Goal: Task Accomplishment & Management: Manage account settings

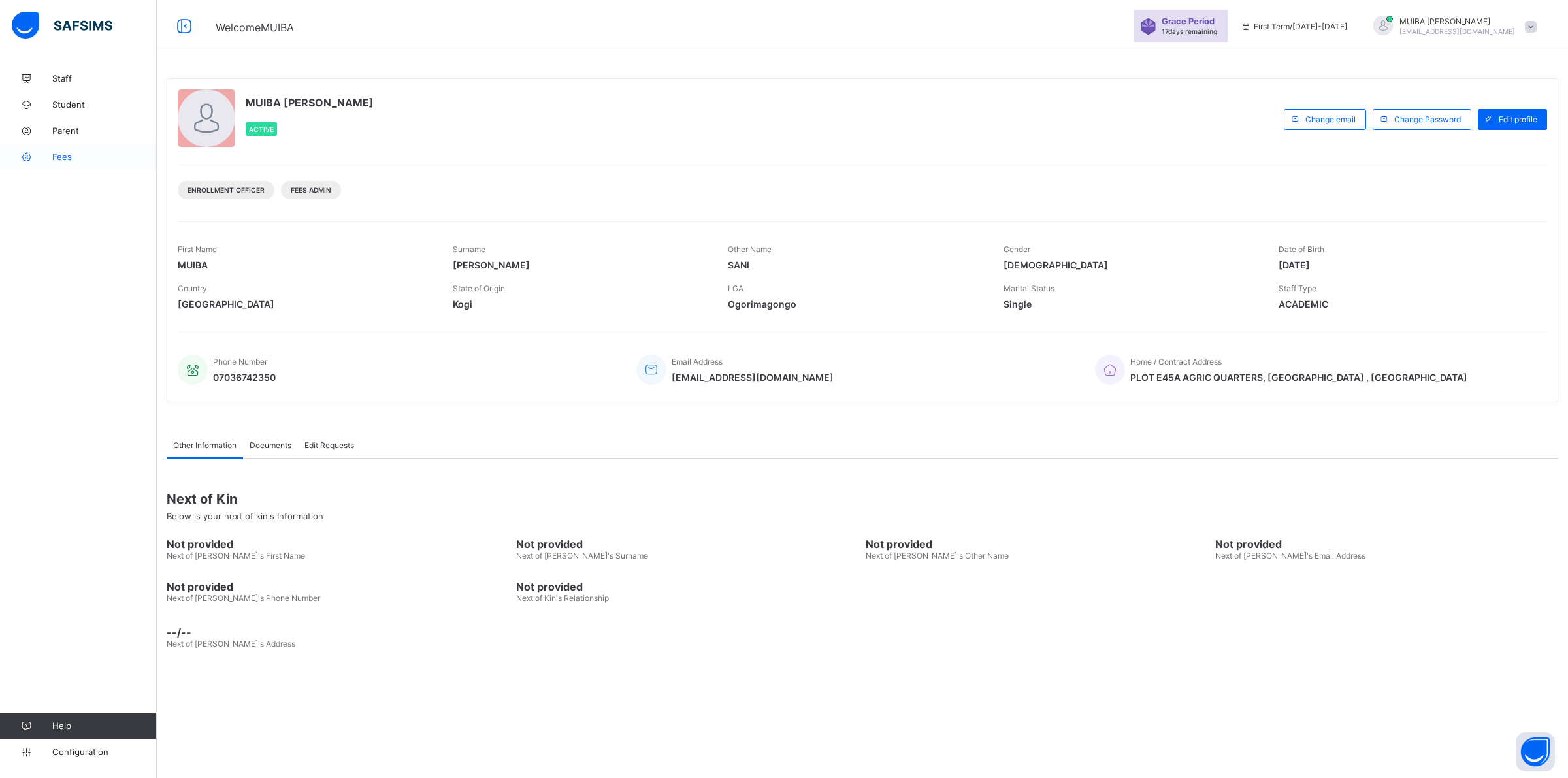
click at [49, 154] on icon at bounding box center [26, 157] width 52 height 10
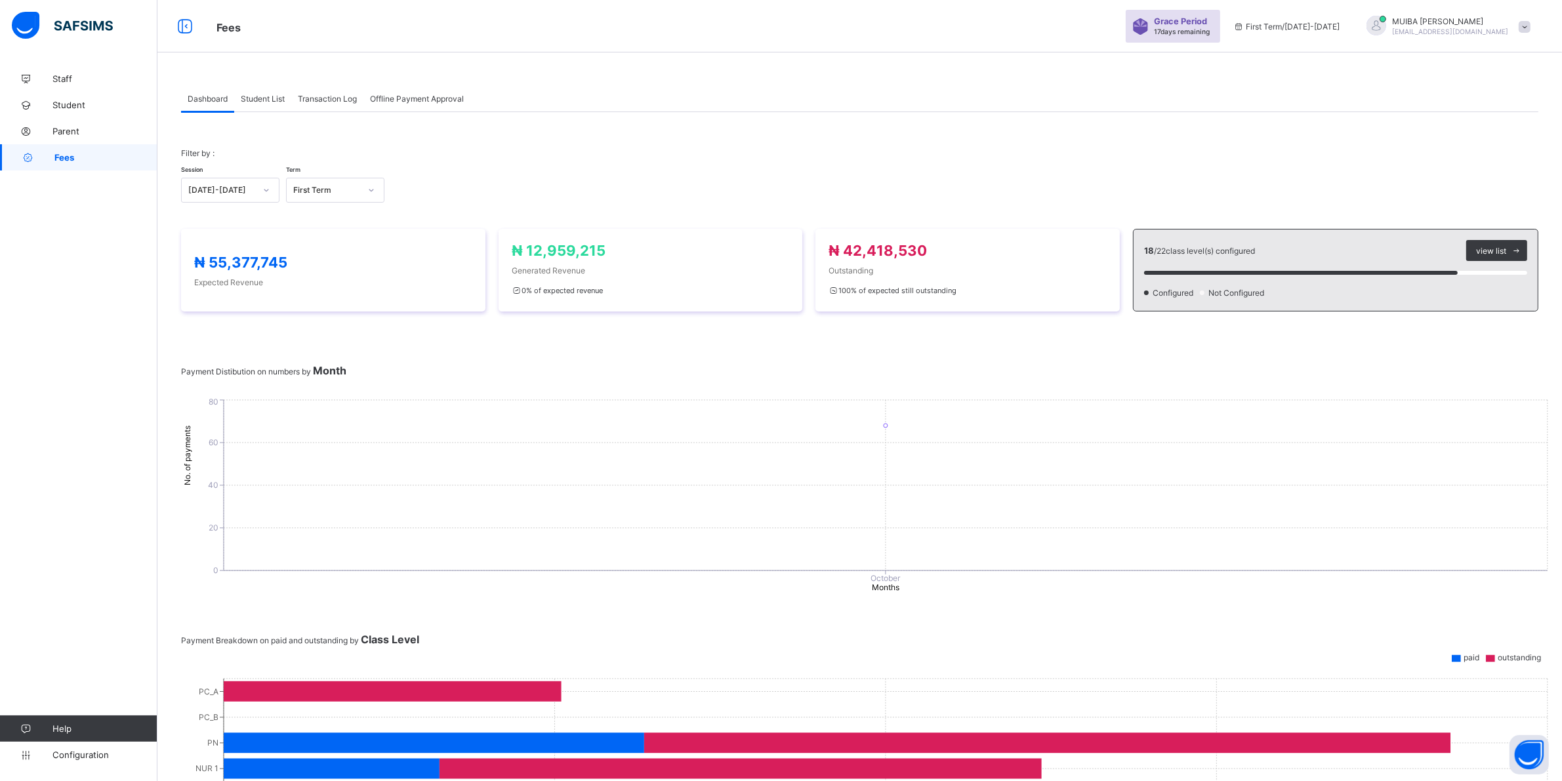
click at [257, 102] on span "Student List" at bounding box center [263, 99] width 44 height 10
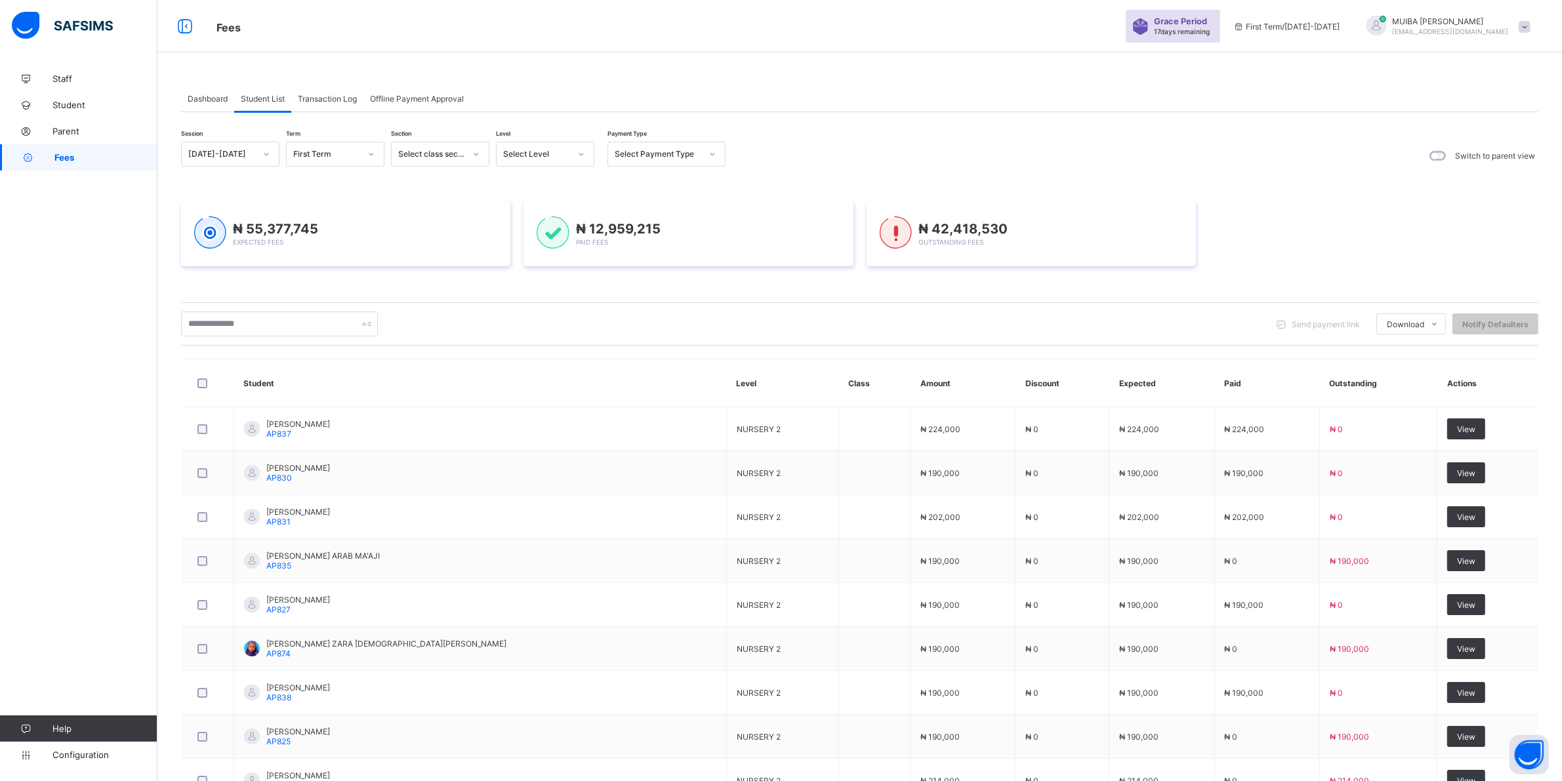
click at [578, 149] on icon at bounding box center [581, 154] width 8 height 13
click at [525, 304] on div "PRY 2" at bounding box center [545, 305] width 97 height 20
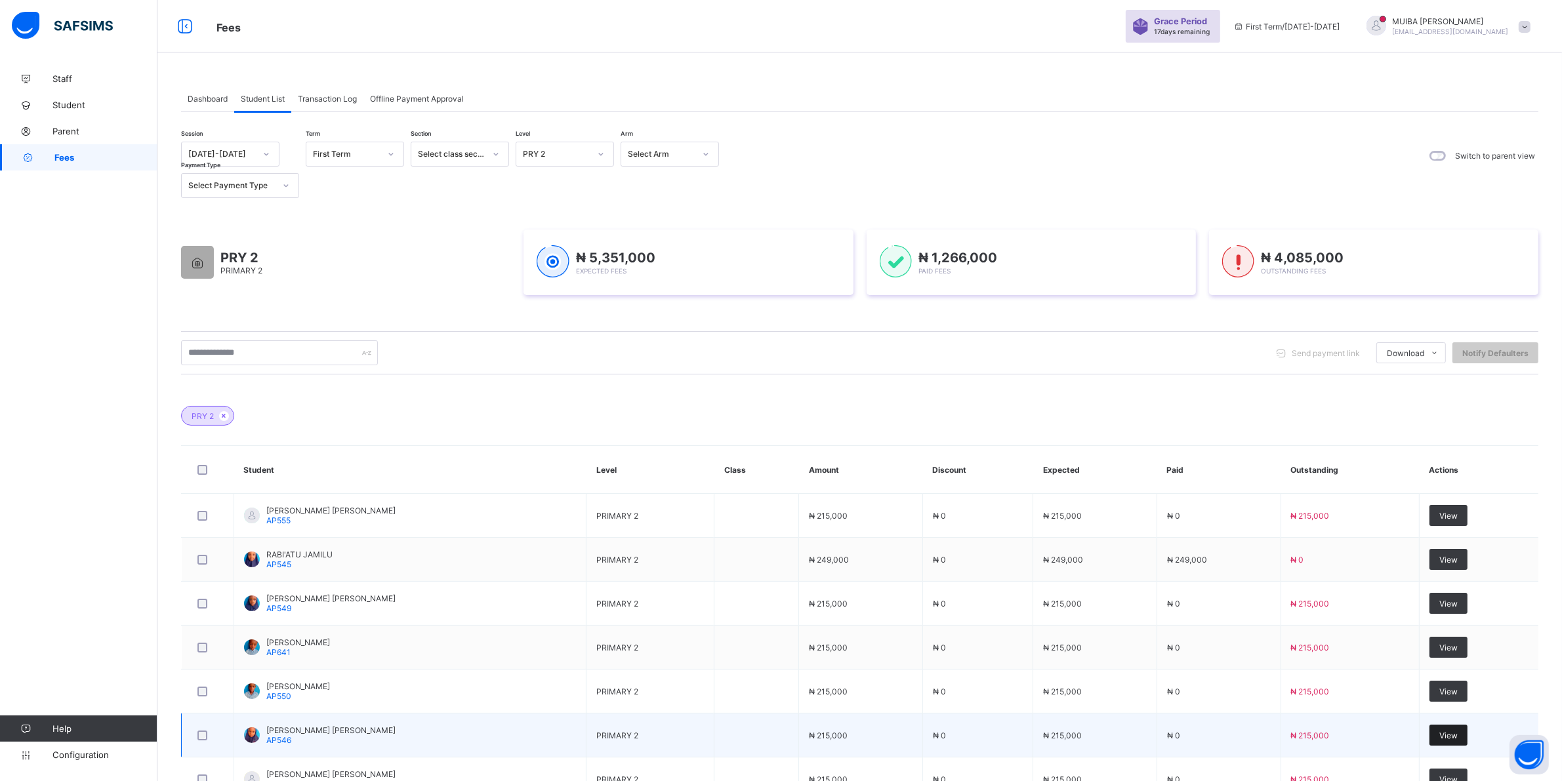
click at [1458, 736] on span "View" at bounding box center [1448, 736] width 18 height 10
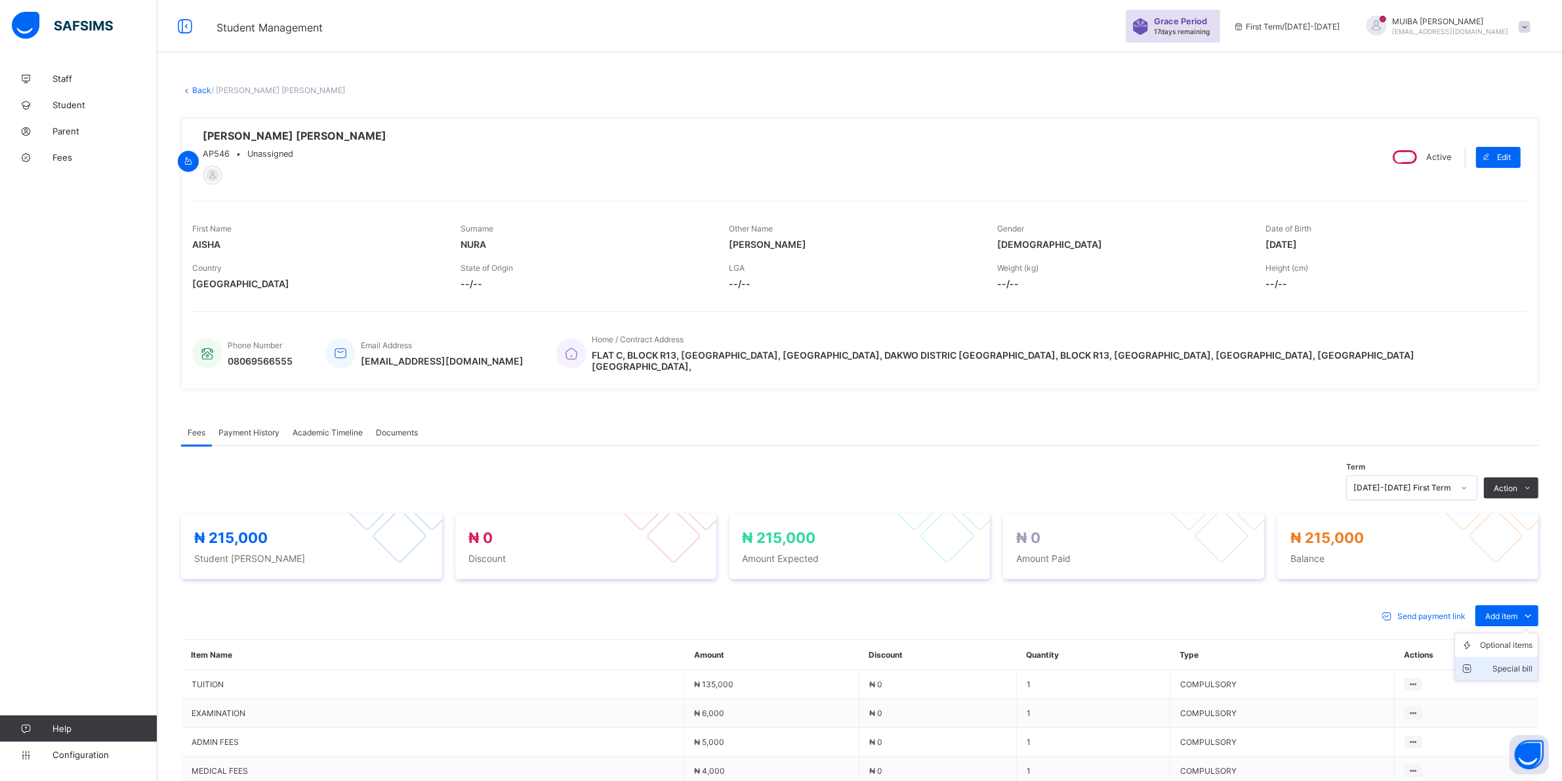
click at [1514, 663] on div "Special bill" at bounding box center [1506, 669] width 52 height 13
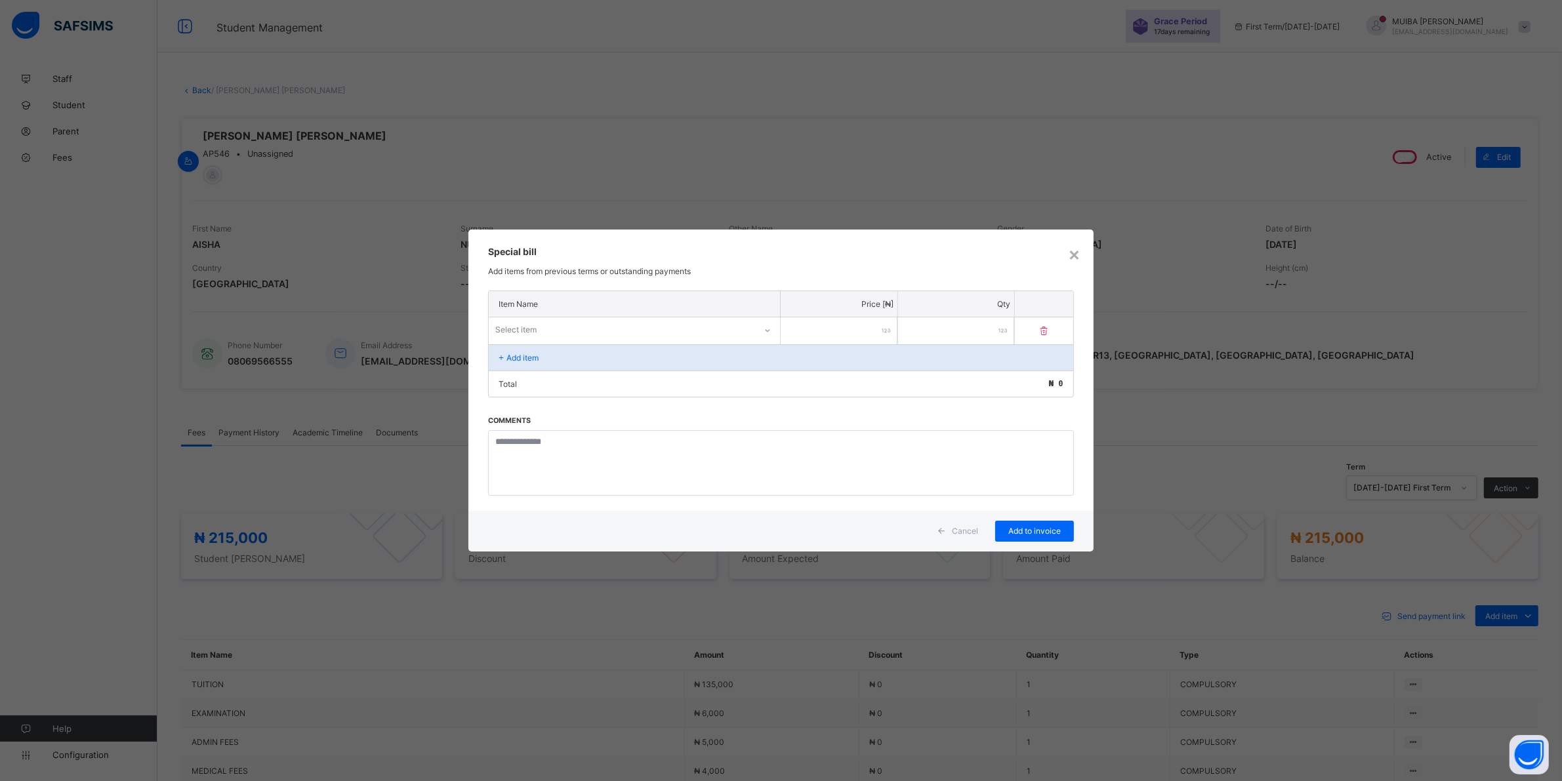
click at [689, 326] on div "Select item" at bounding box center [622, 330] width 266 height 18
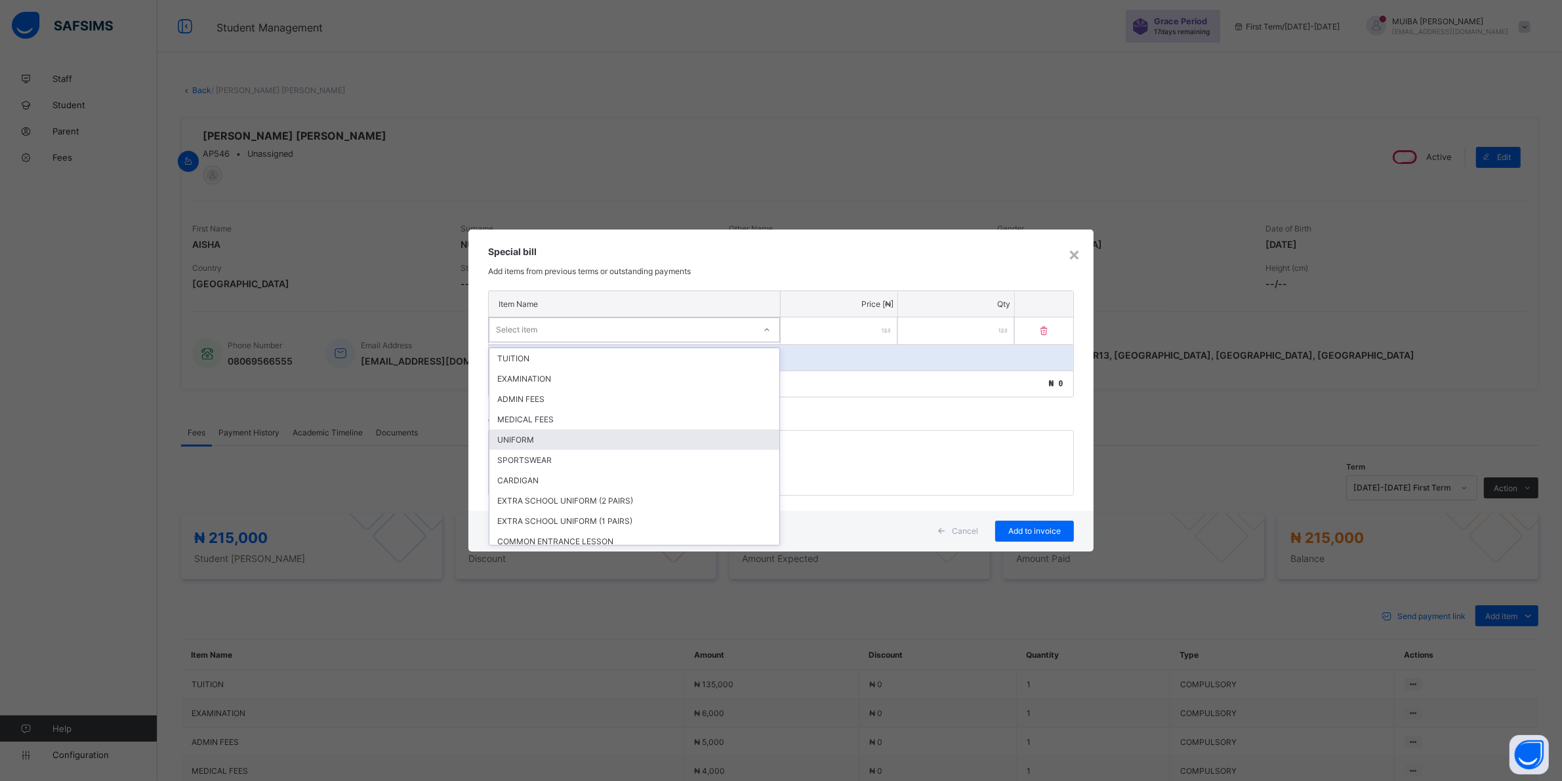
click at [545, 435] on div "UNIFORM" at bounding box center [634, 440] width 290 height 20
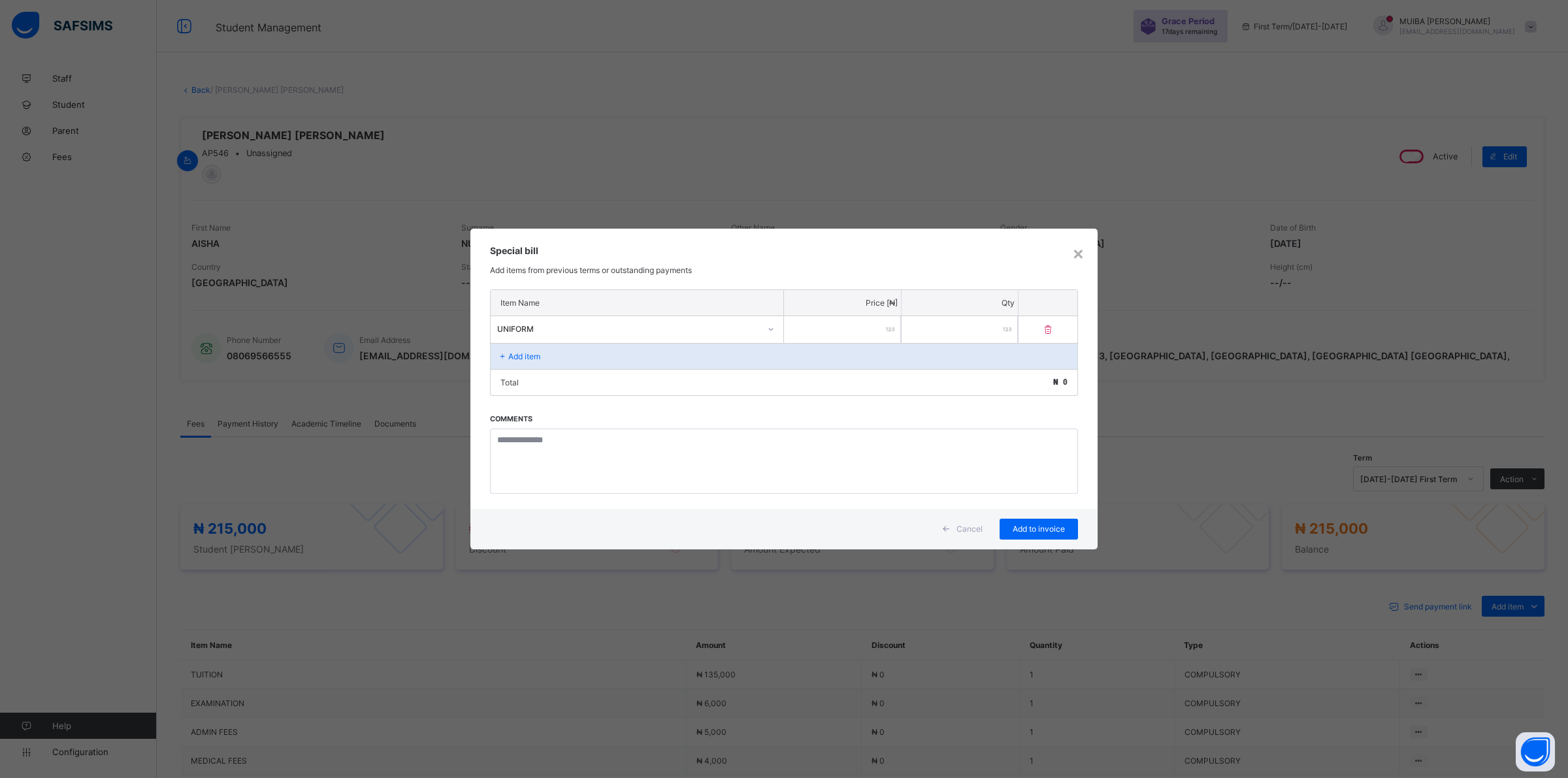
click at [878, 329] on input "number" at bounding box center [842, 329] width 117 height 27
type input "*****"
click at [1023, 525] on span "Add to invoice" at bounding box center [1038, 529] width 59 height 10
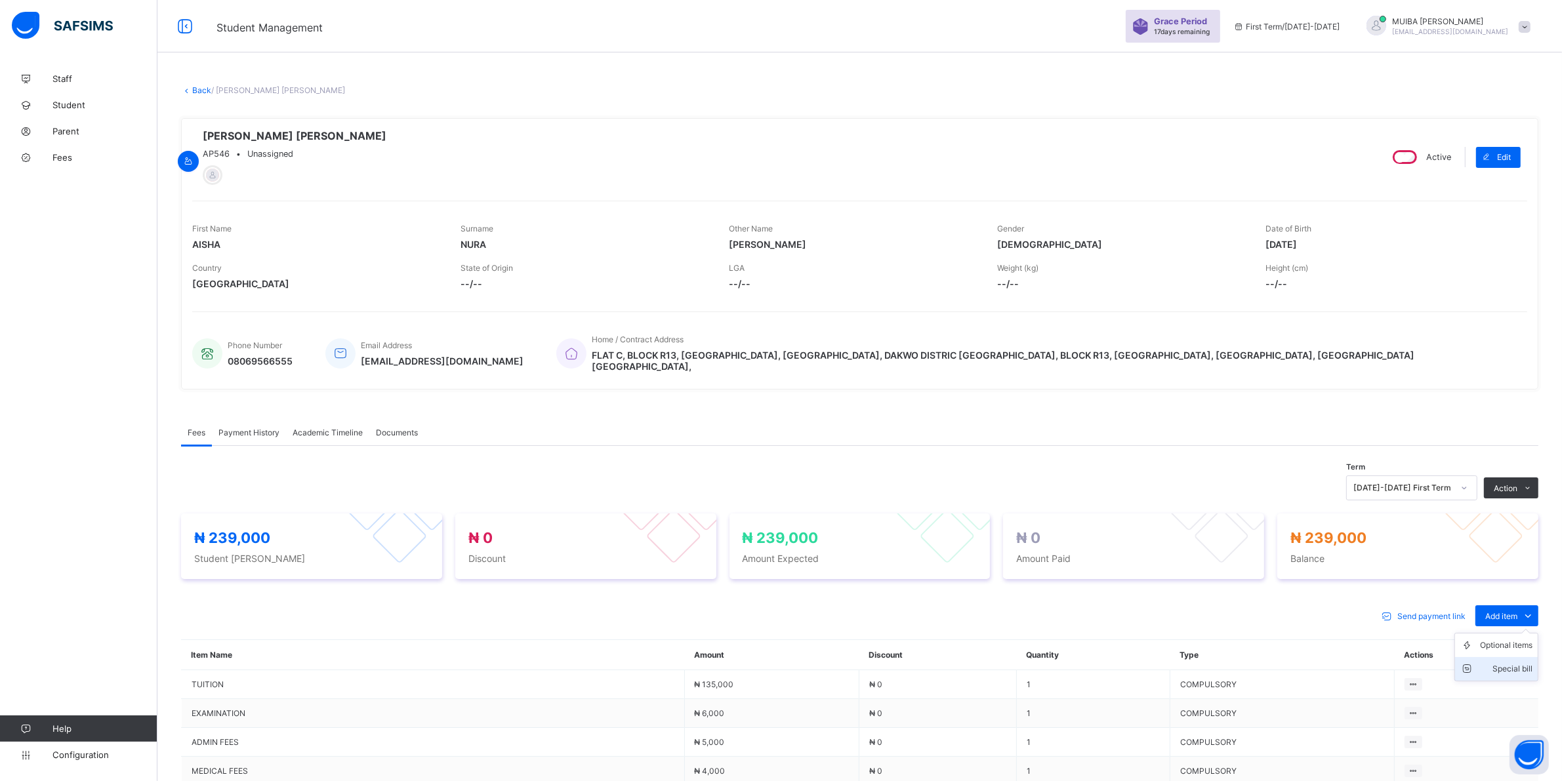
click at [1504, 663] on div "Special bill" at bounding box center [1506, 669] width 52 height 13
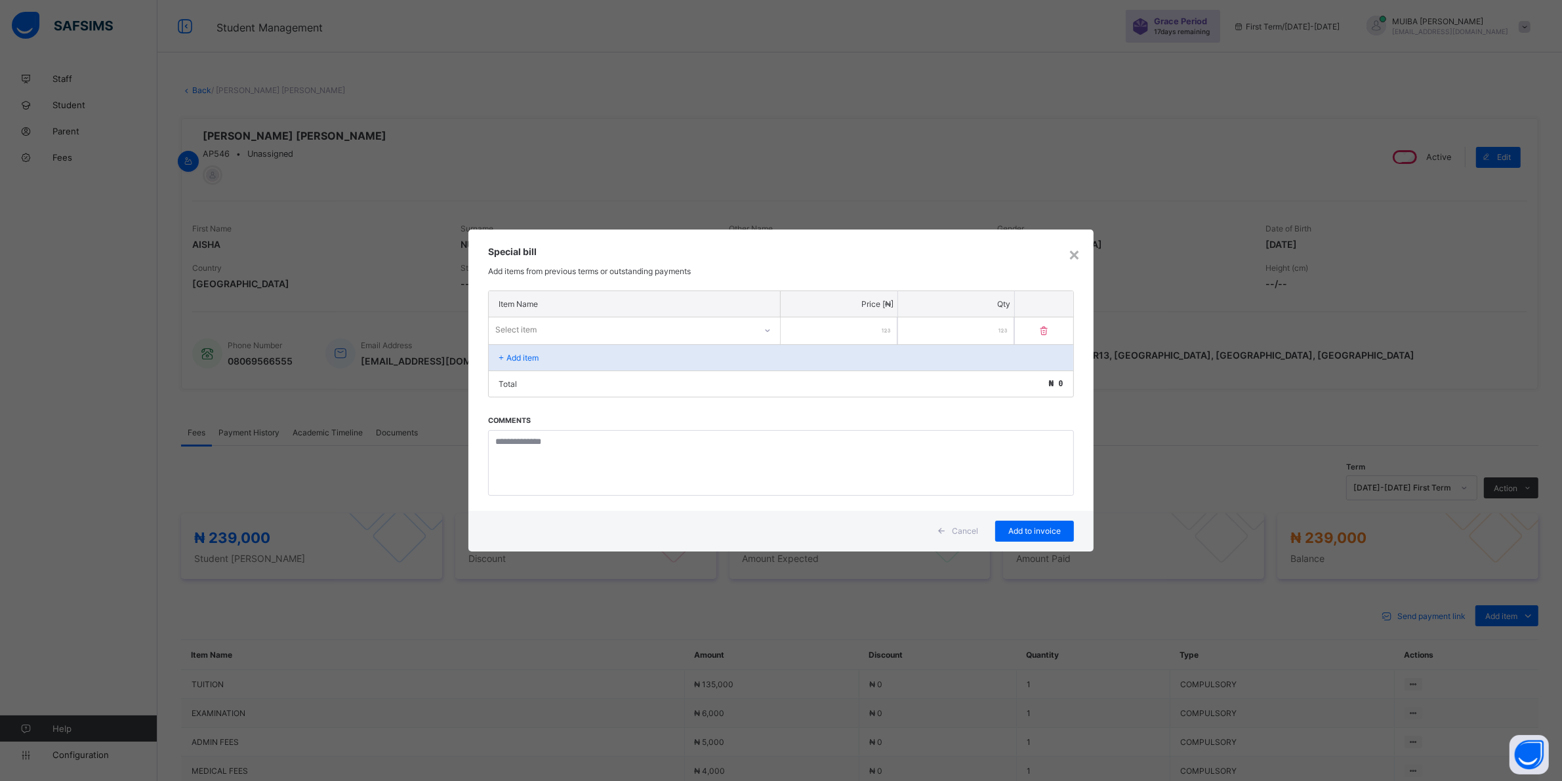
click at [659, 332] on div "Select item" at bounding box center [622, 330] width 266 height 18
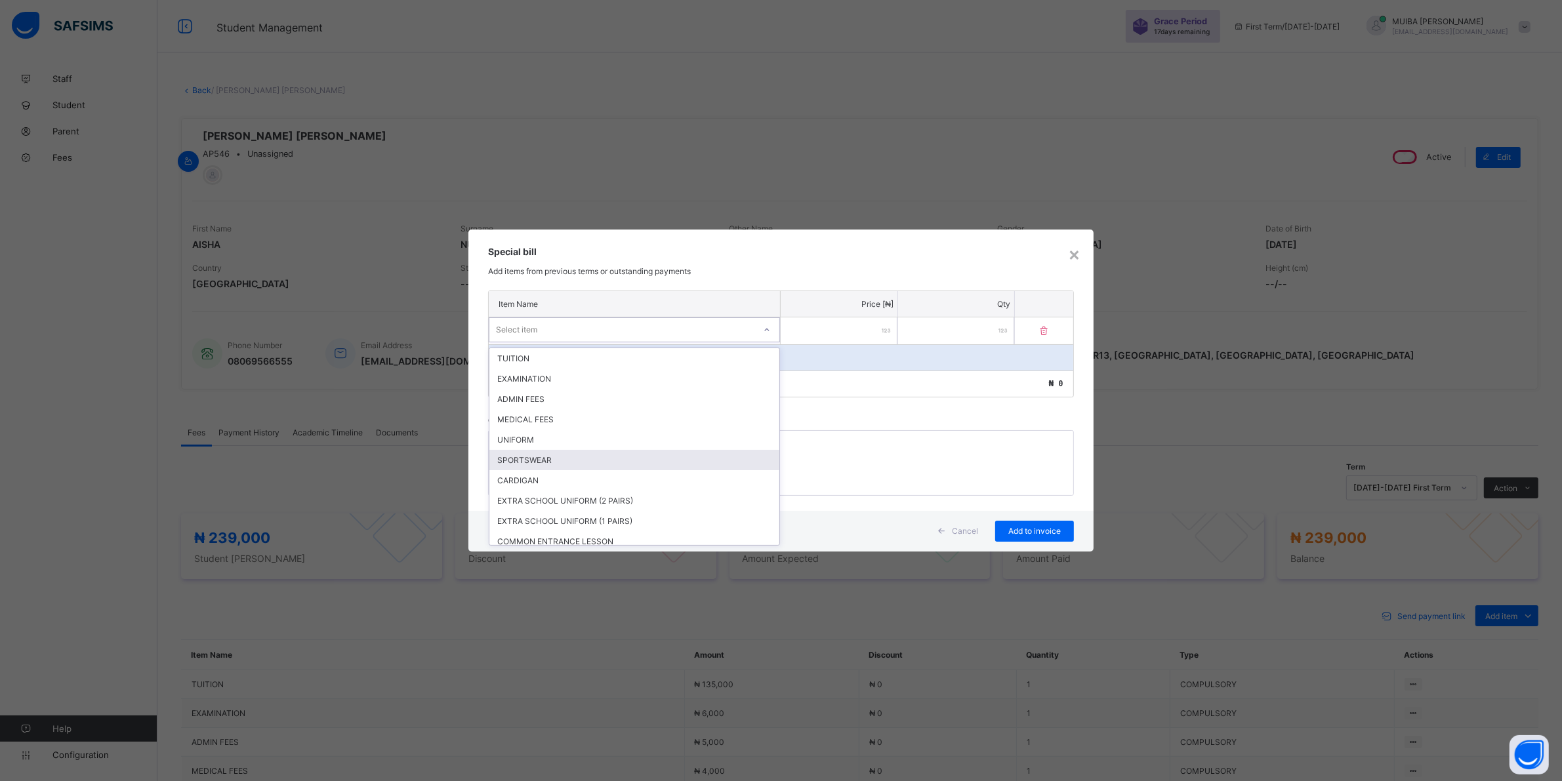
click at [541, 456] on div "SPORTSWEAR" at bounding box center [634, 460] width 290 height 20
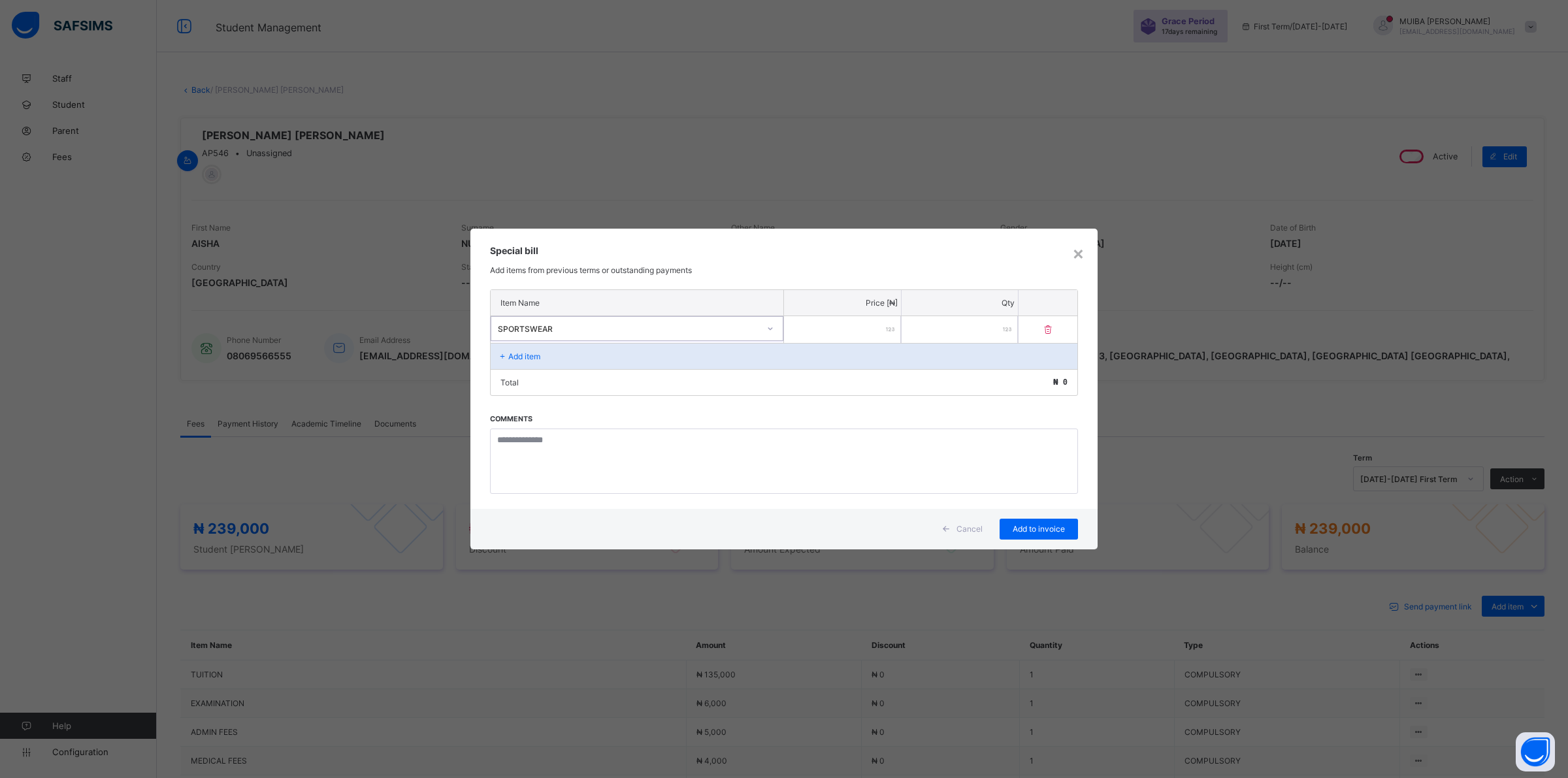
type input "*"
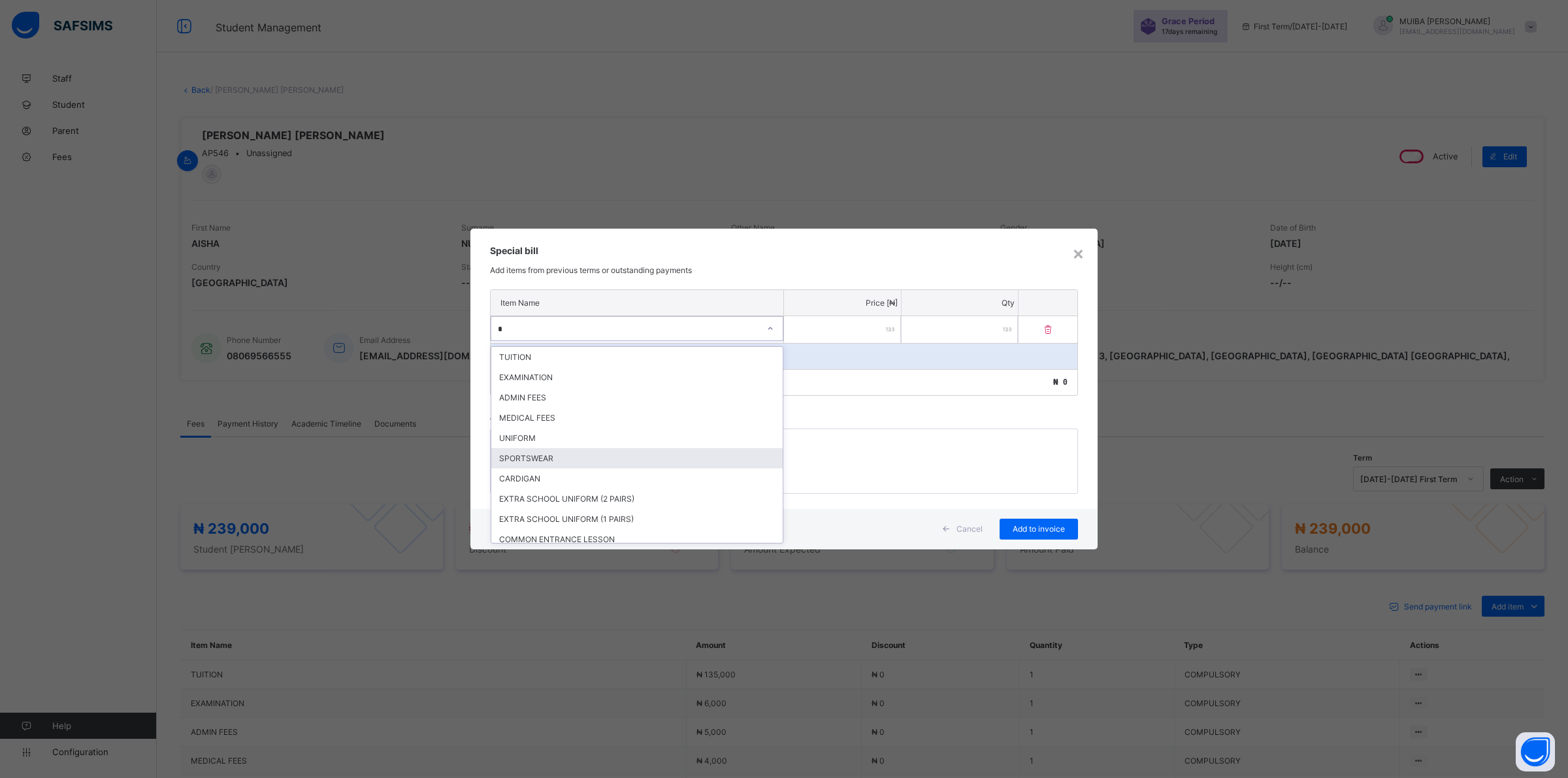
drag, startPoint x: 543, startPoint y: 458, endPoint x: 550, endPoint y: 451, distance: 9.9
click at [544, 456] on div "SPORTSWEAR" at bounding box center [637, 458] width 292 height 20
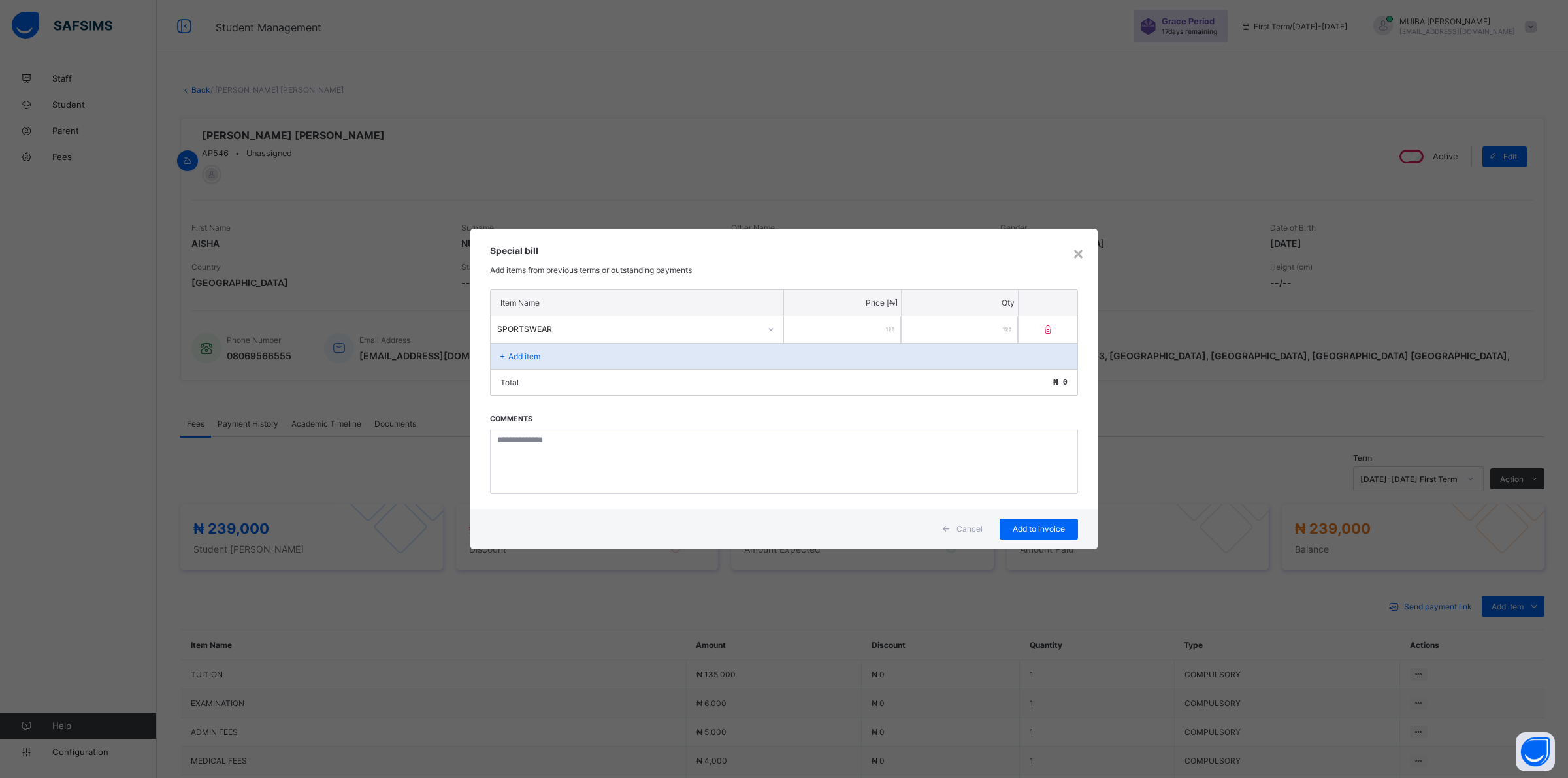
click at [840, 330] on input "number" at bounding box center [842, 329] width 117 height 27
type input "*****"
click at [1034, 524] on span "Add to invoice" at bounding box center [1038, 529] width 59 height 10
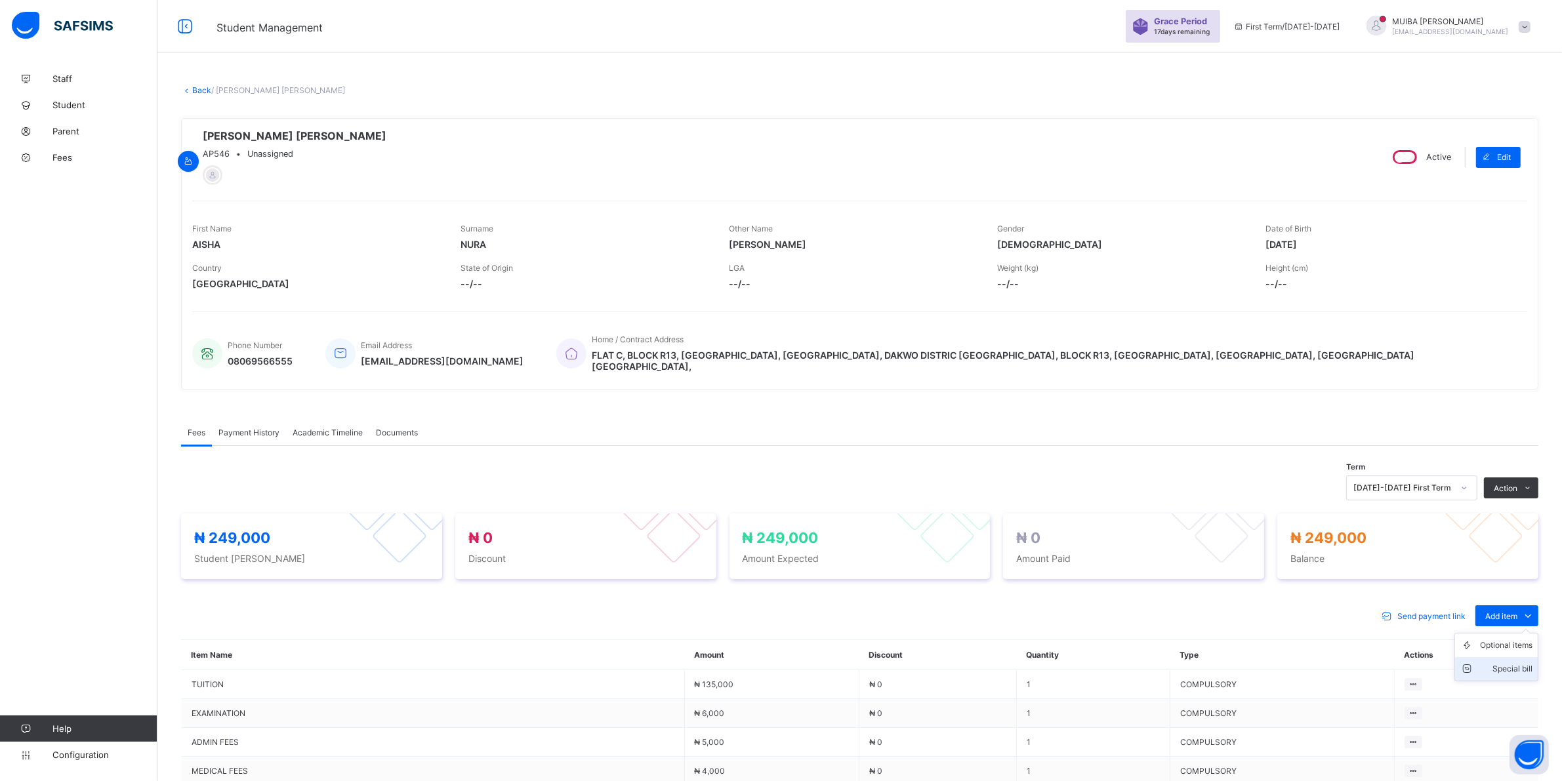
click at [1507, 663] on div "Special bill" at bounding box center [1506, 669] width 52 height 13
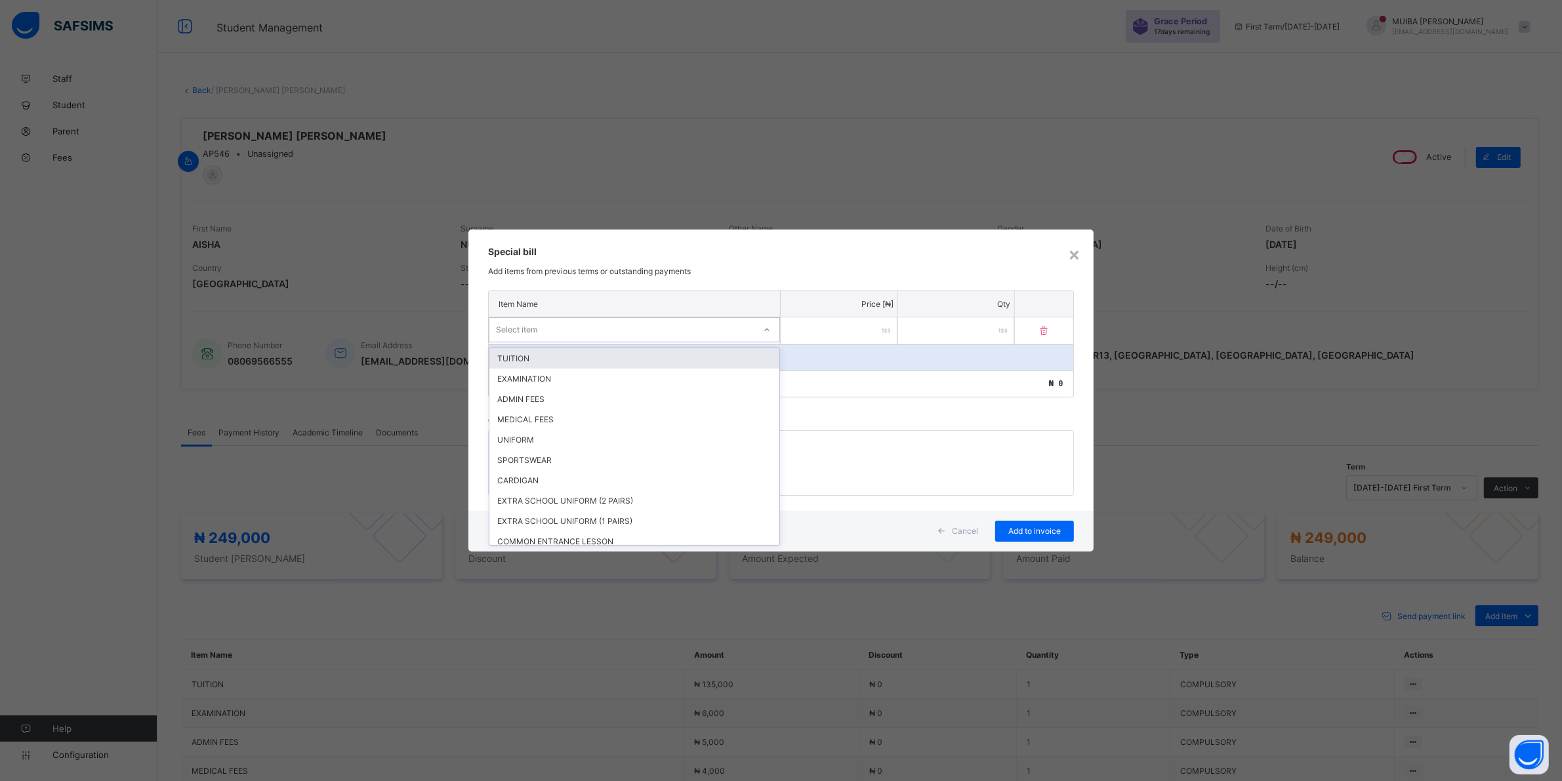
click at [620, 325] on div "Select item" at bounding box center [621, 330] width 265 height 18
click at [528, 477] on div "CARDIGAN" at bounding box center [634, 480] width 290 height 20
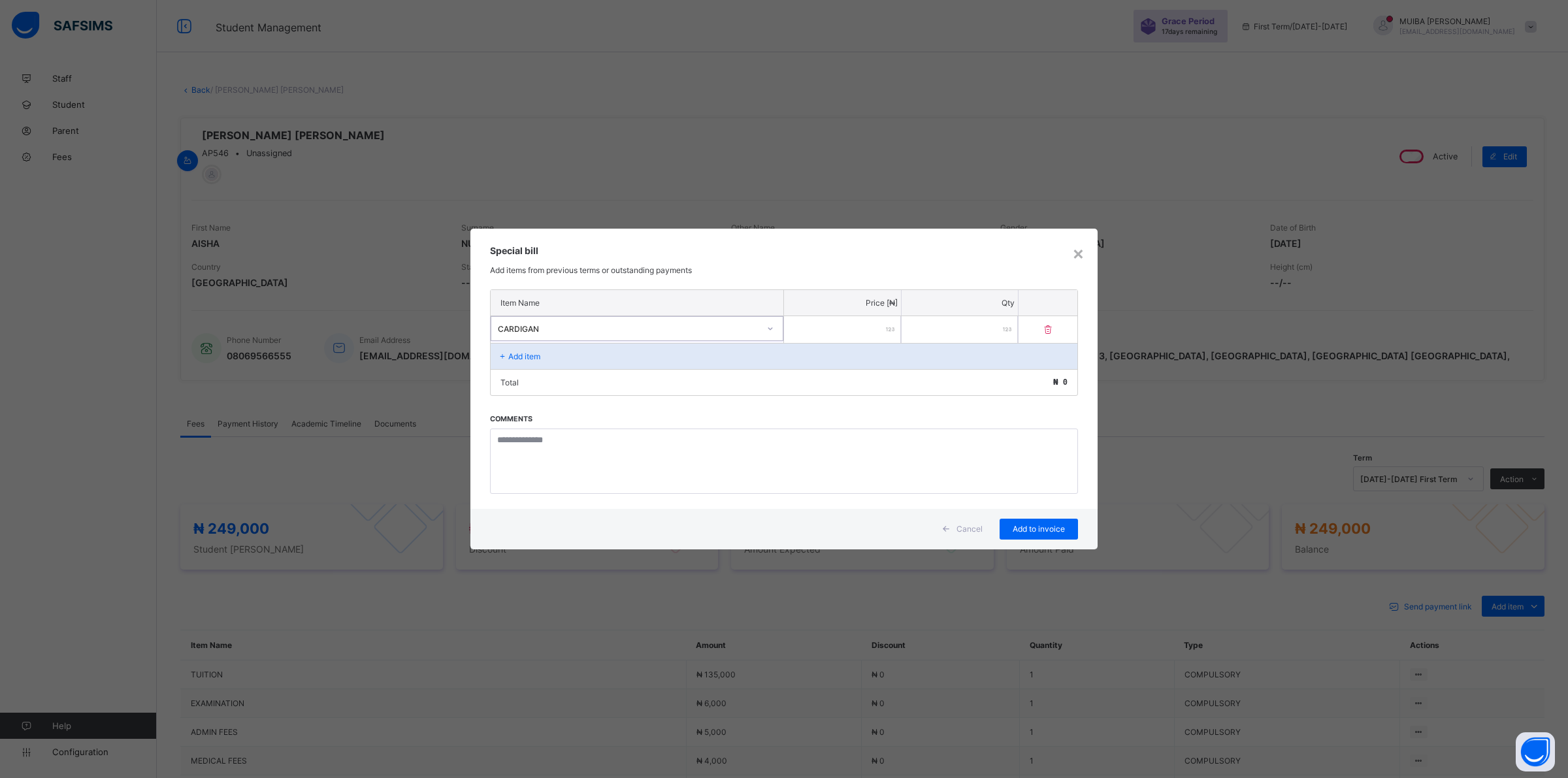
click at [868, 331] on input "number" at bounding box center [842, 329] width 117 height 27
type input "****"
click at [1052, 525] on span "Add to invoice" at bounding box center [1038, 529] width 59 height 10
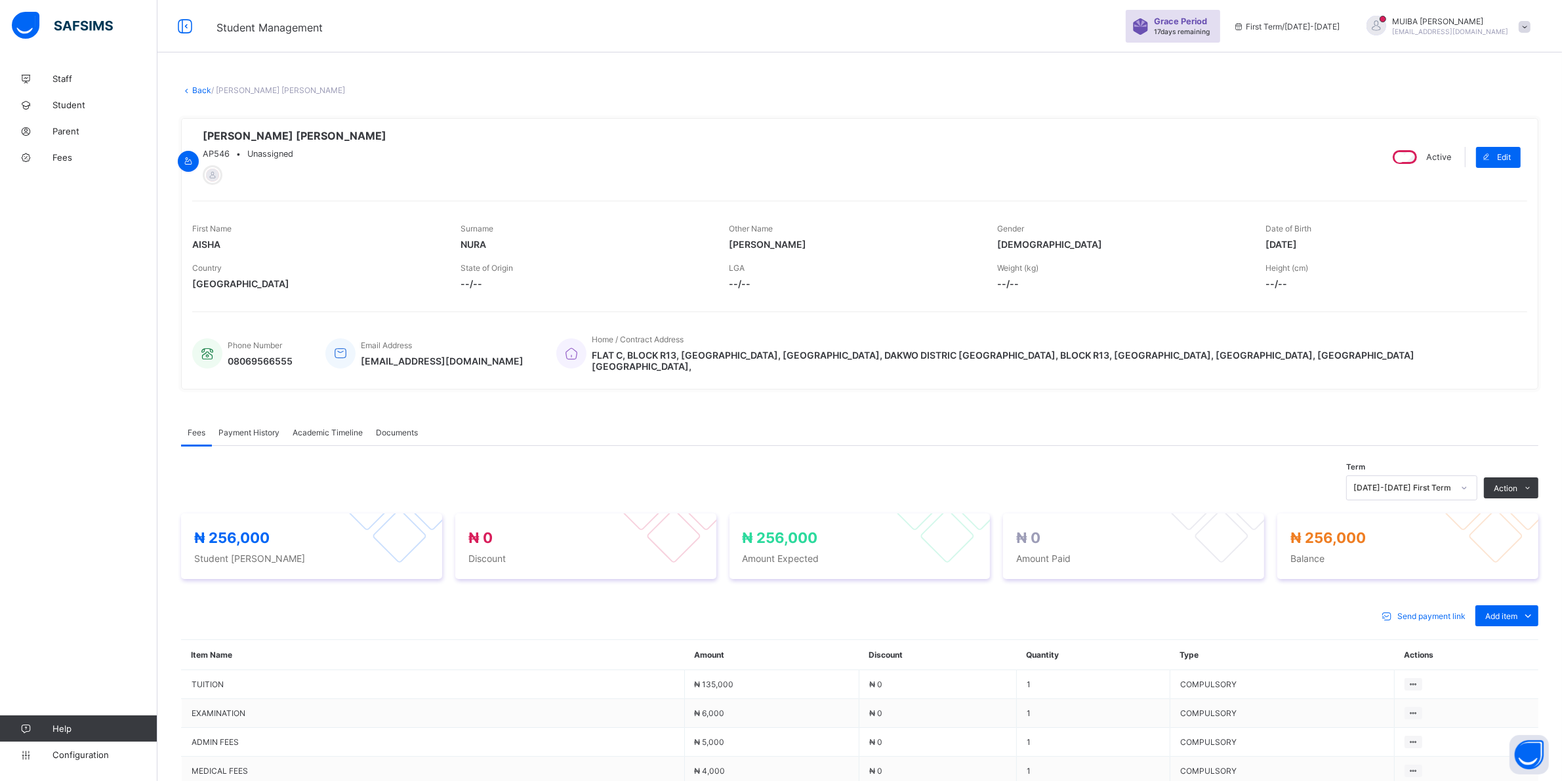
click at [0, 0] on li "Receive Payment" at bounding box center [0, 0] width 0 height 0
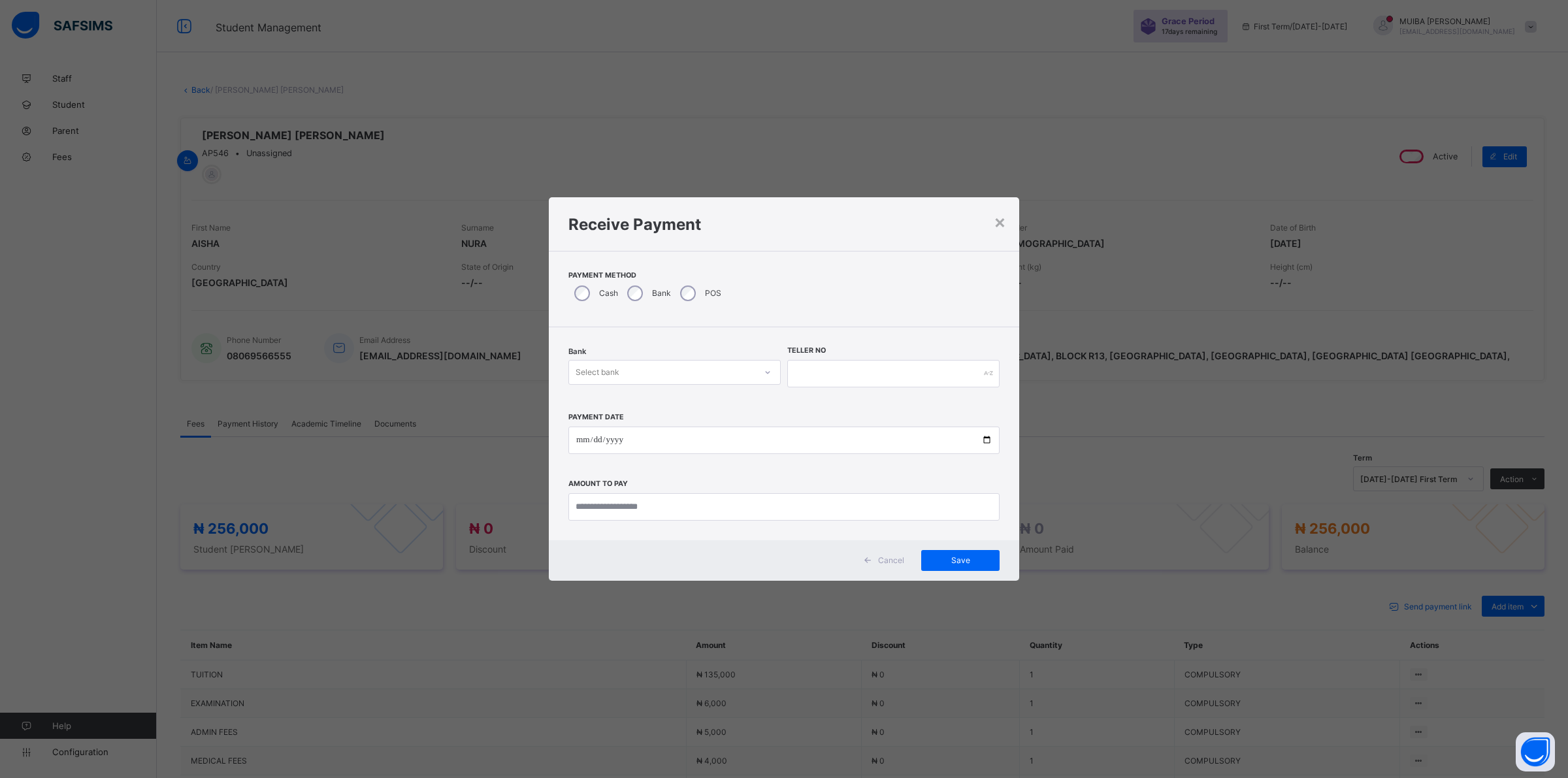
click at [764, 374] on icon at bounding box center [768, 372] width 8 height 13
drag, startPoint x: 729, startPoint y: 403, endPoint x: 749, endPoint y: 397, distance: 20.9
click at [729, 403] on div "Jaiz Bank - Alhamideen Academy" at bounding box center [674, 400] width 211 height 20
drag, startPoint x: 824, startPoint y: 375, endPoint x: 831, endPoint y: 364, distance: 13.0
click at [831, 364] on input "text" at bounding box center [893, 374] width 212 height 28
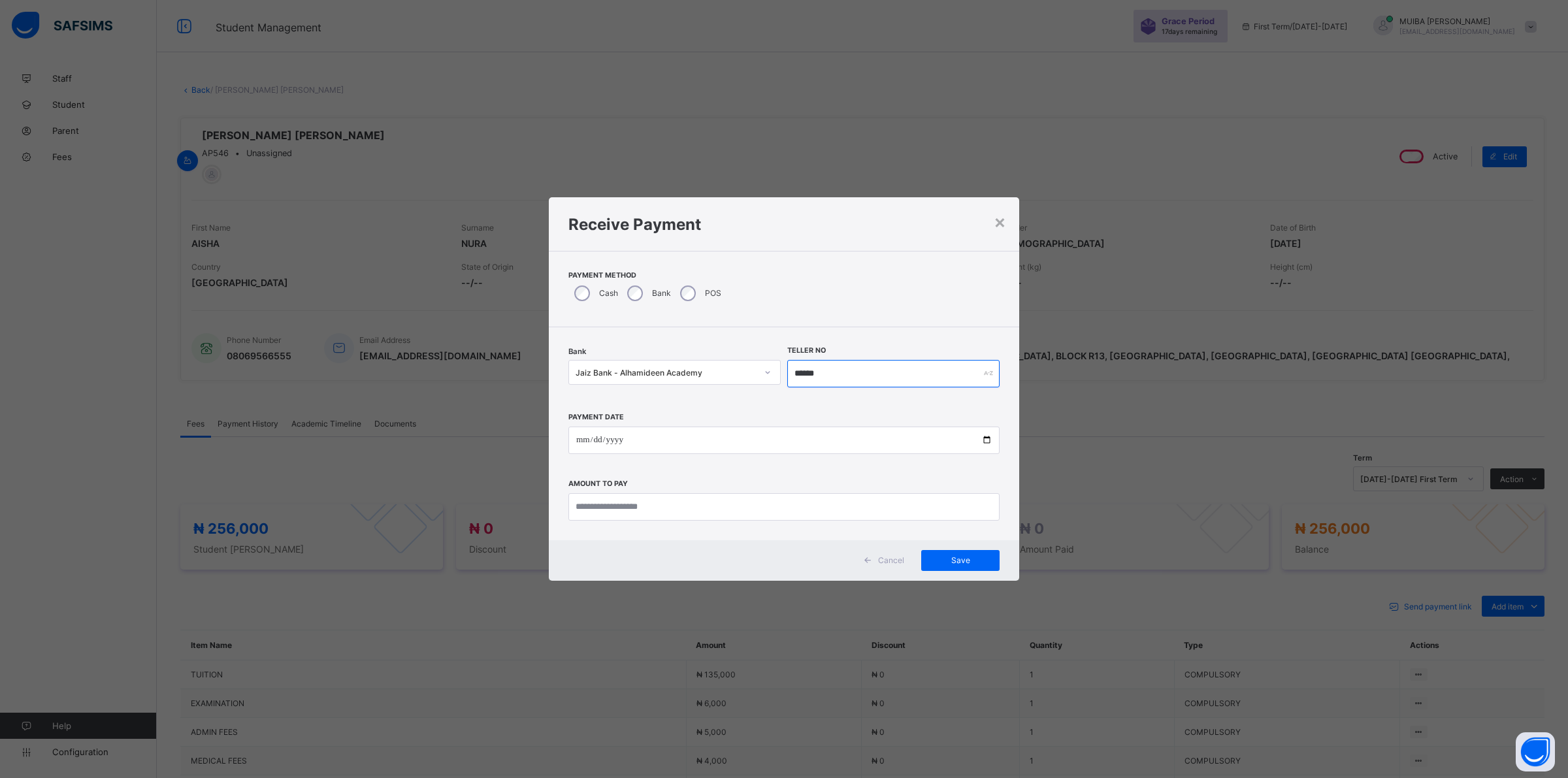
type input "******"
click at [579, 442] on input "date" at bounding box center [784, 440] width 431 height 28
type input "**********"
click at [613, 505] on input "currency" at bounding box center [784, 507] width 431 height 28
type input "*********"
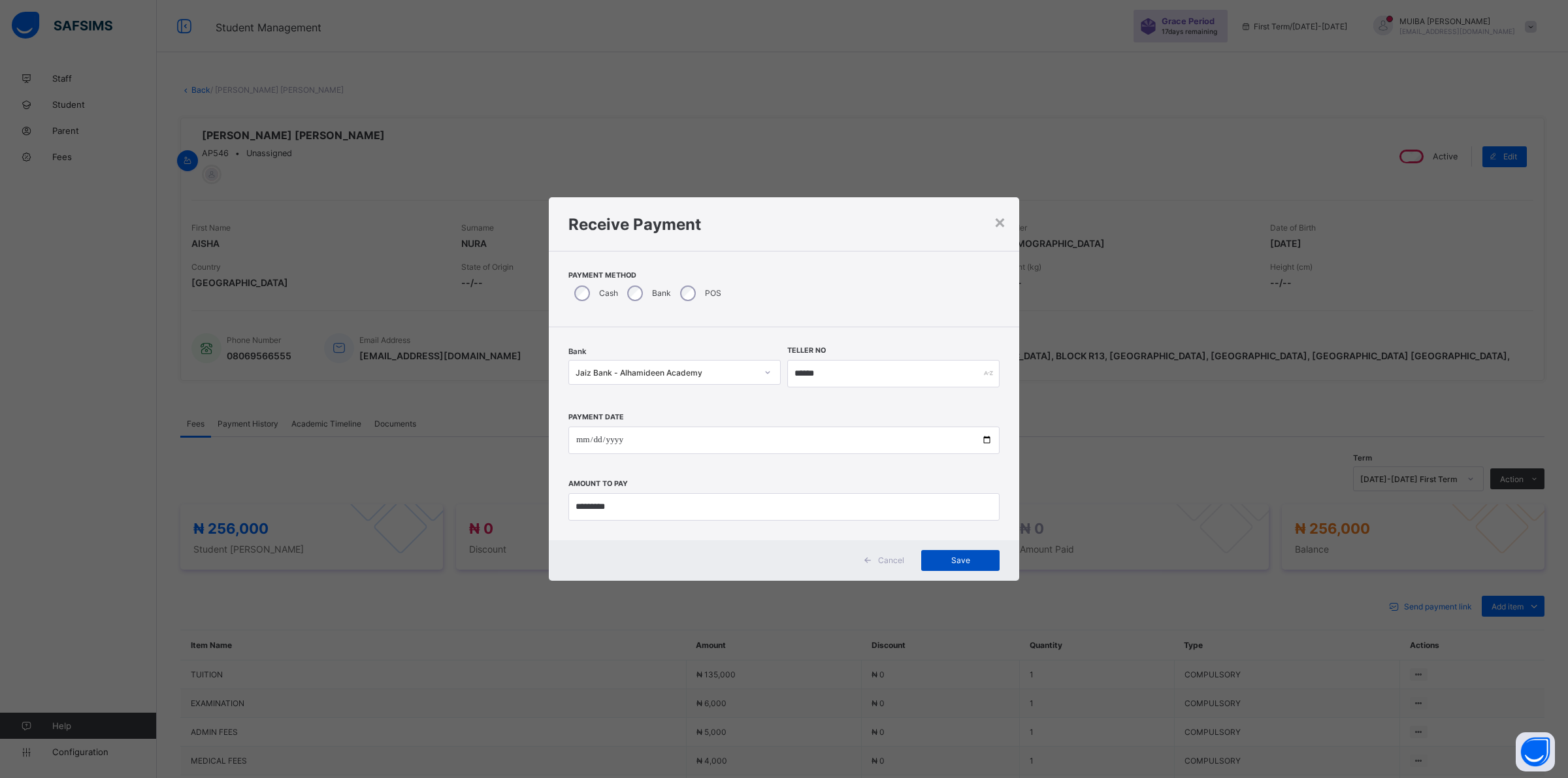
click at [967, 561] on span "Save" at bounding box center [960, 561] width 59 height 10
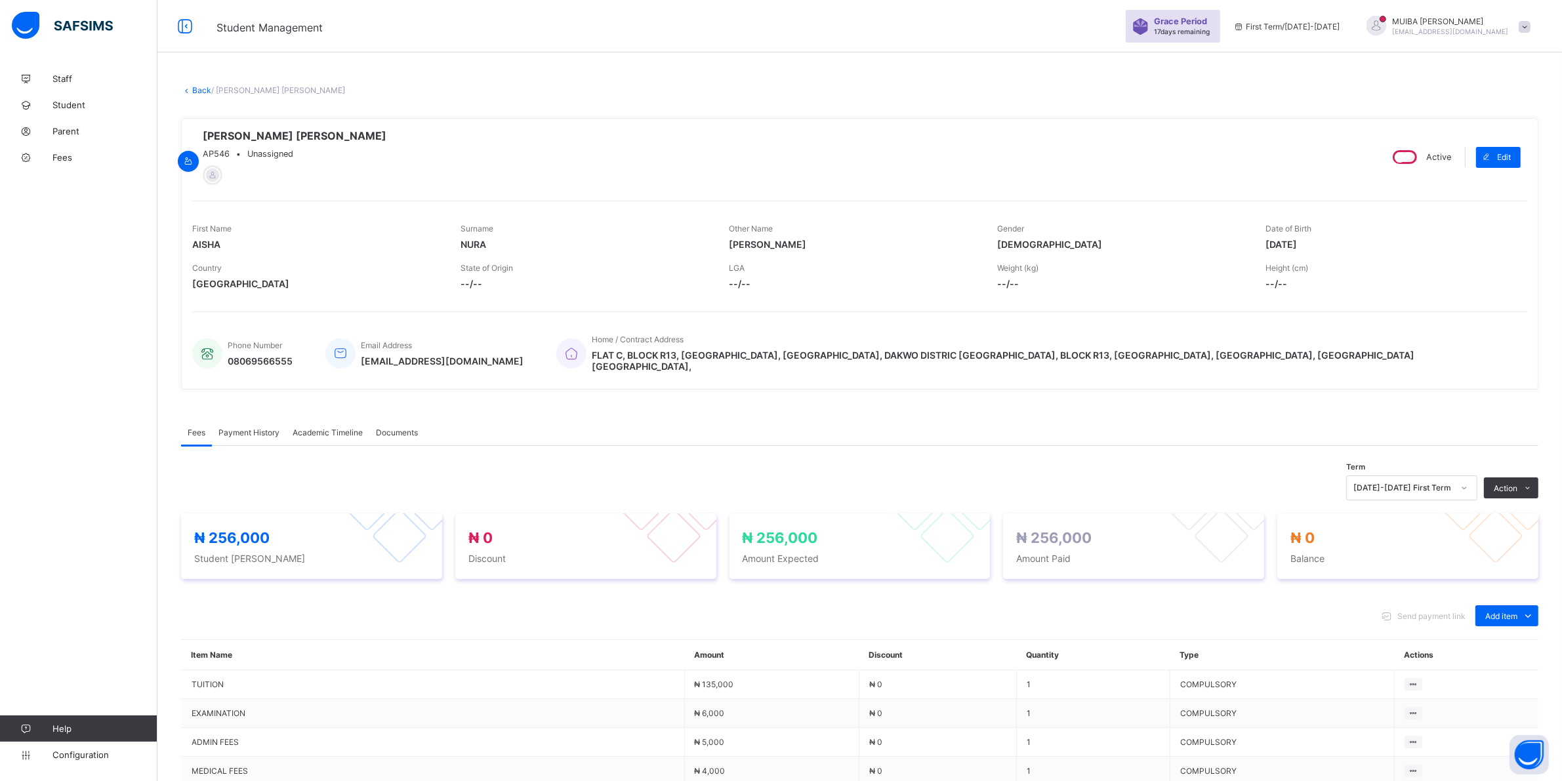
click at [243, 428] on span "Payment History" at bounding box center [248, 433] width 61 height 10
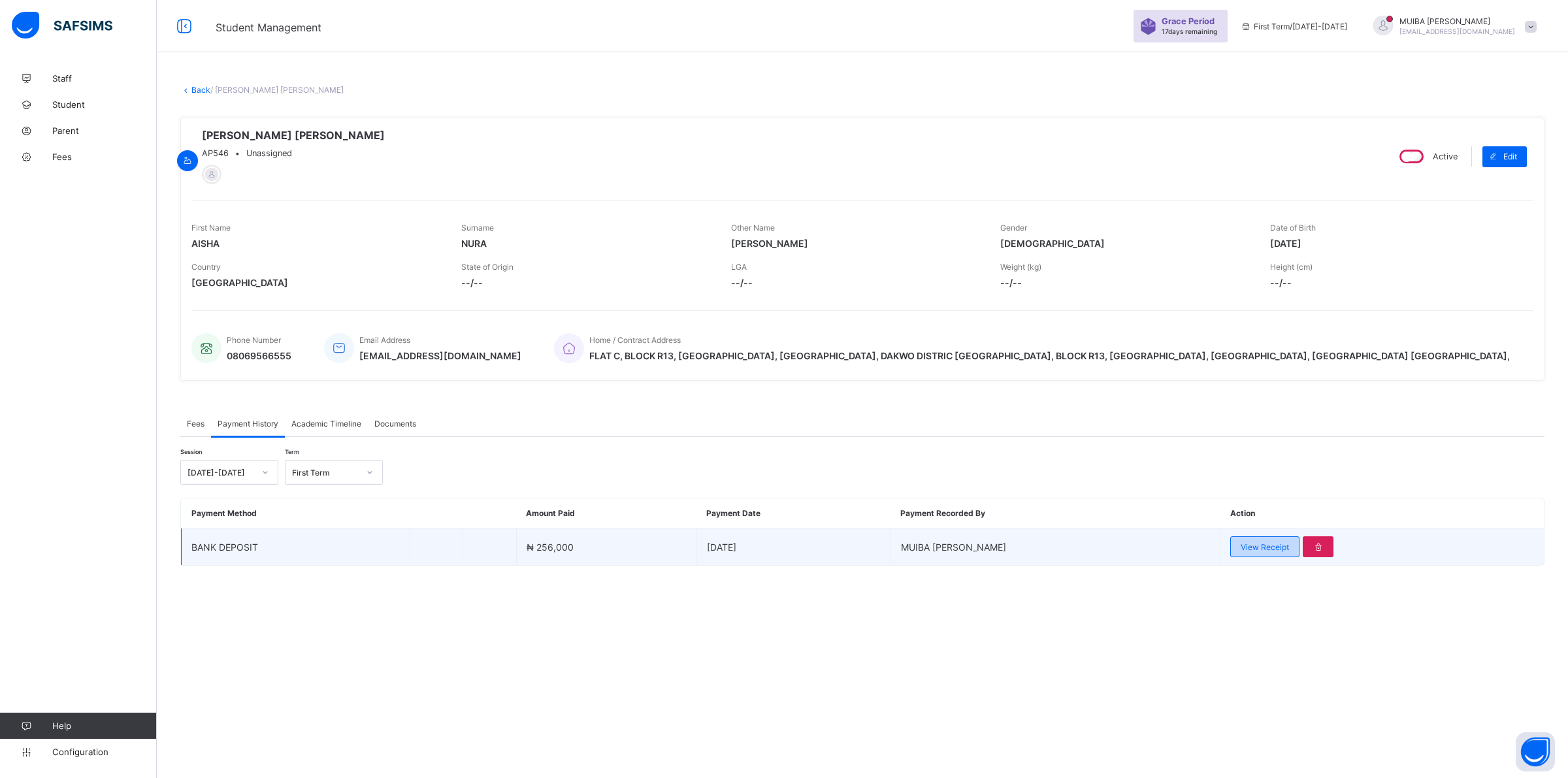
click at [1260, 549] on span "View Receipt" at bounding box center [1265, 547] width 49 height 10
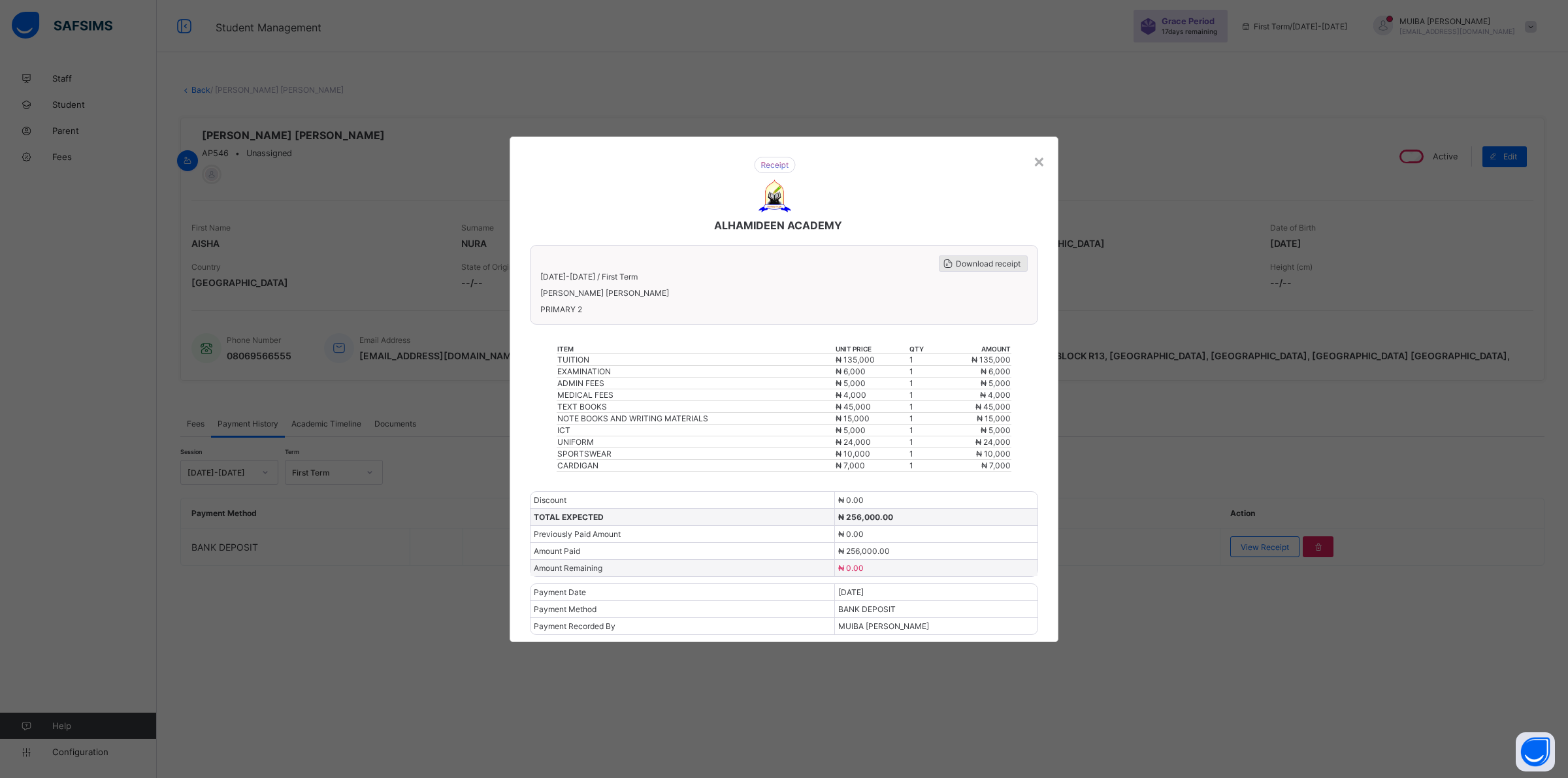
click at [972, 266] on span "Download receipt" at bounding box center [988, 264] width 65 height 10
click at [998, 269] on span "Download receipt" at bounding box center [988, 264] width 65 height 10
click at [1037, 168] on div "×" at bounding box center [1039, 160] width 12 height 22
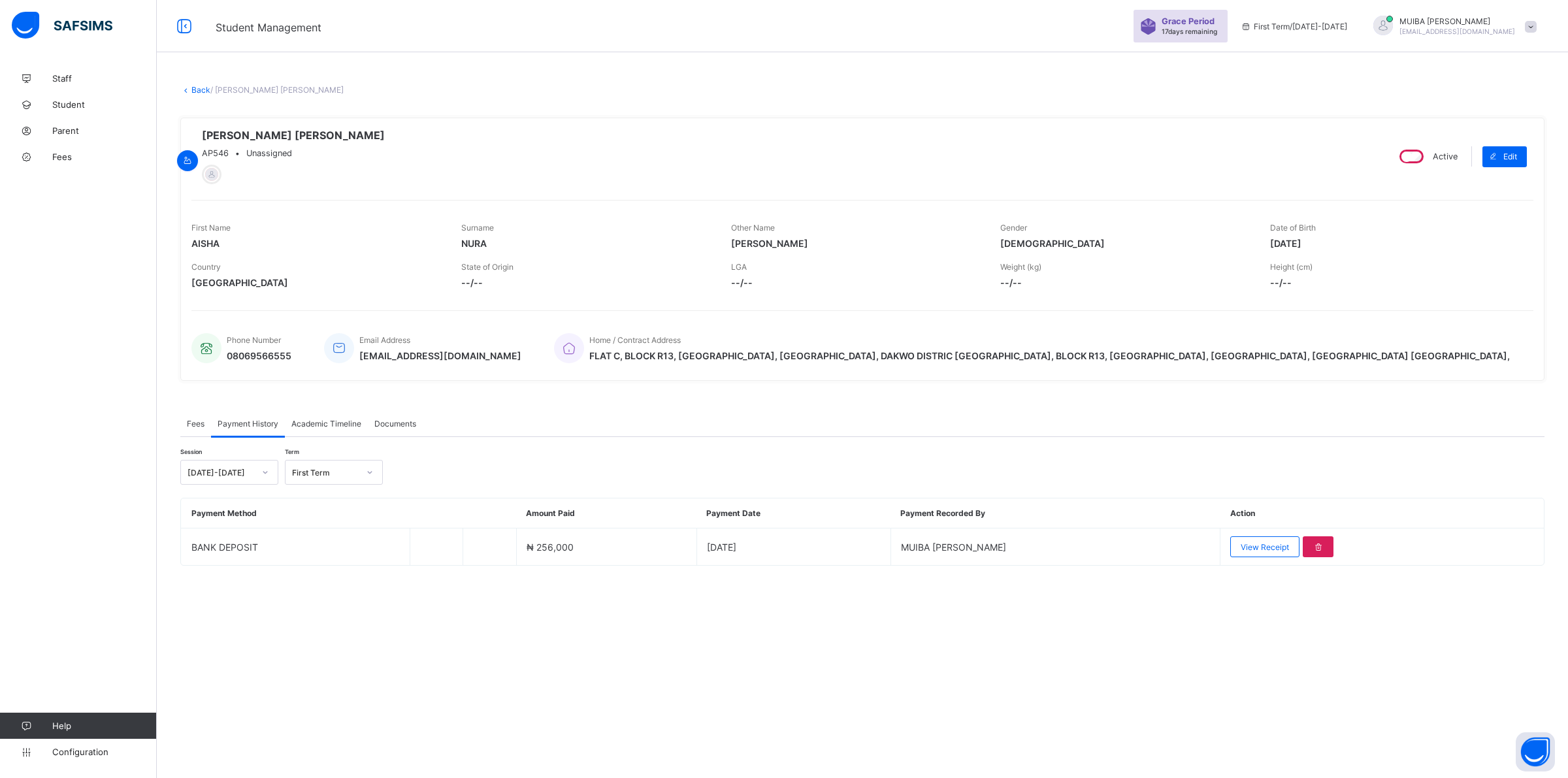
click at [196, 90] on link "Back" at bounding box center [200, 90] width 19 height 10
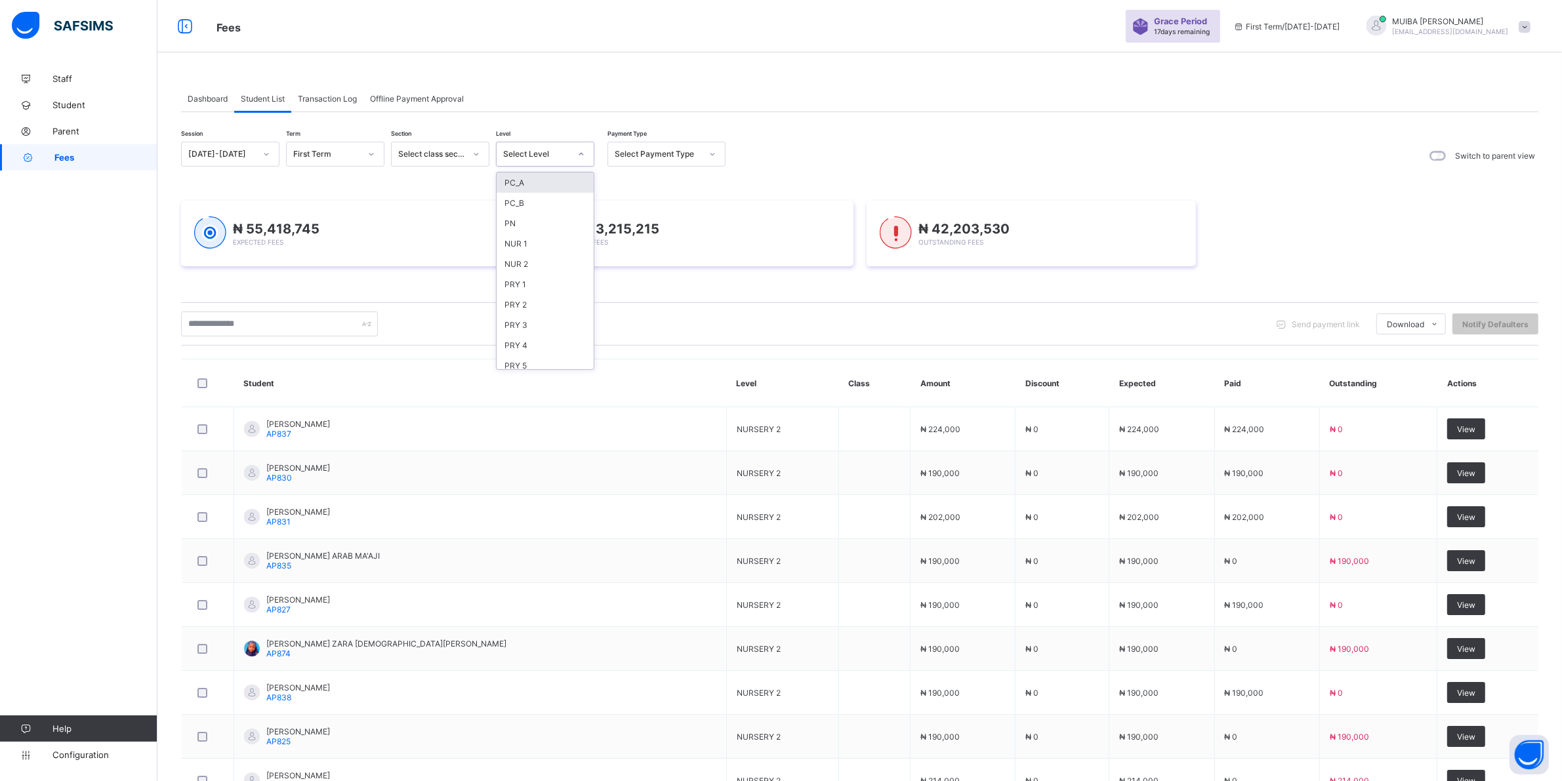
click at [579, 155] on icon at bounding box center [581, 154] width 8 height 13
click at [518, 338] on div "PRY 4" at bounding box center [545, 345] width 97 height 20
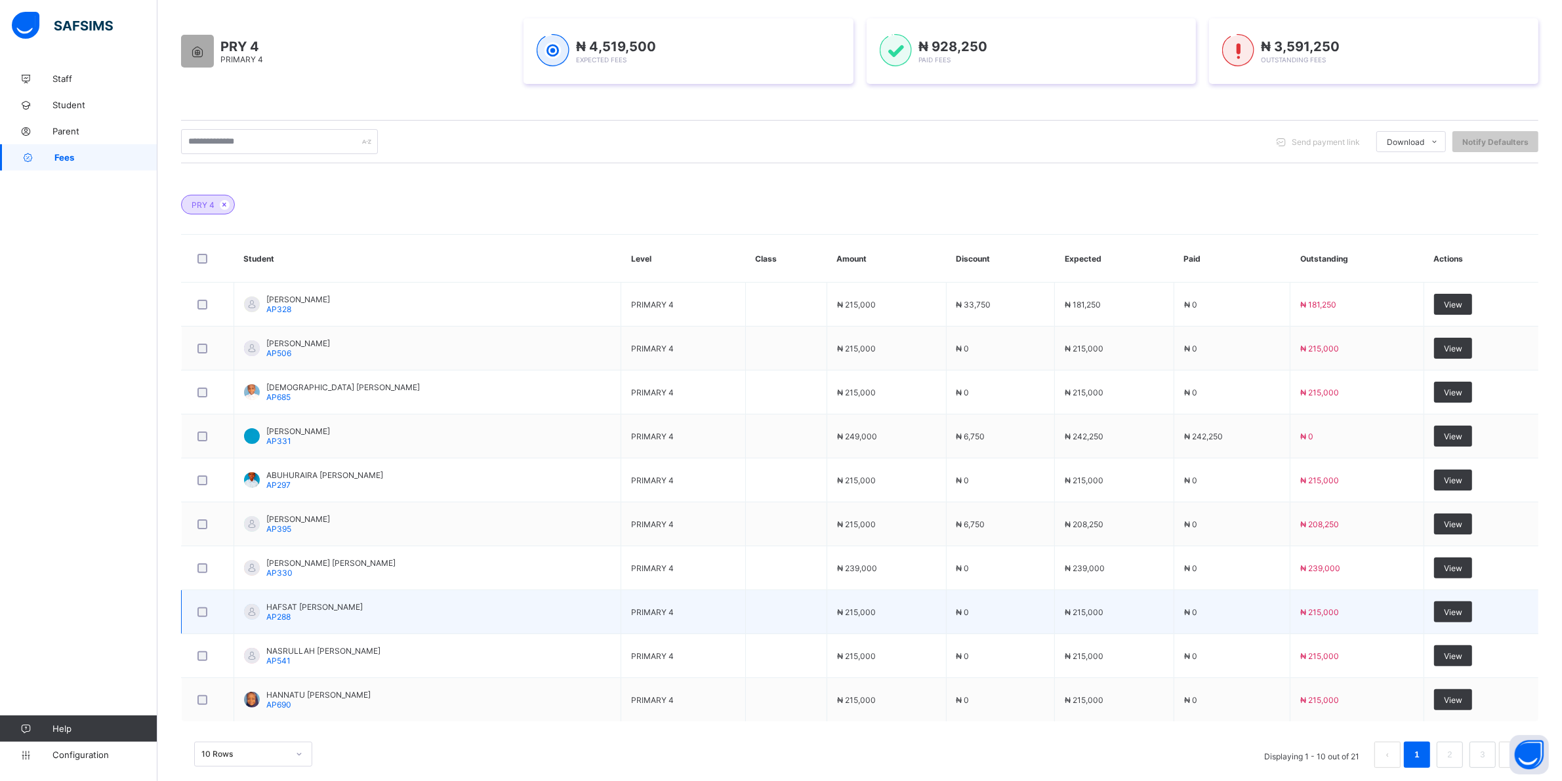
scroll to position [233, 0]
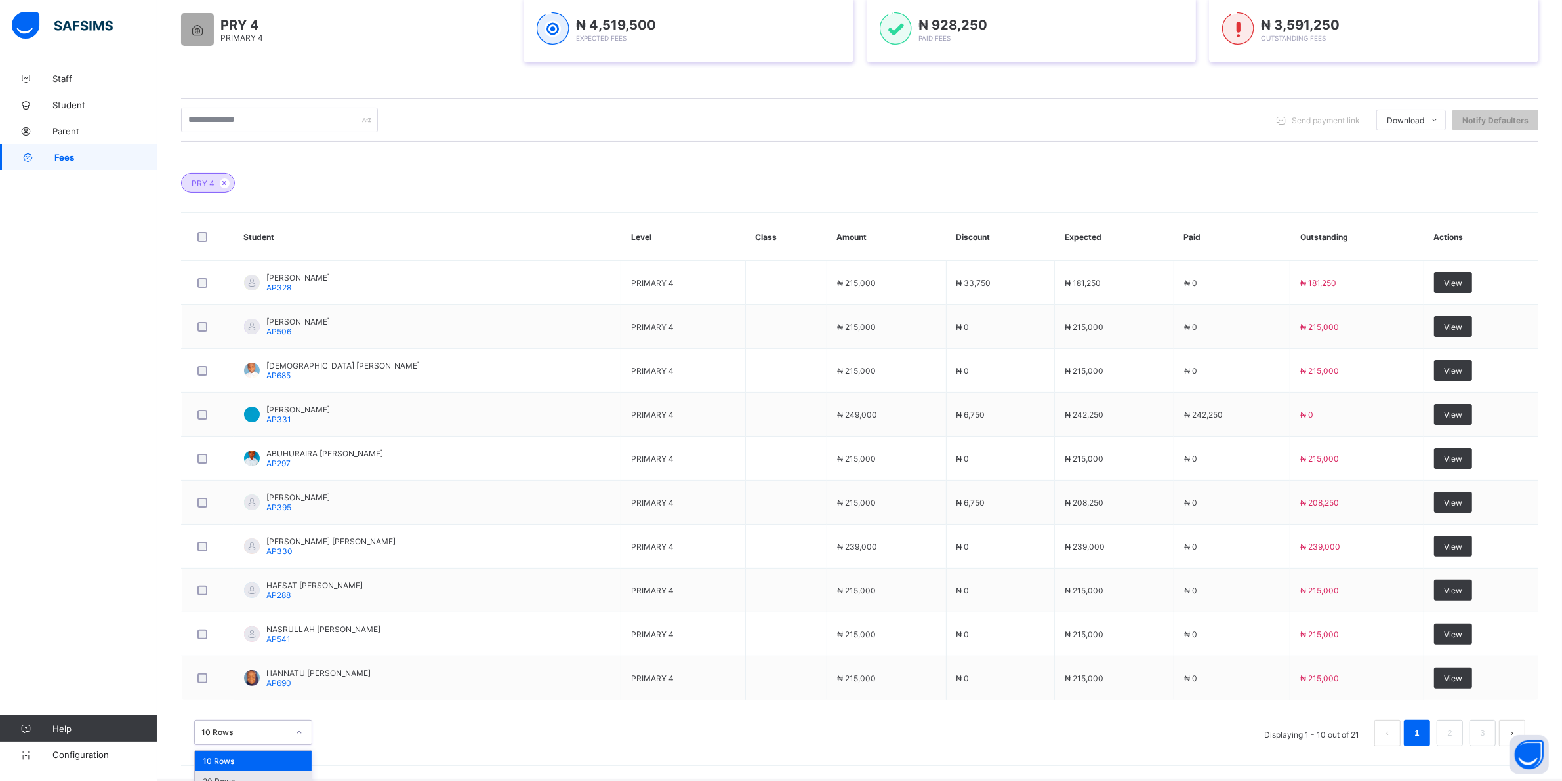
drag, startPoint x: 303, startPoint y: 737, endPoint x: 270, endPoint y: 745, distance: 33.7
click at [304, 735] on div "option 10 Rows focused, 1 of 3. 3 results available. Use Up and Down to choose …" at bounding box center [253, 732] width 118 height 25
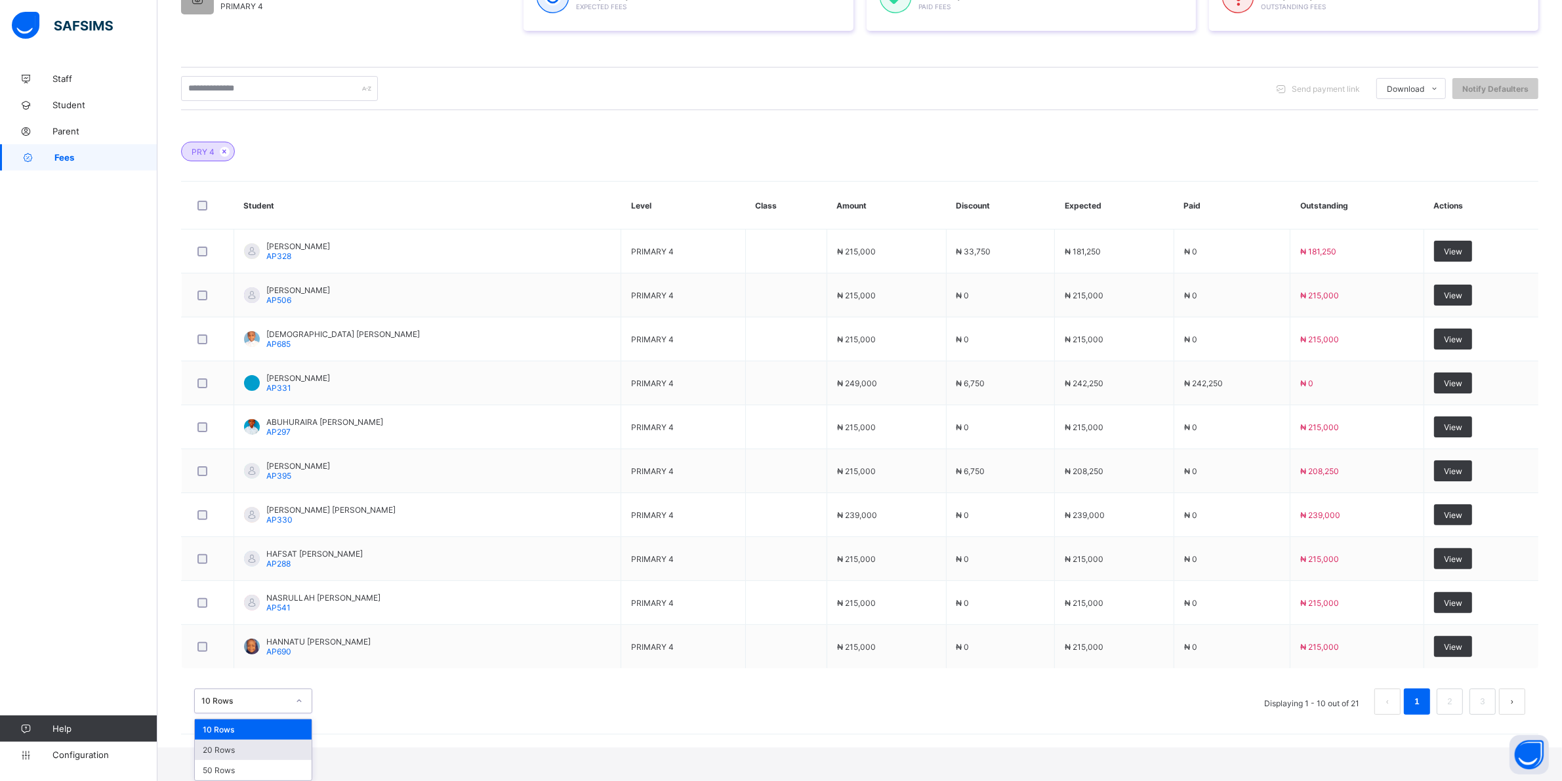
click at [232, 750] on div "20 Rows" at bounding box center [253, 750] width 117 height 20
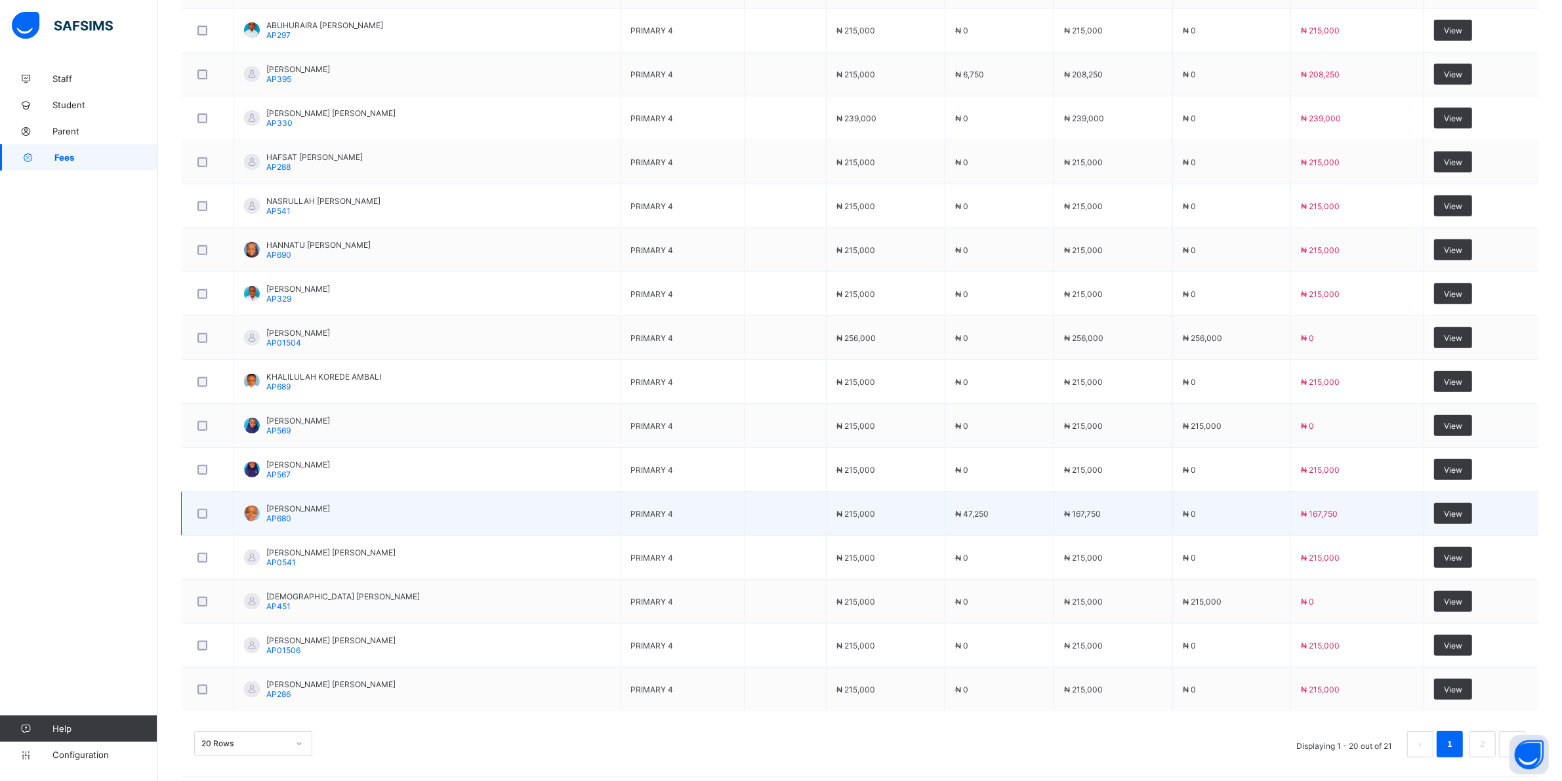
scroll to position [674, 0]
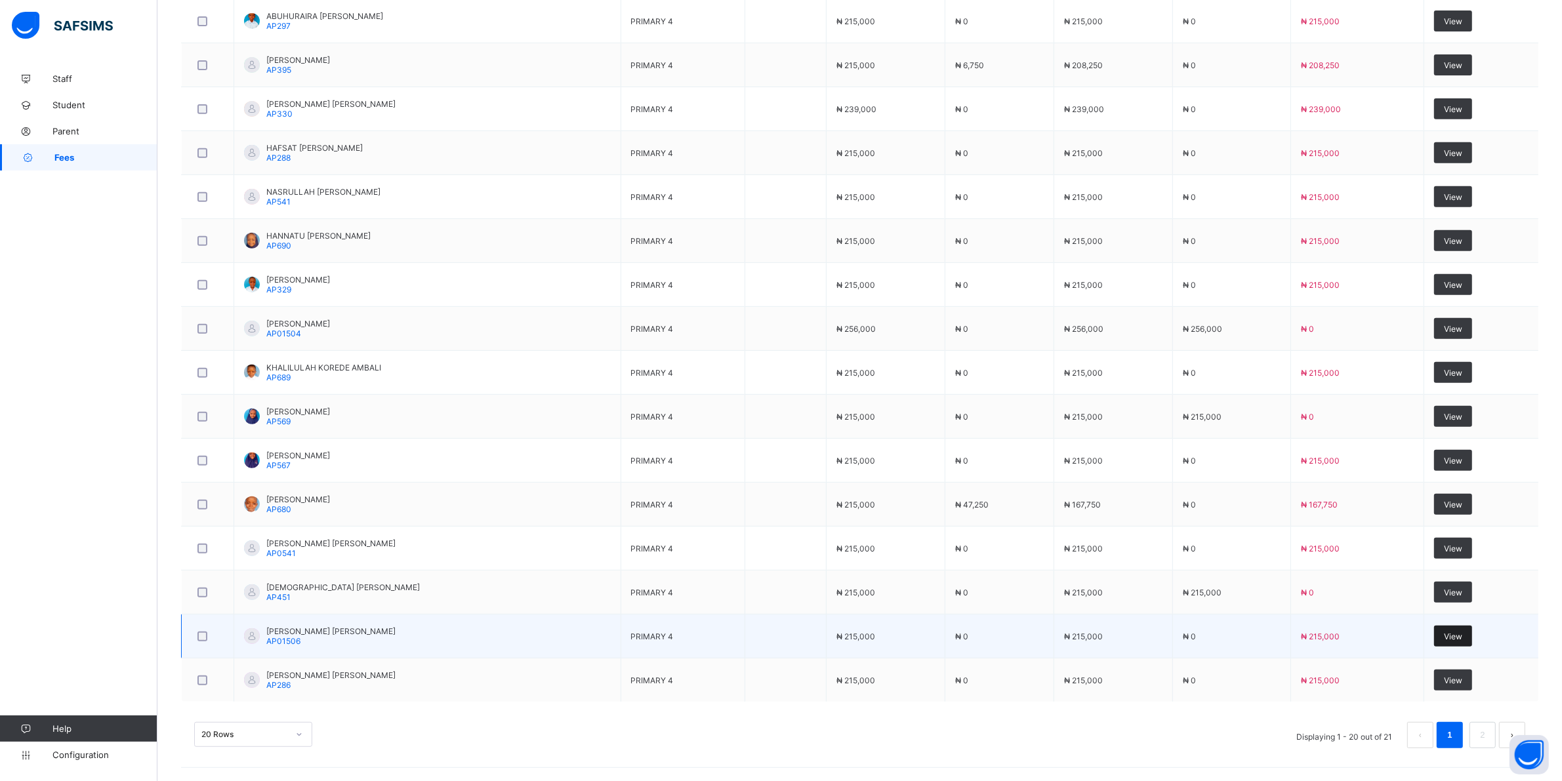
click at [1457, 628] on div "View" at bounding box center [1453, 636] width 38 height 21
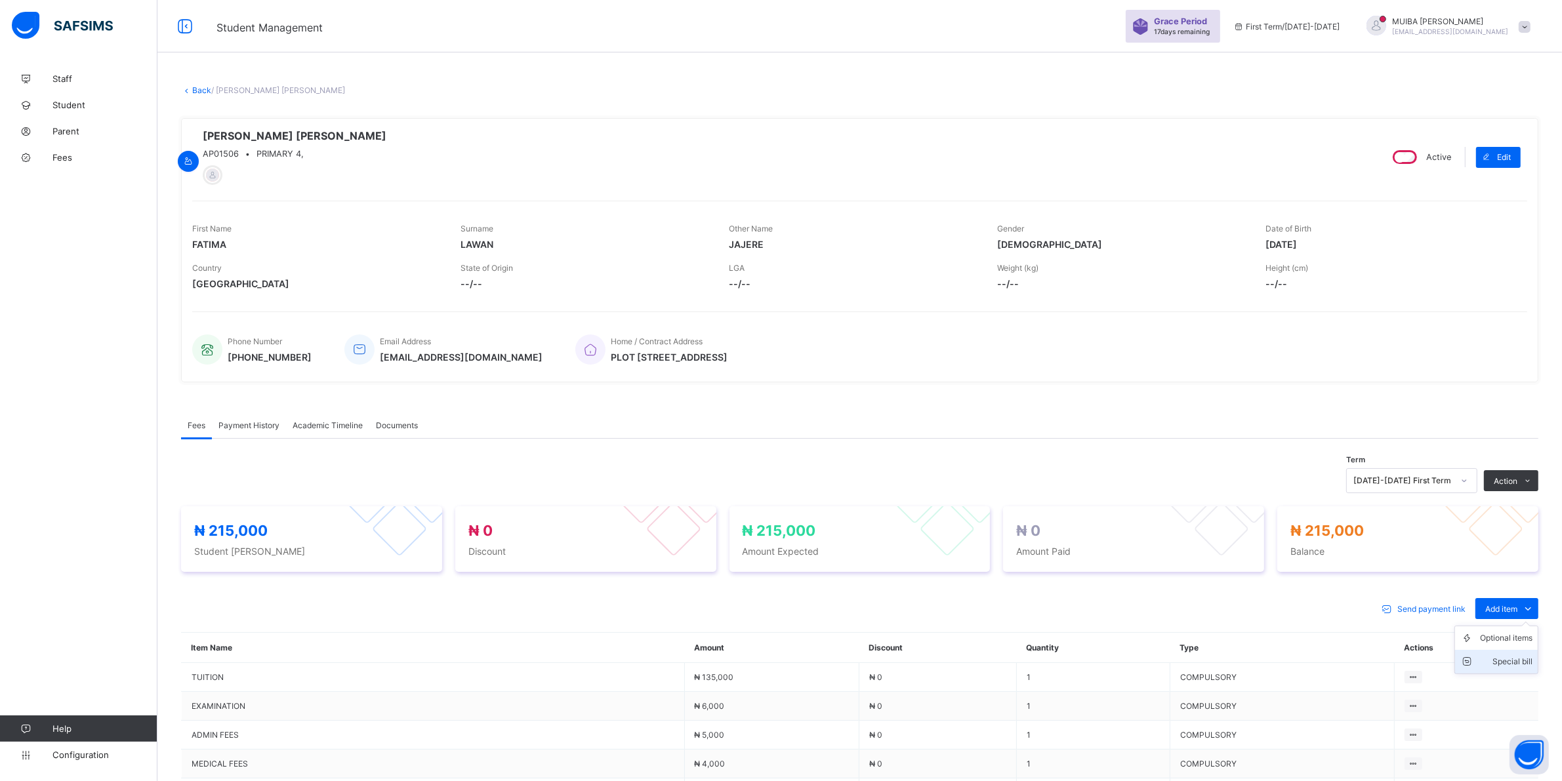
click at [1519, 663] on div "Special bill" at bounding box center [1506, 661] width 52 height 13
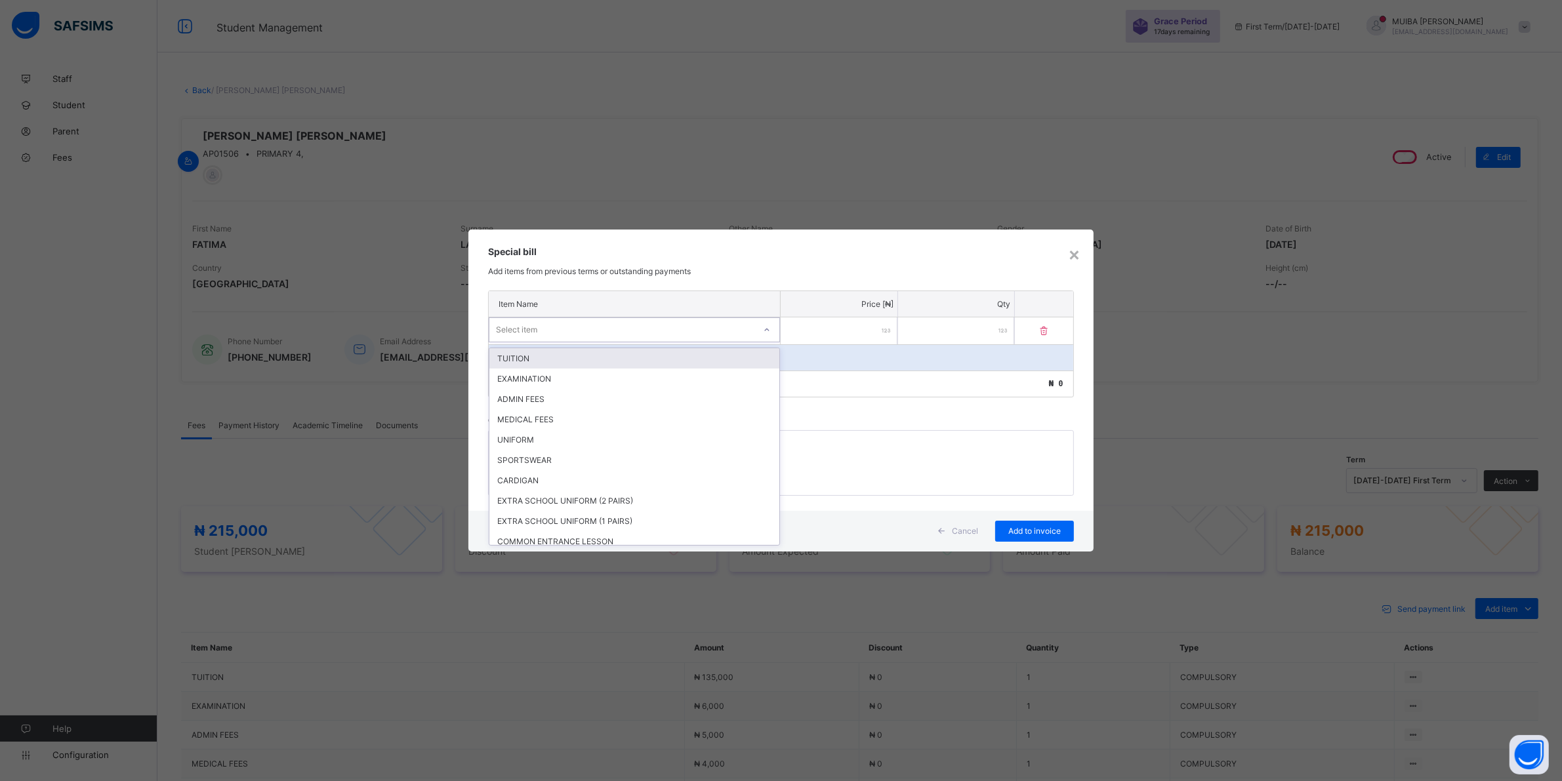
click at [725, 328] on div "Select item" at bounding box center [621, 330] width 265 height 18
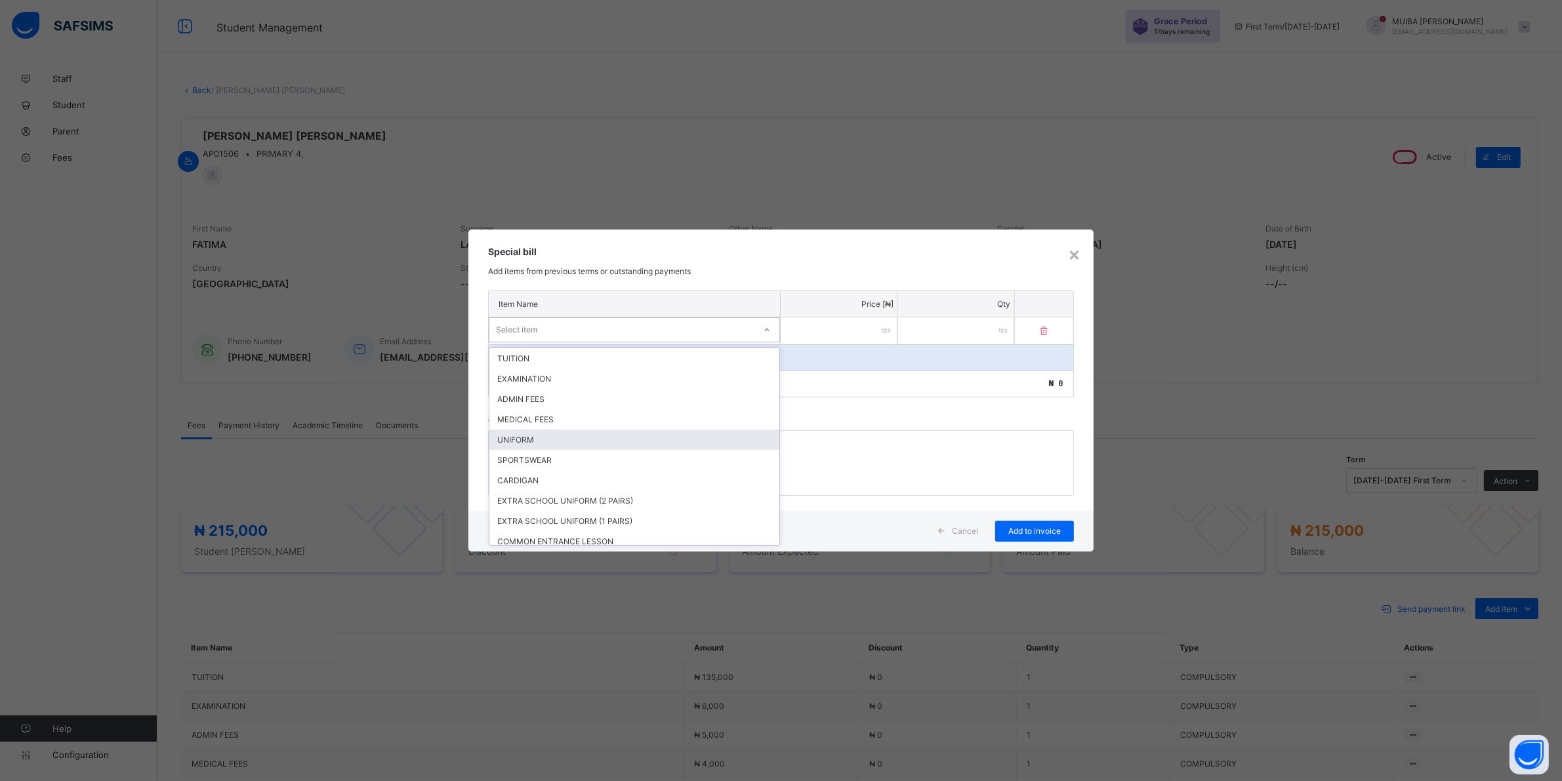
click at [525, 436] on div "UNIFORM" at bounding box center [634, 440] width 290 height 20
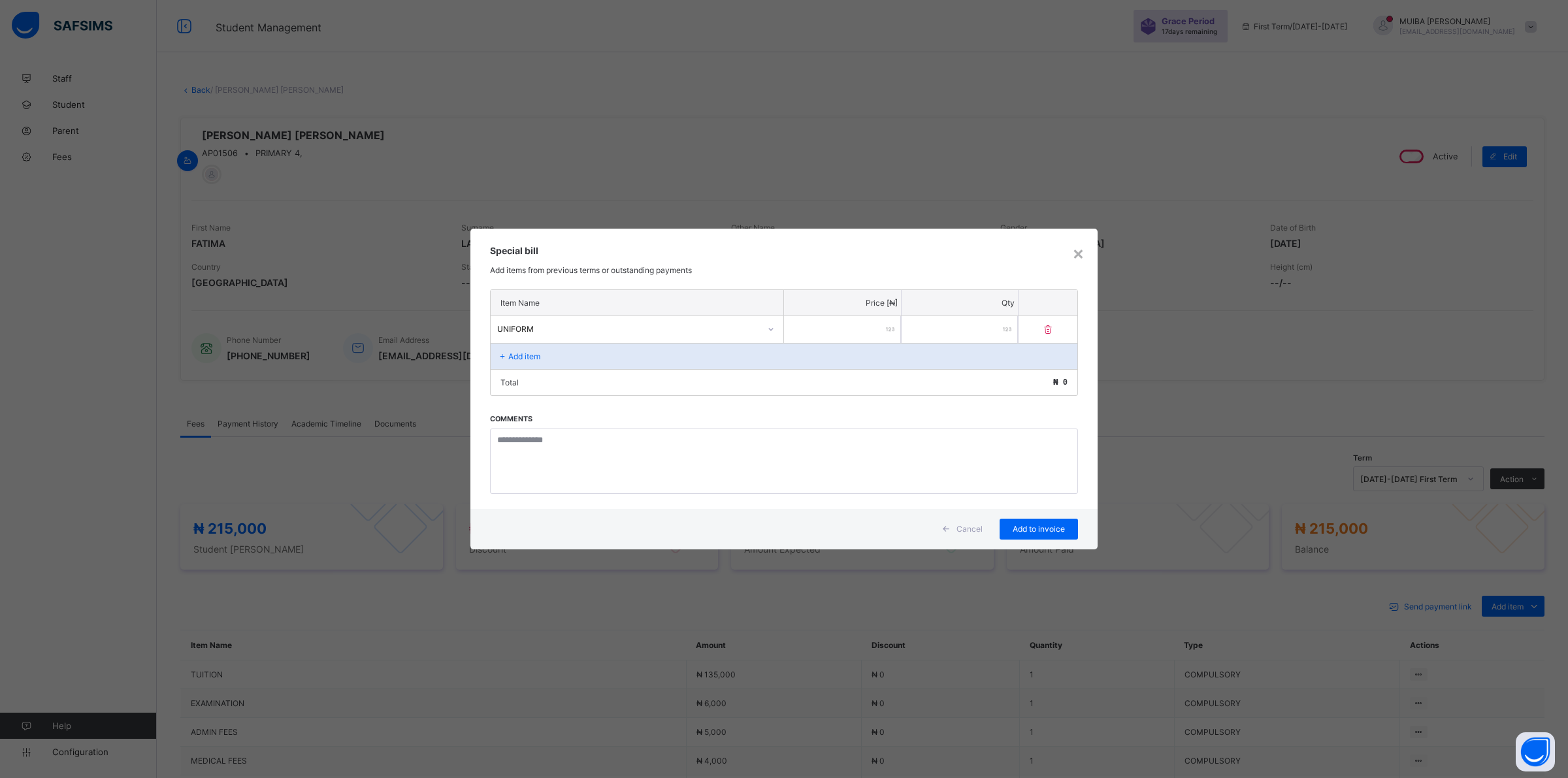
click at [824, 336] on input "number" at bounding box center [842, 329] width 117 height 27
type input "*****"
click at [1025, 527] on span "Add to invoice" at bounding box center [1038, 529] width 59 height 10
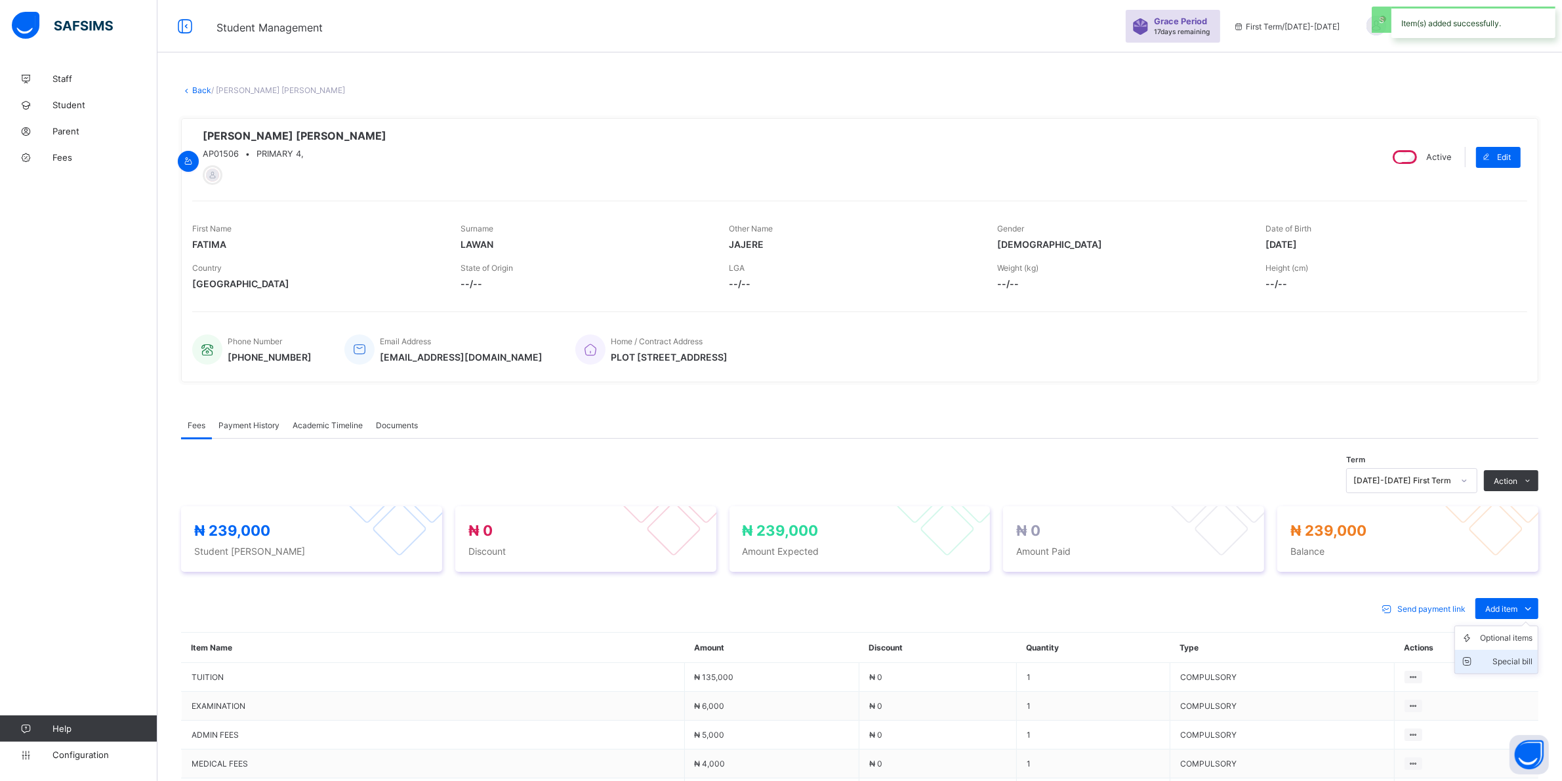
click at [1516, 666] on div "Special bill" at bounding box center [1506, 661] width 52 height 13
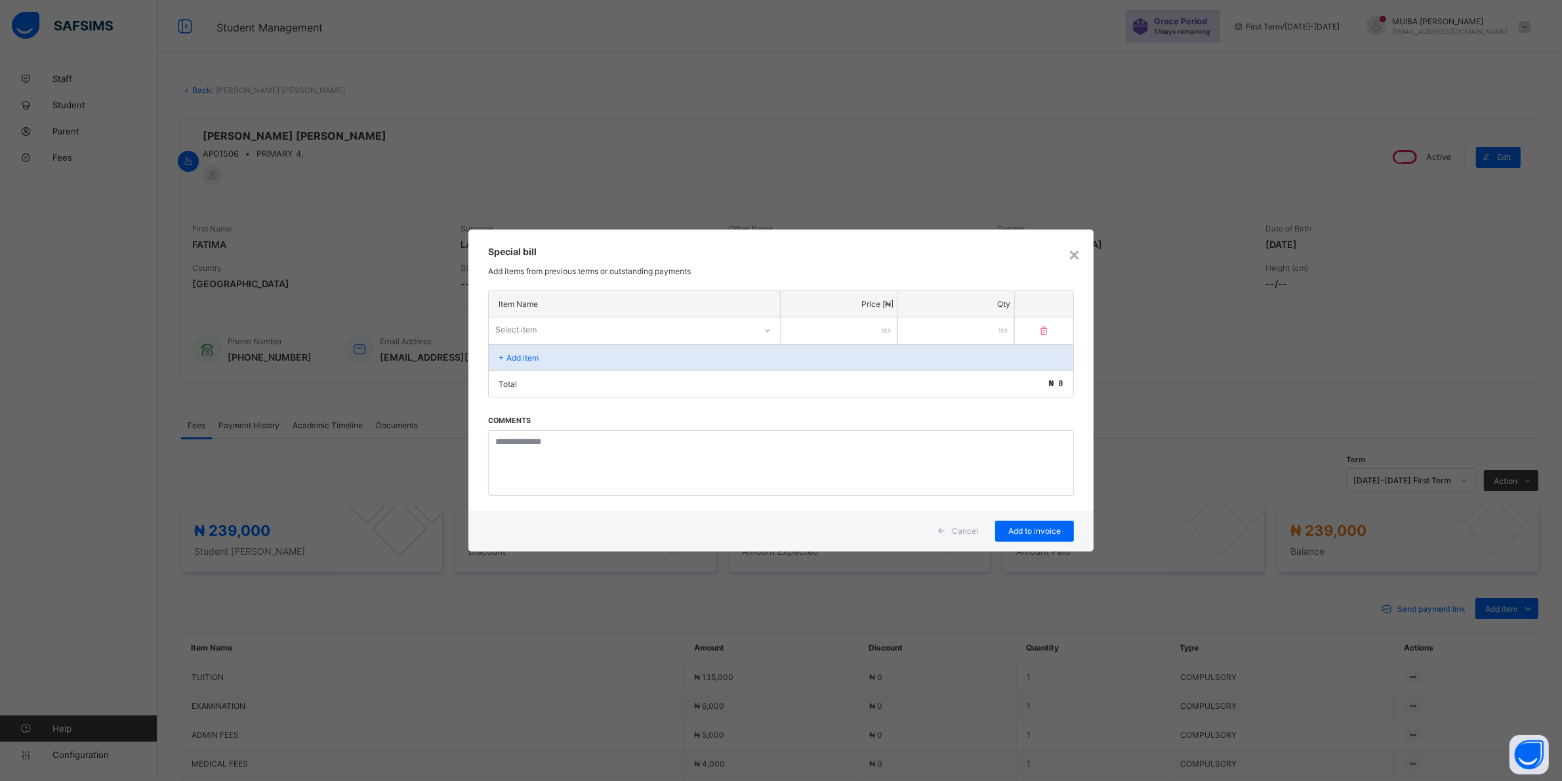
click at [709, 335] on div "Select item" at bounding box center [622, 330] width 266 height 18
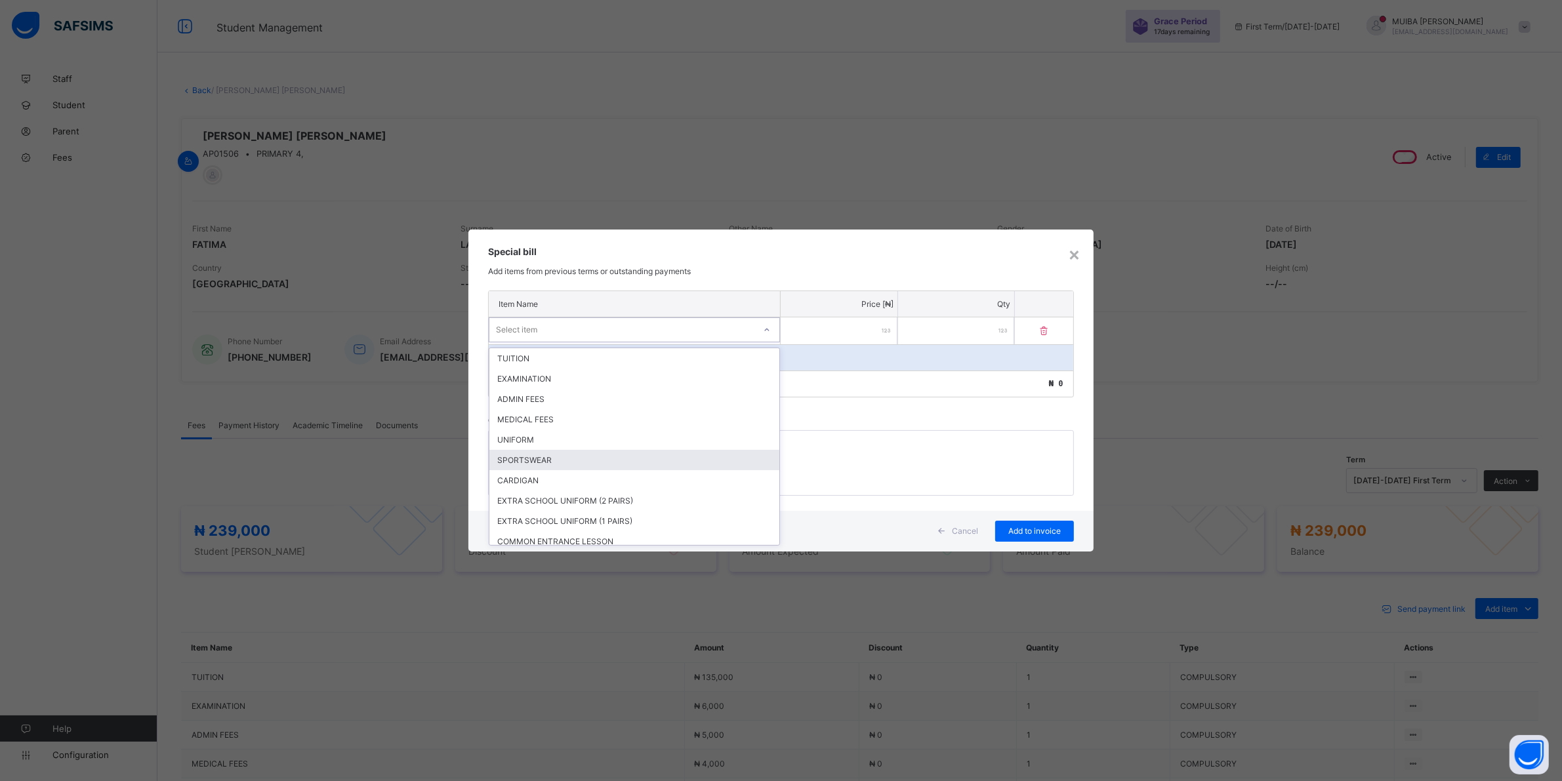
drag, startPoint x: 535, startPoint y: 455, endPoint x: 610, endPoint y: 438, distance: 77.2
click at [537, 456] on div "SPORTSWEAR" at bounding box center [634, 460] width 290 height 20
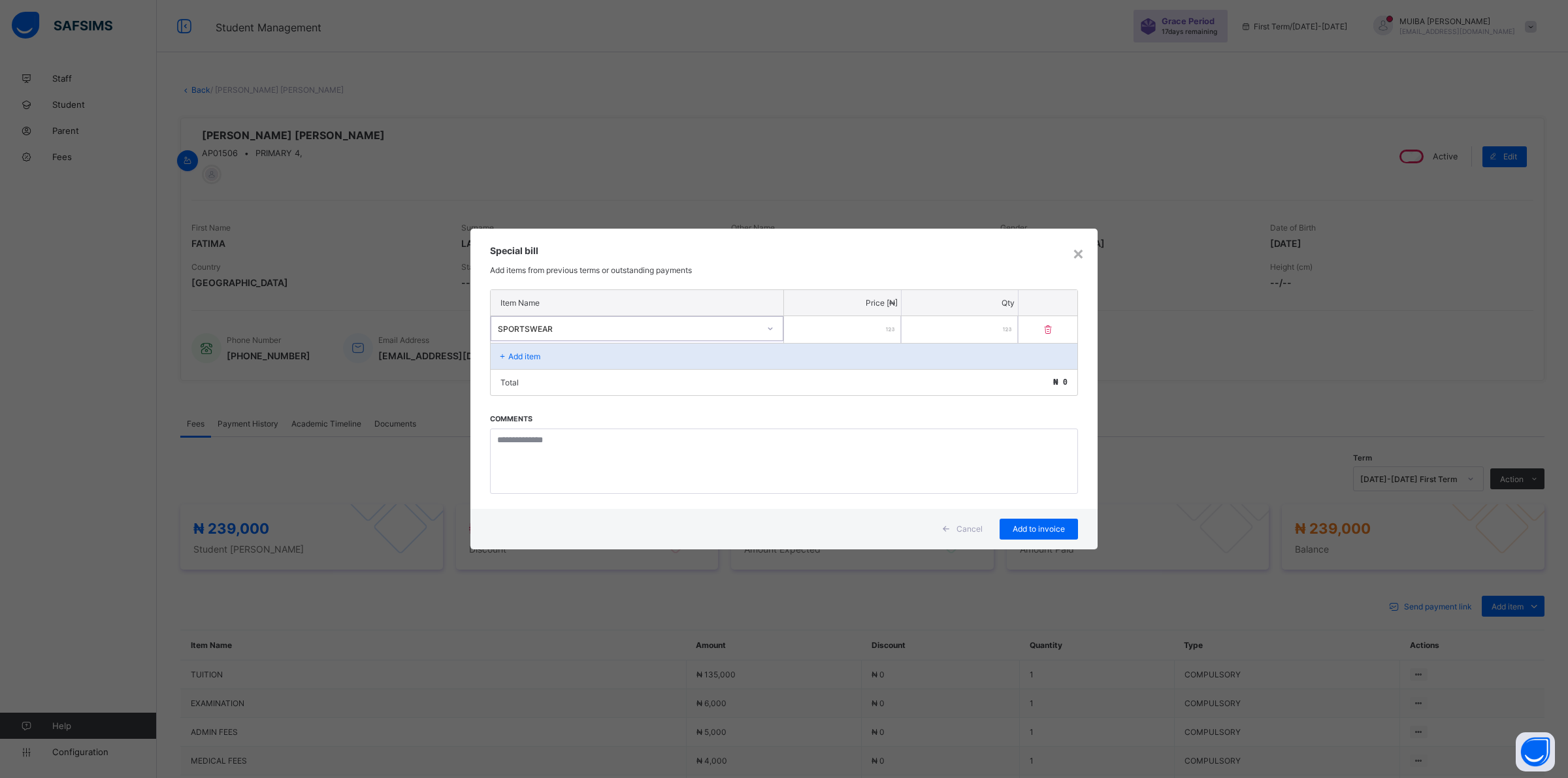
click at [843, 324] on input "number" at bounding box center [842, 329] width 117 height 27
type input "*****"
click at [1042, 527] on span "Add to invoice" at bounding box center [1038, 529] width 59 height 10
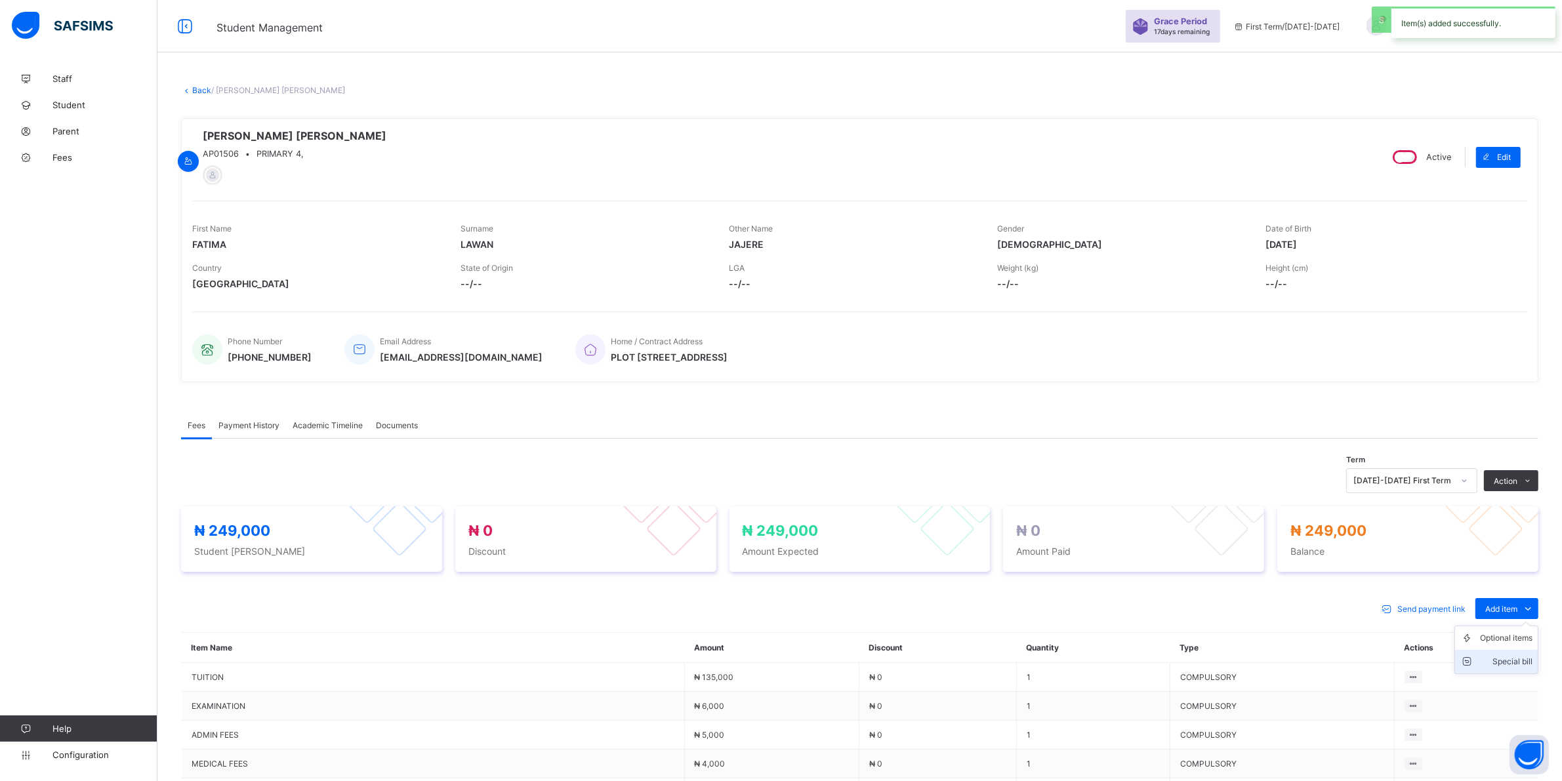
click at [1519, 661] on div "Special bill" at bounding box center [1506, 661] width 52 height 13
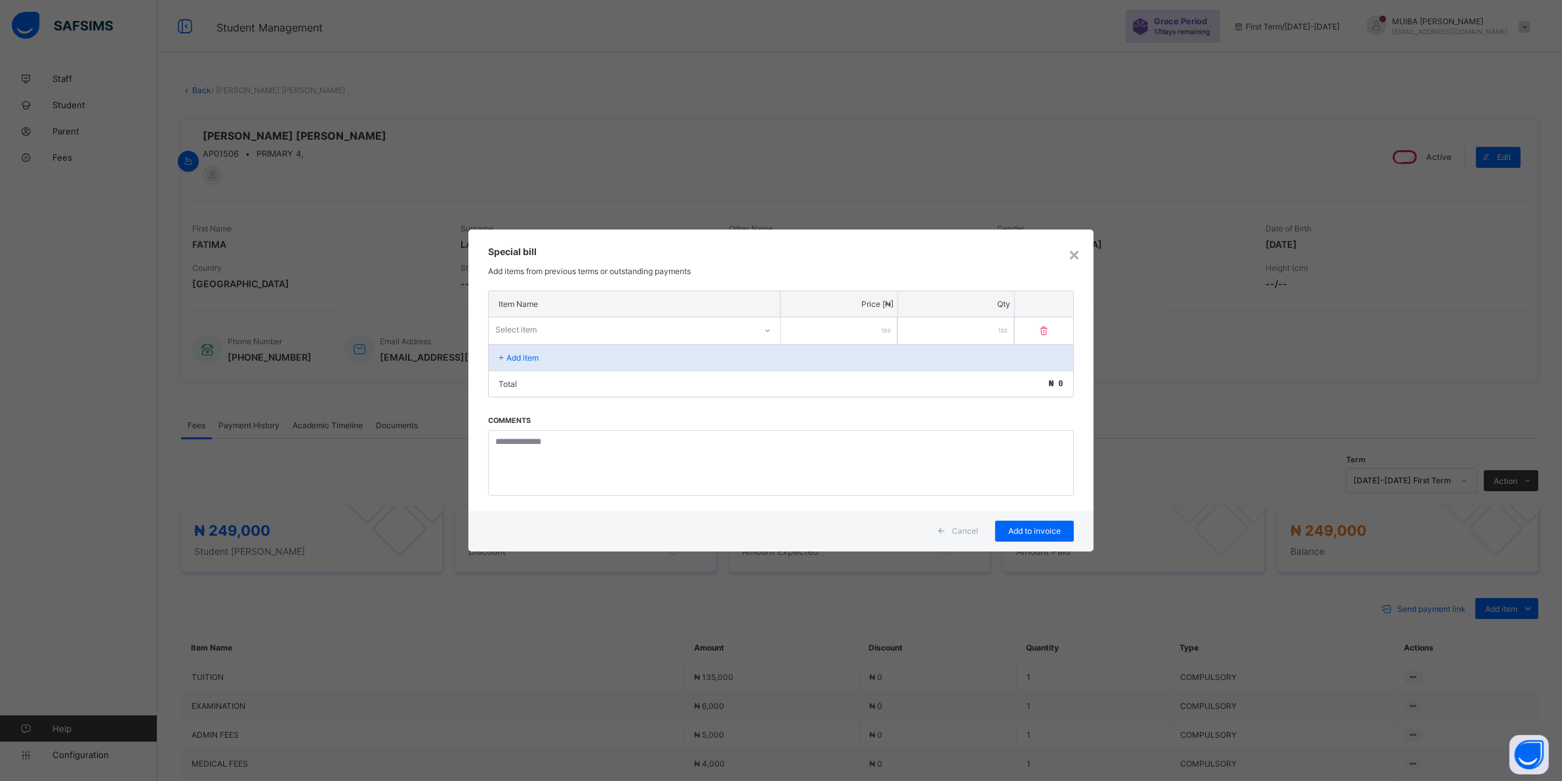
click at [674, 330] on div "Select item" at bounding box center [622, 330] width 266 height 18
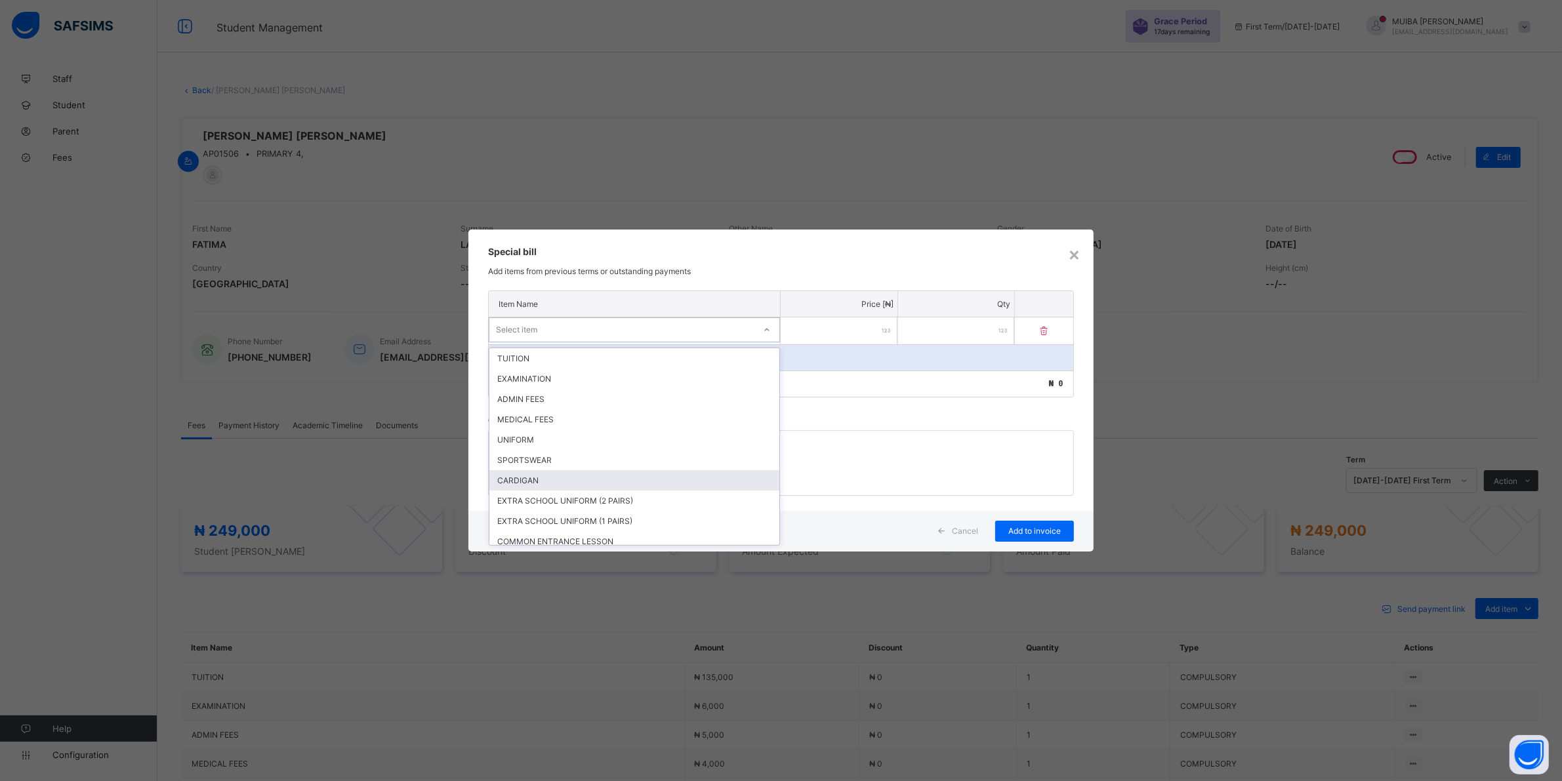
click at [555, 480] on div "CARDIGAN" at bounding box center [634, 480] width 290 height 20
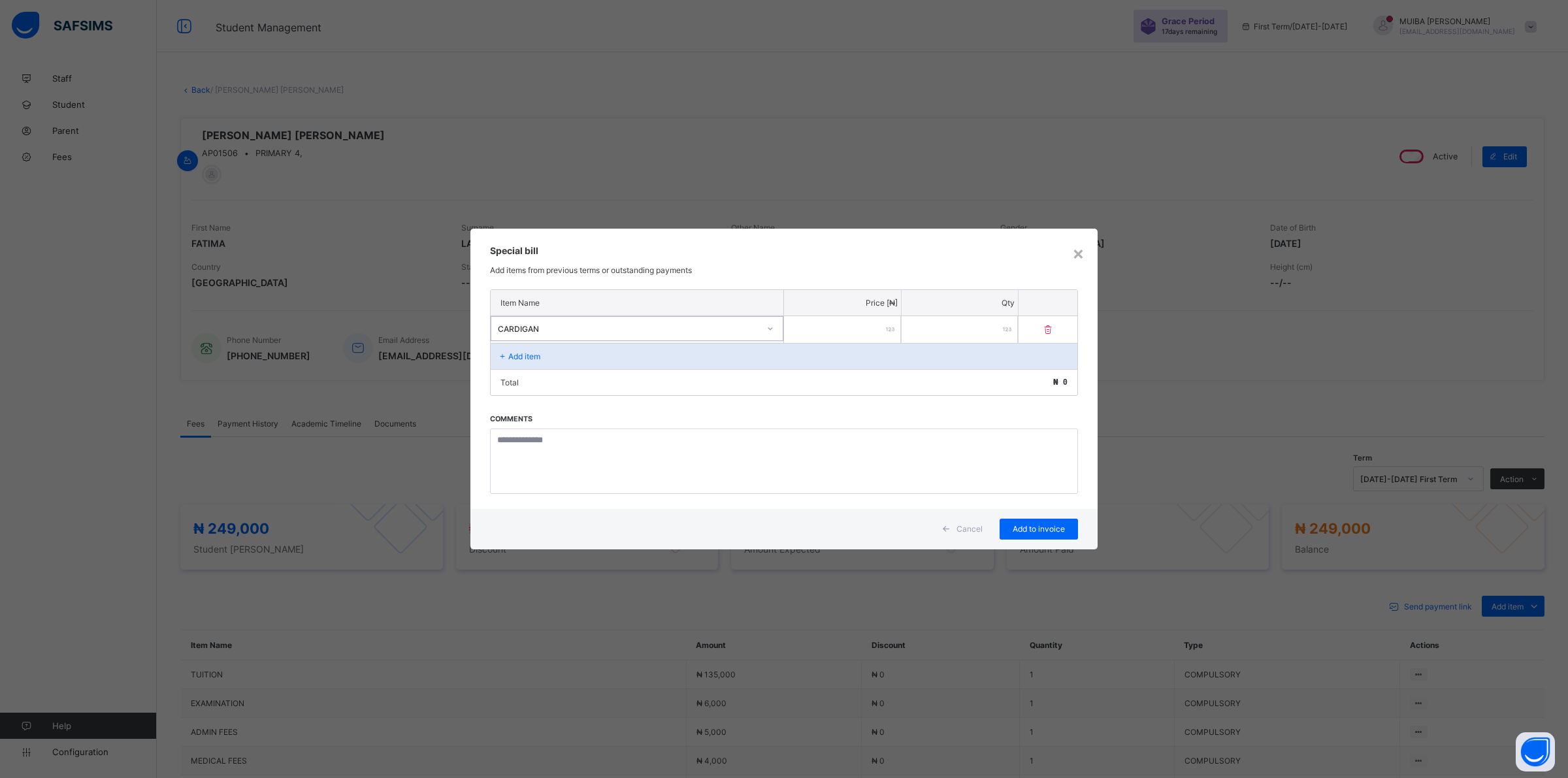
click at [868, 326] on input "number" at bounding box center [842, 329] width 117 height 27
type input "****"
click at [1021, 528] on span "Add to invoice" at bounding box center [1038, 529] width 59 height 10
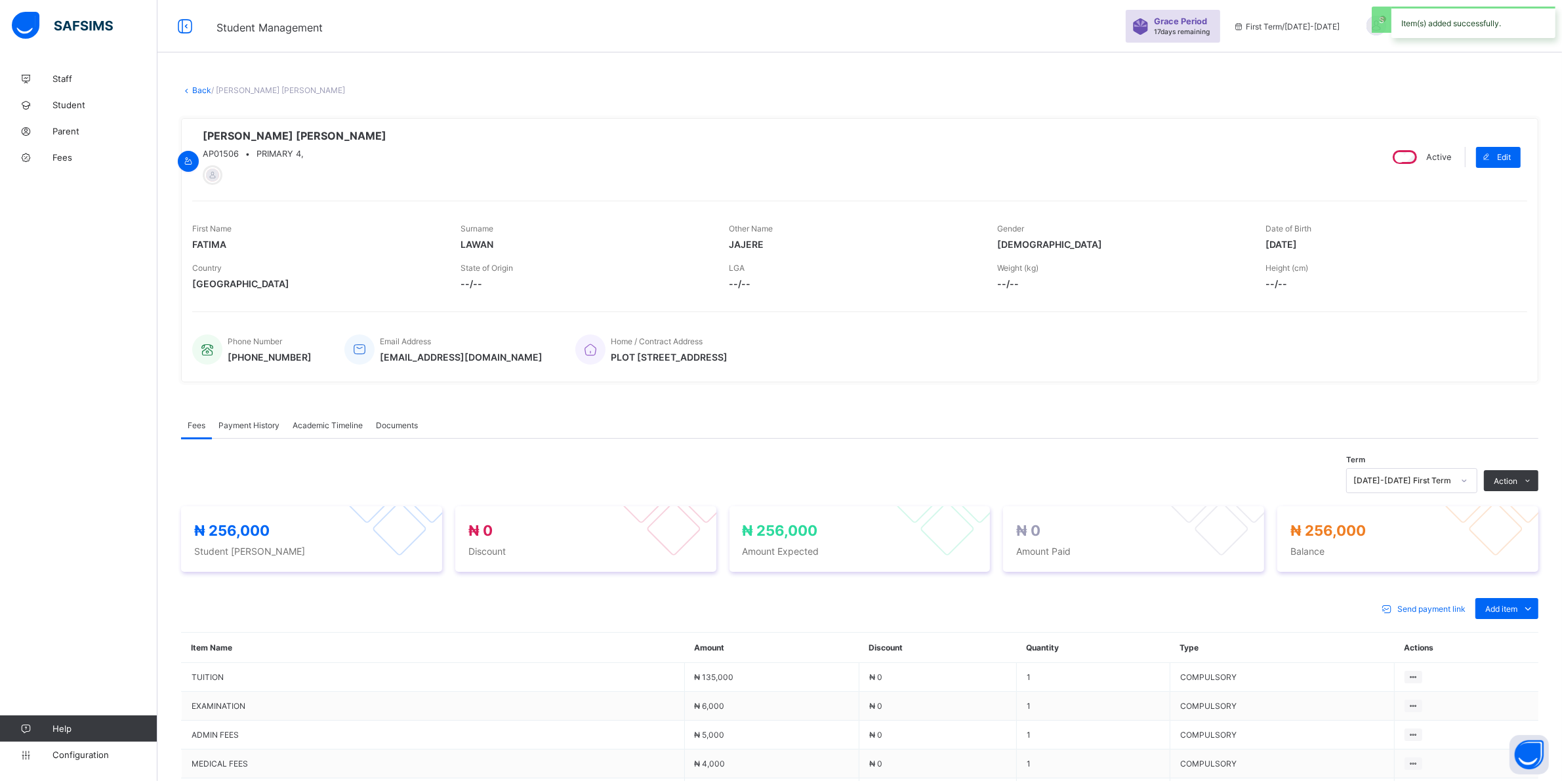
click at [0, 0] on li "Receive Payment" at bounding box center [0, 0] width 0 height 0
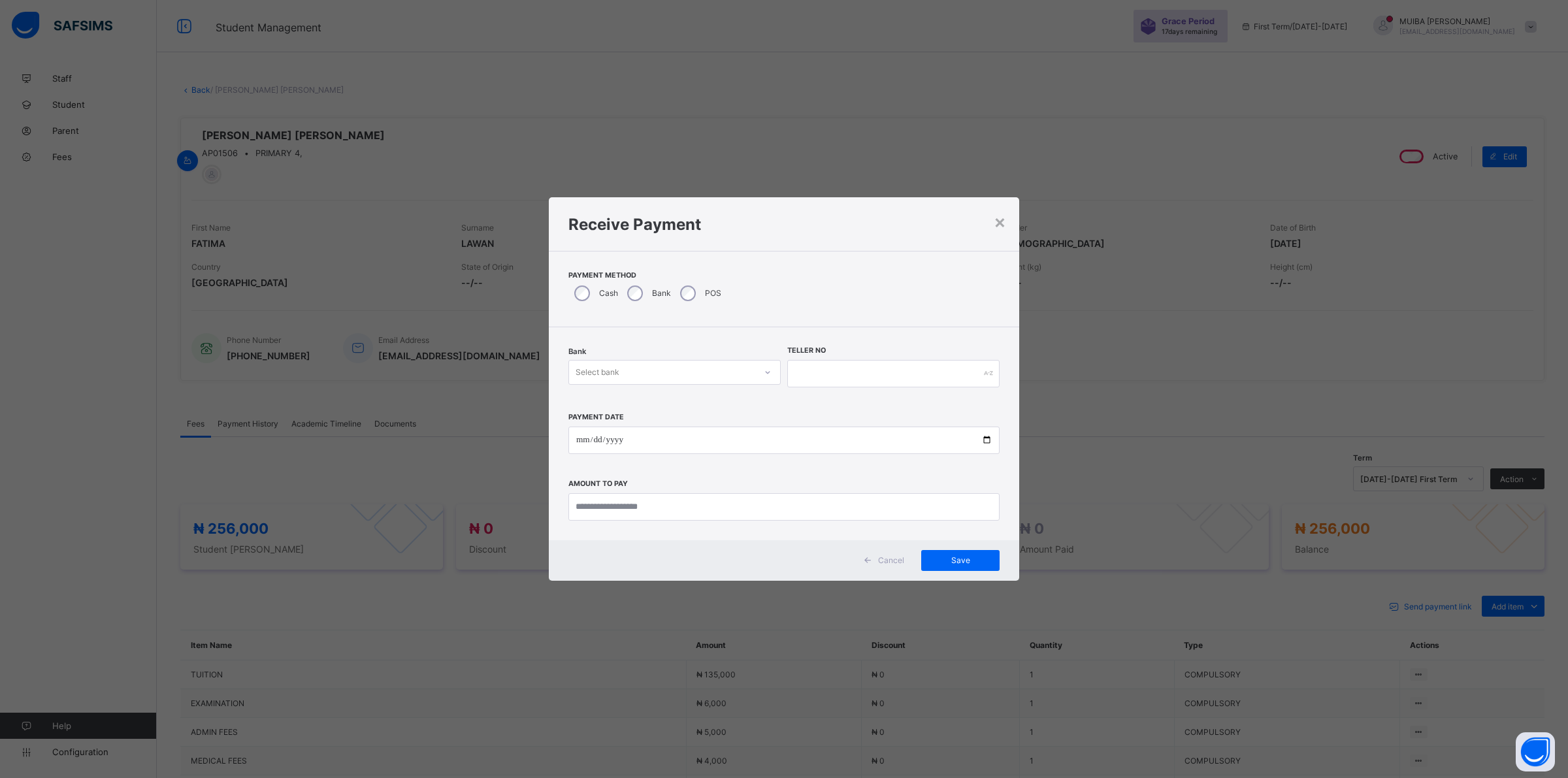
click at [719, 373] on div "Select bank" at bounding box center [661, 373] width 186 height 18
click at [703, 397] on div "Jaiz Bank - Alhamideen Academy" at bounding box center [674, 400] width 211 height 20
click at [802, 377] on input "text" at bounding box center [893, 374] width 212 height 28
type input "******"
click at [585, 435] on input "date" at bounding box center [784, 440] width 431 height 28
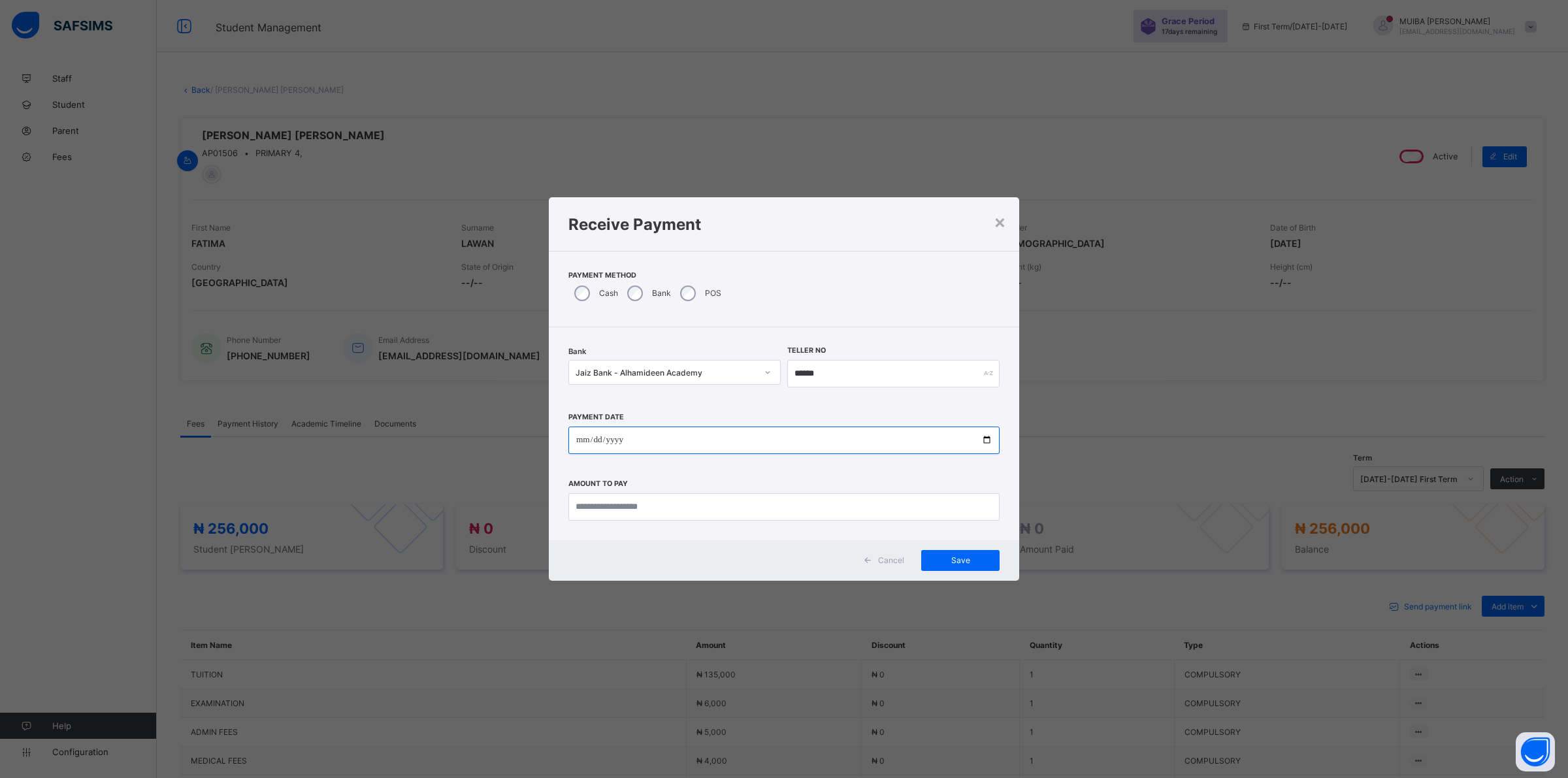
type input "**********"
click at [660, 512] on input "currency" at bounding box center [784, 507] width 431 height 28
type input "*********"
click at [971, 559] on span "Save" at bounding box center [960, 561] width 59 height 10
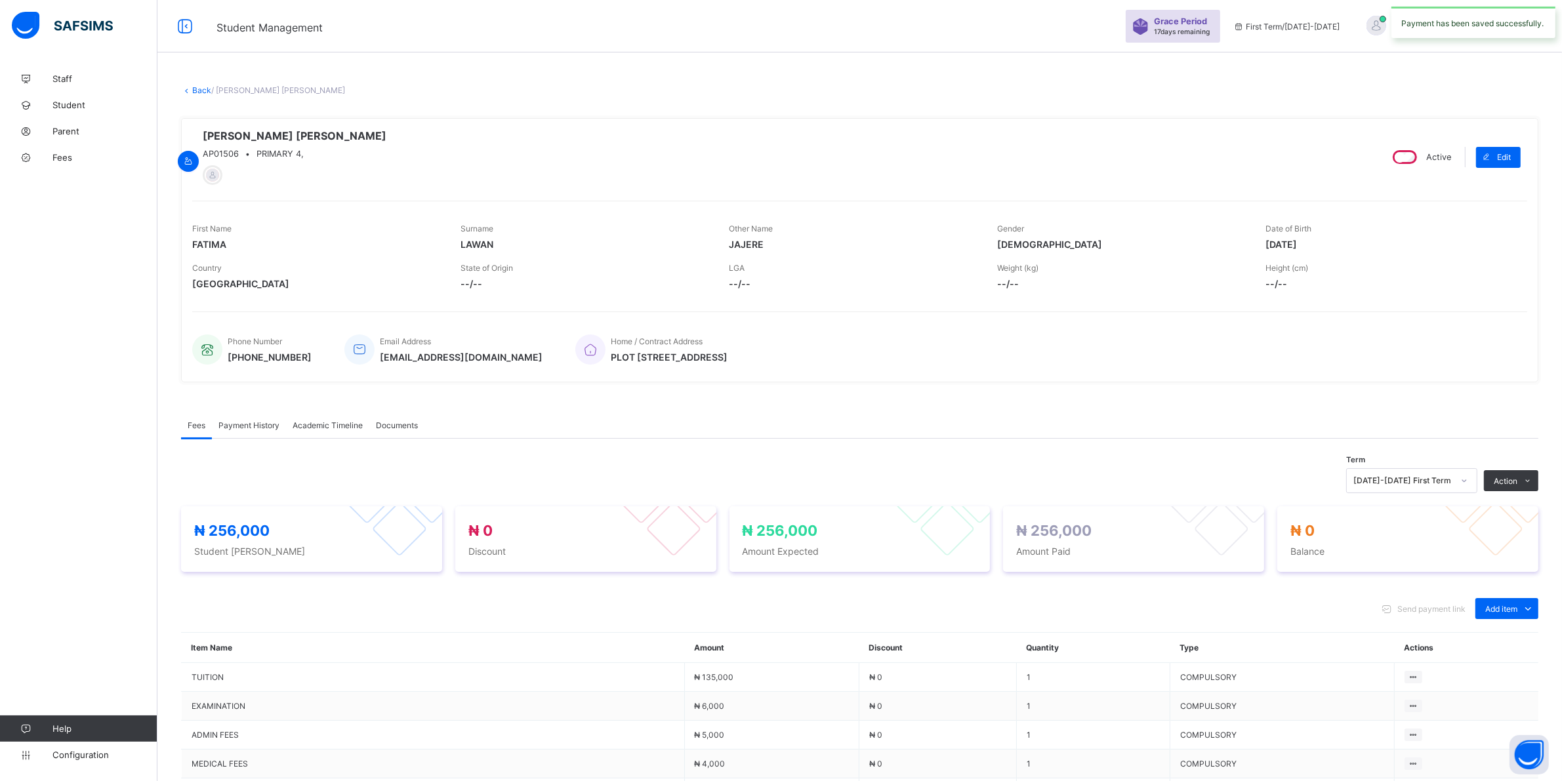
click at [251, 428] on span "Payment History" at bounding box center [248, 425] width 61 height 10
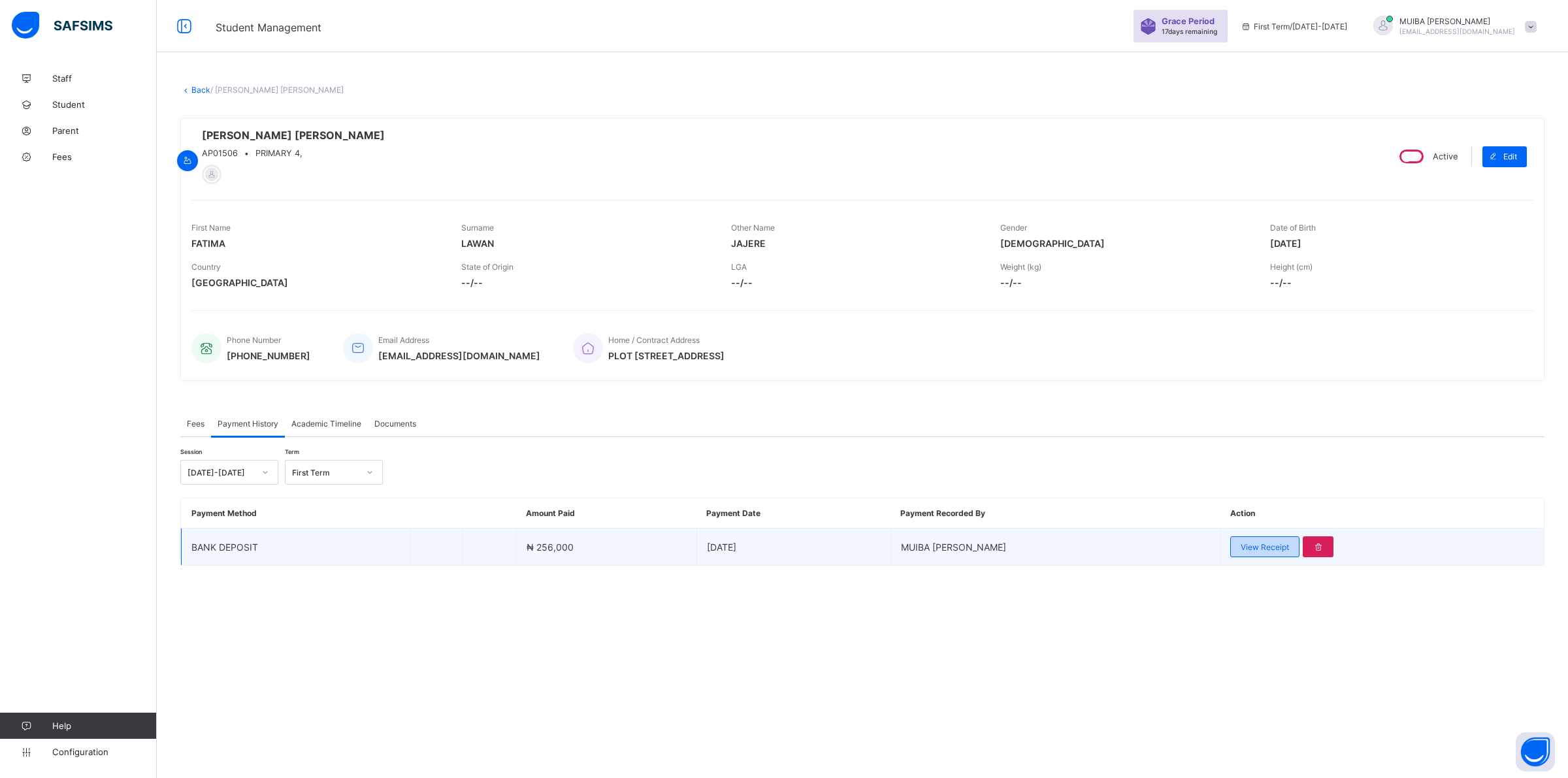
click at [1265, 546] on span "View Receipt" at bounding box center [1265, 547] width 49 height 10
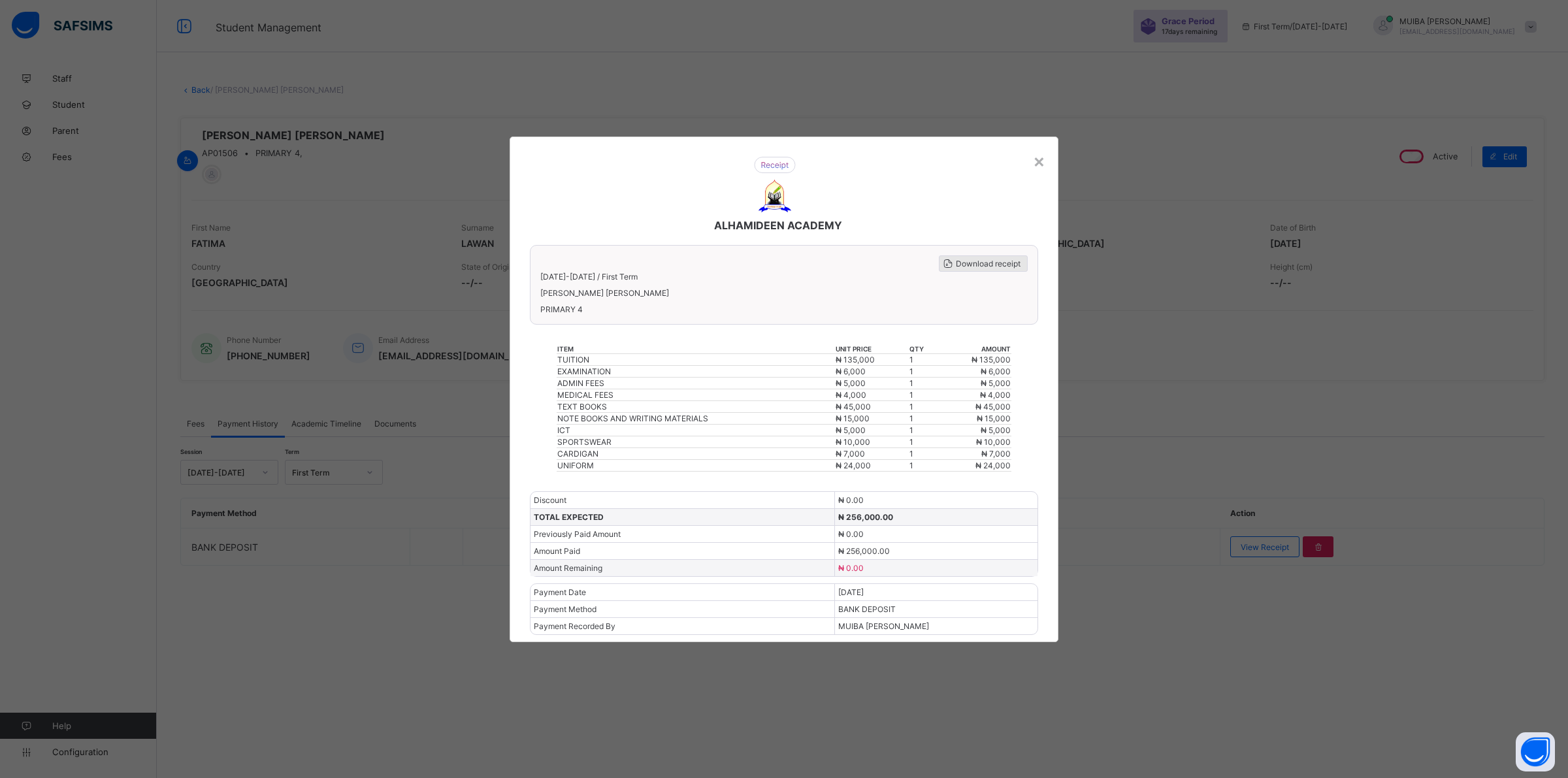
click at [980, 269] on span "Download receipt" at bounding box center [988, 264] width 65 height 10
click at [1040, 172] on div "×" at bounding box center [1039, 160] width 12 height 22
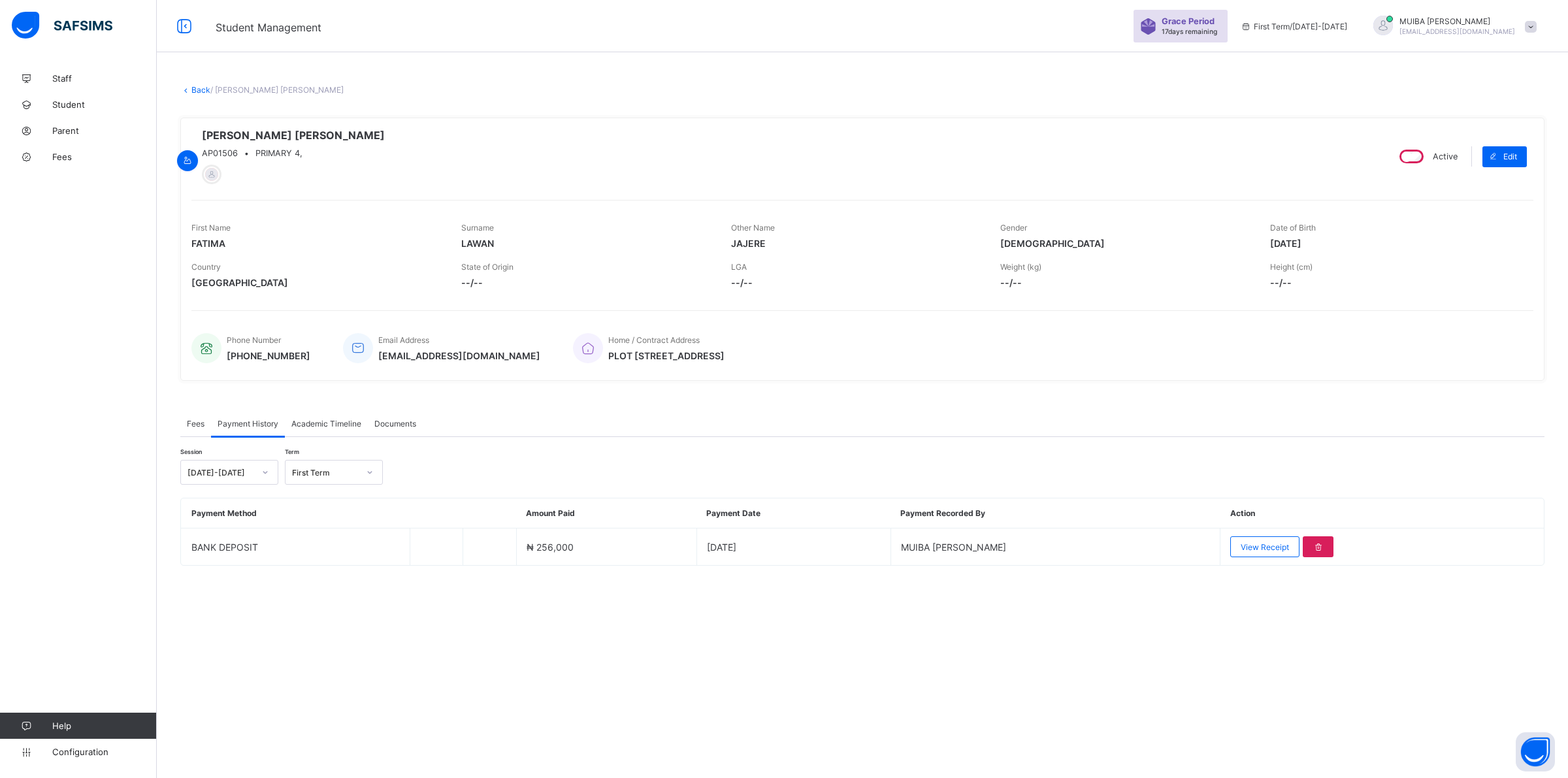
click at [203, 89] on link "Back" at bounding box center [200, 90] width 19 height 10
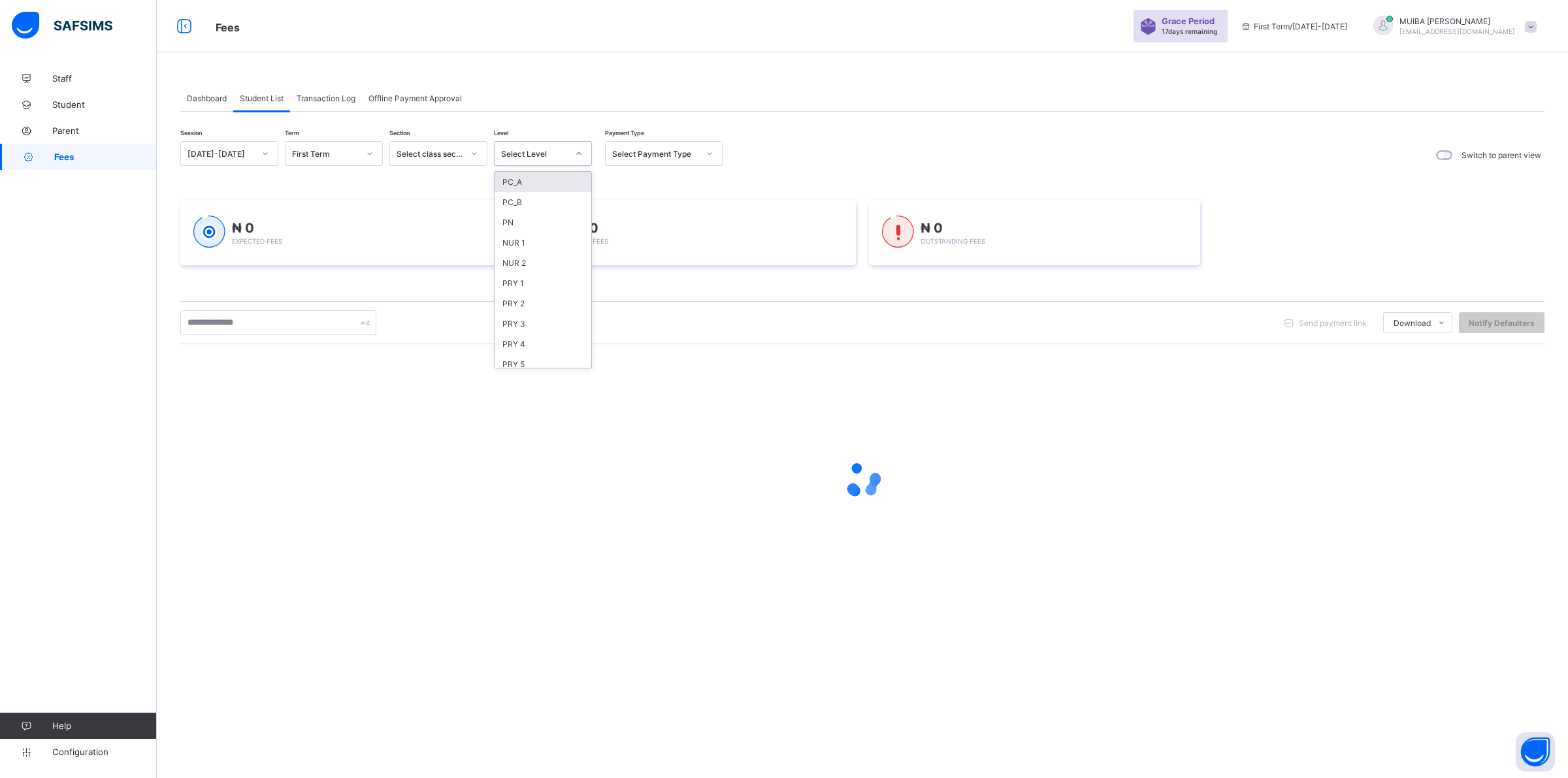
click at [579, 153] on icon at bounding box center [579, 153] width 8 height 13
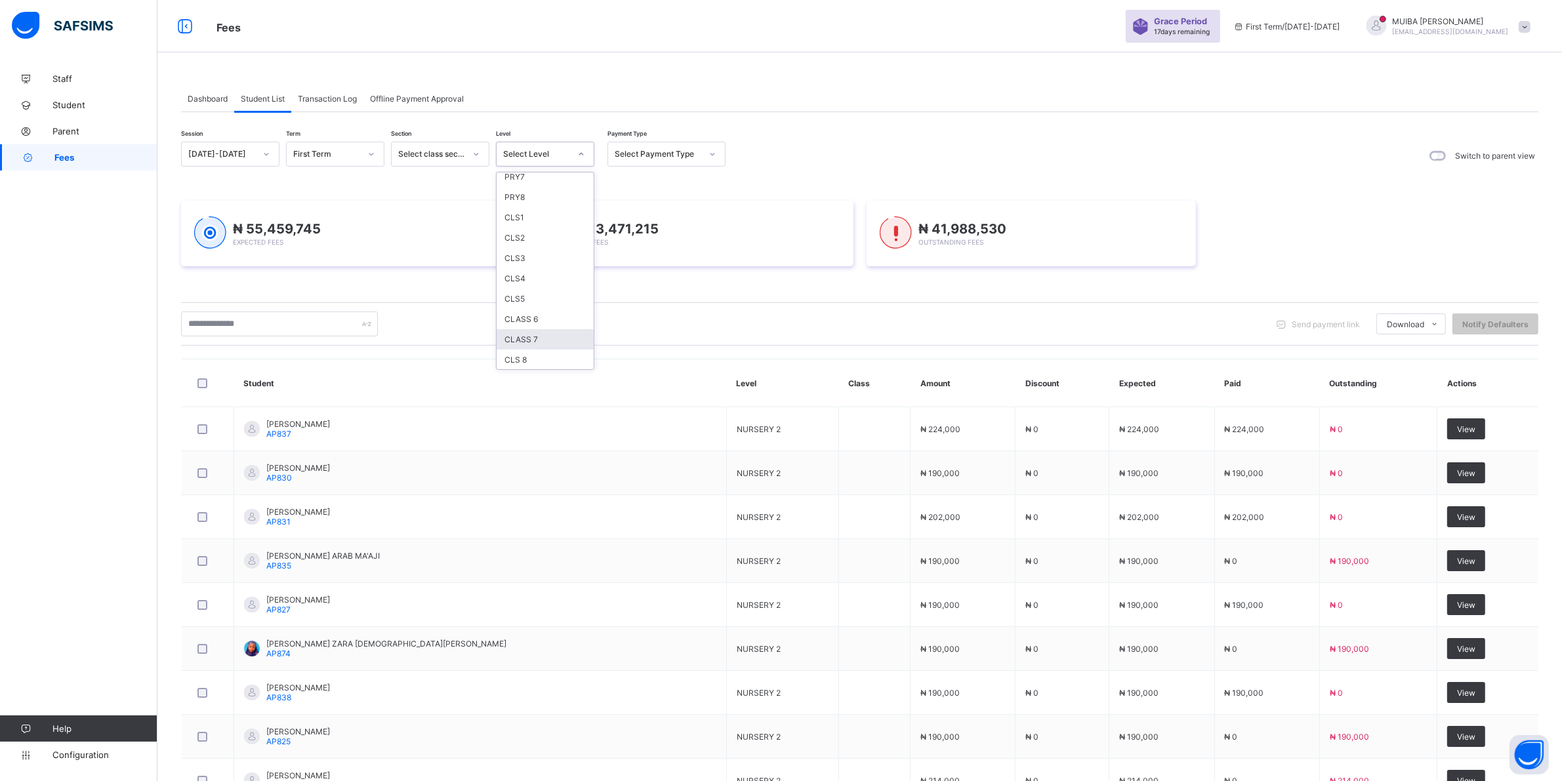
scroll to position [246, 0]
click at [522, 232] on div "CLS3" at bounding box center [545, 242] width 97 height 20
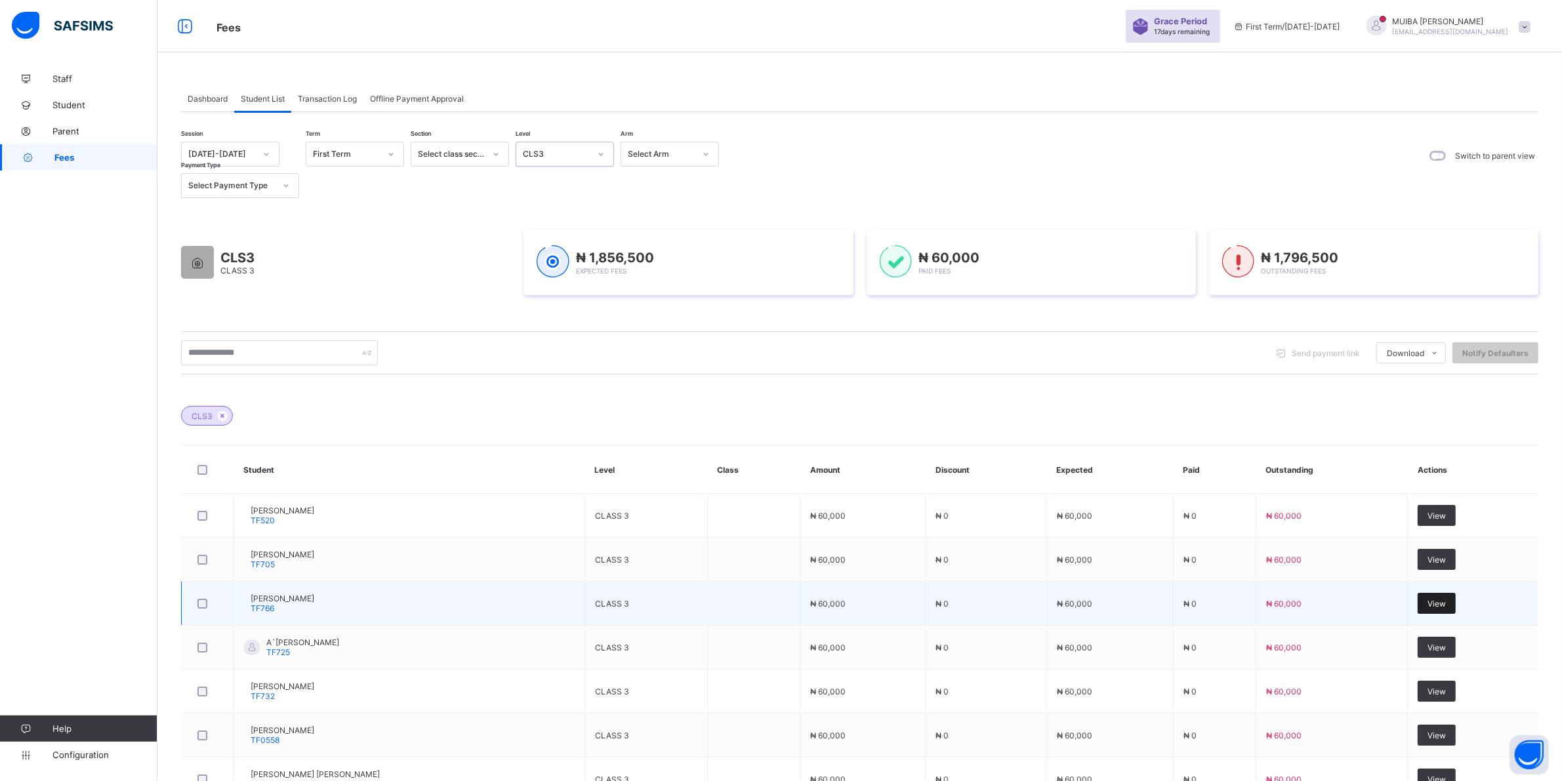
click at [1446, 602] on span "View" at bounding box center [1436, 604] width 18 height 10
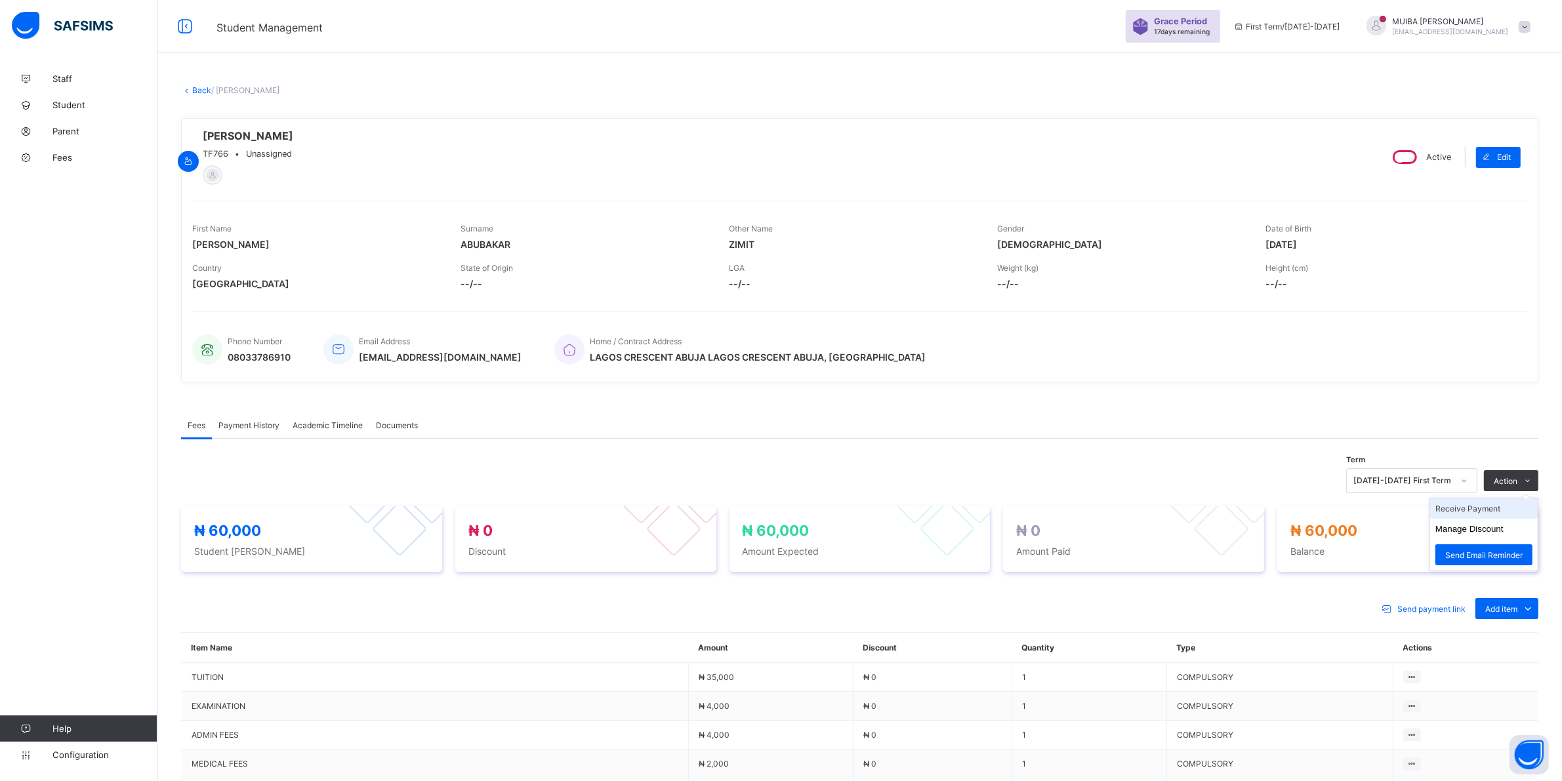
click at [1487, 514] on li "Receive Payment" at bounding box center [1484, 509] width 108 height 20
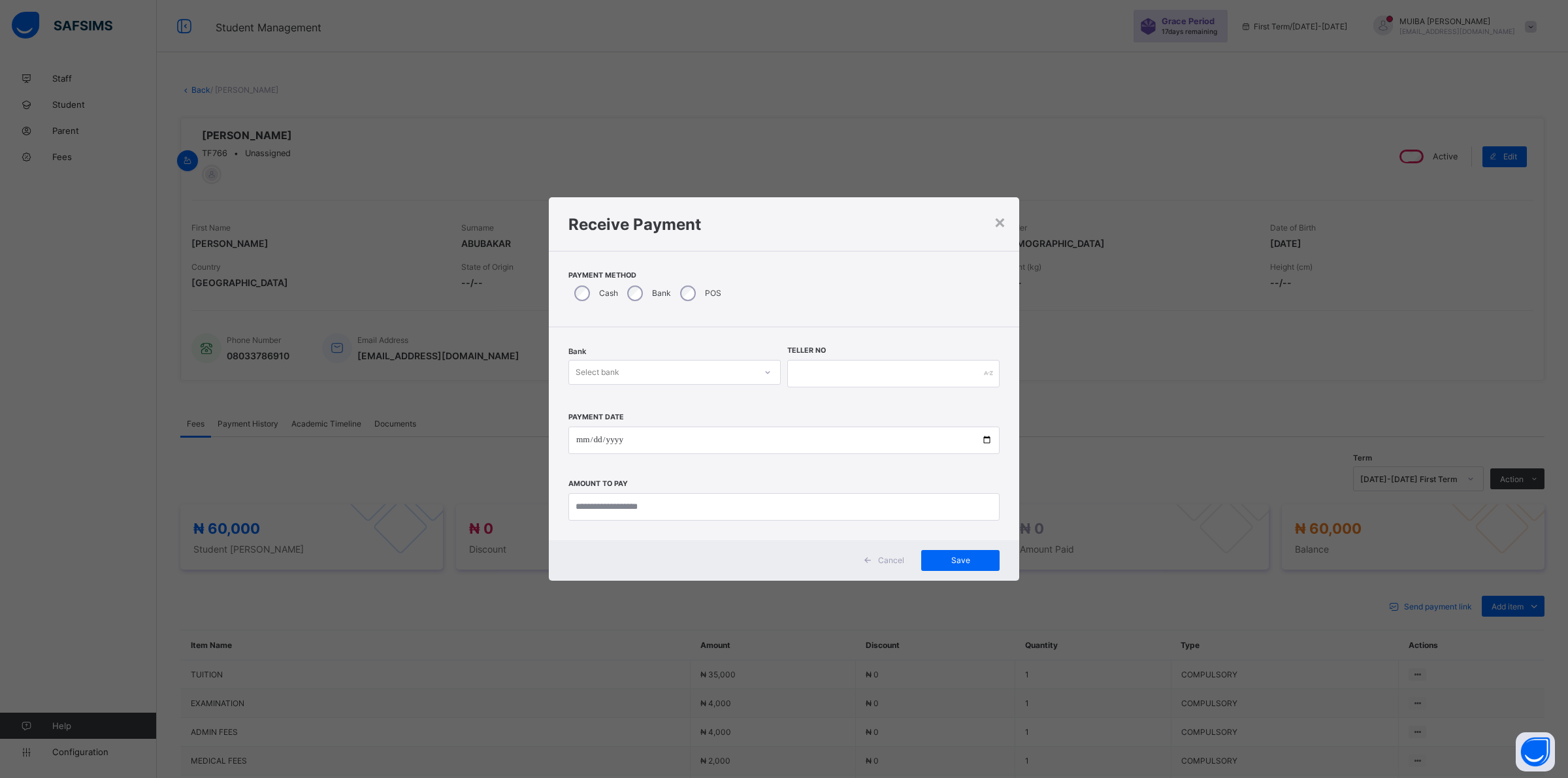
click at [763, 370] on div at bounding box center [768, 372] width 22 height 21
click at [696, 397] on div "Jaiz Bank - Alhamideen Academy" at bounding box center [674, 400] width 211 height 20
click at [825, 374] on input "text" at bounding box center [893, 374] width 212 height 28
type input "******"
click at [579, 439] on input "date" at bounding box center [784, 440] width 431 height 28
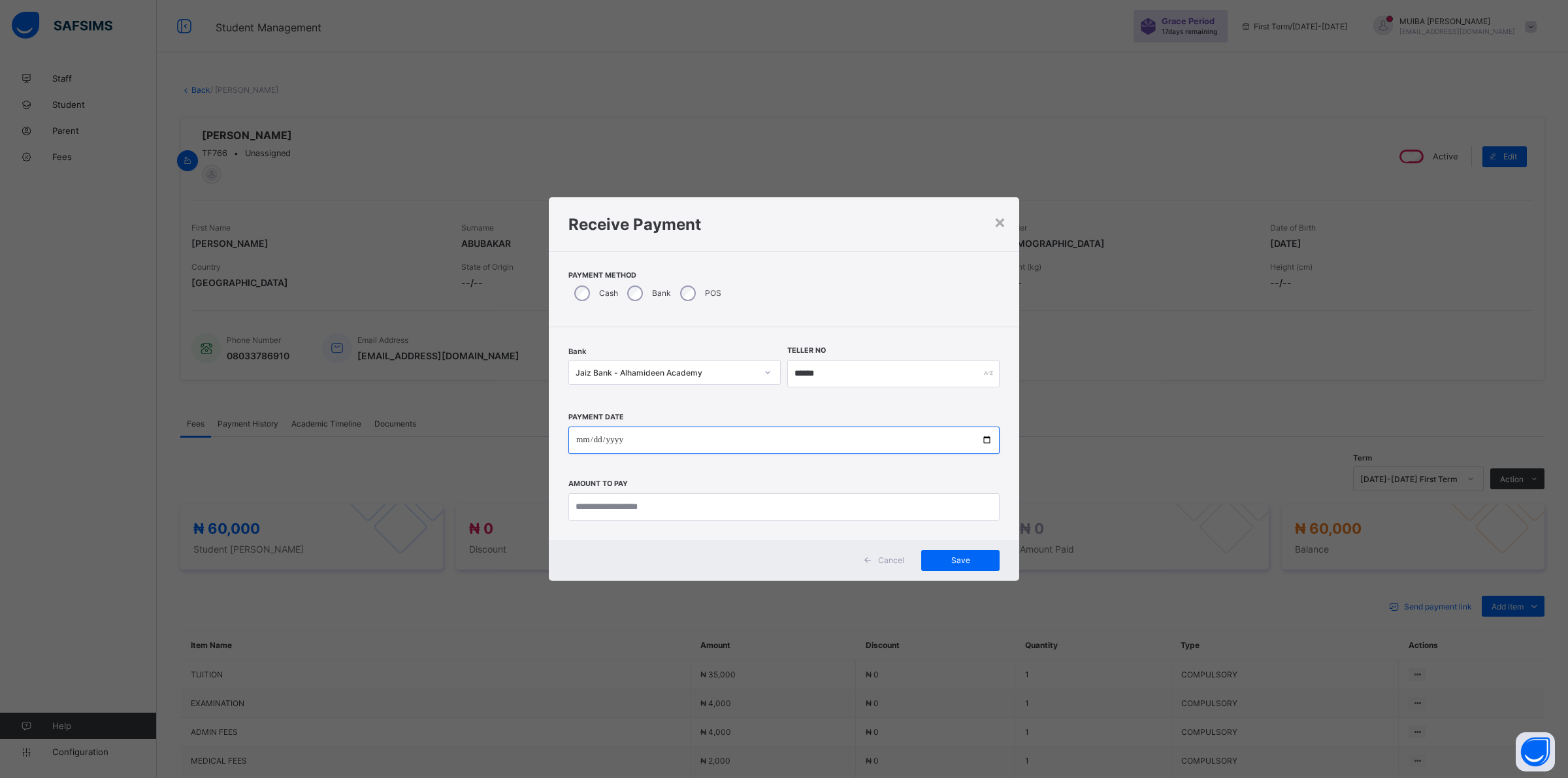
type input "**********"
click at [643, 501] on input "currency" at bounding box center [784, 507] width 431 height 28
type input "********"
click at [952, 565] on span "Save" at bounding box center [960, 561] width 59 height 10
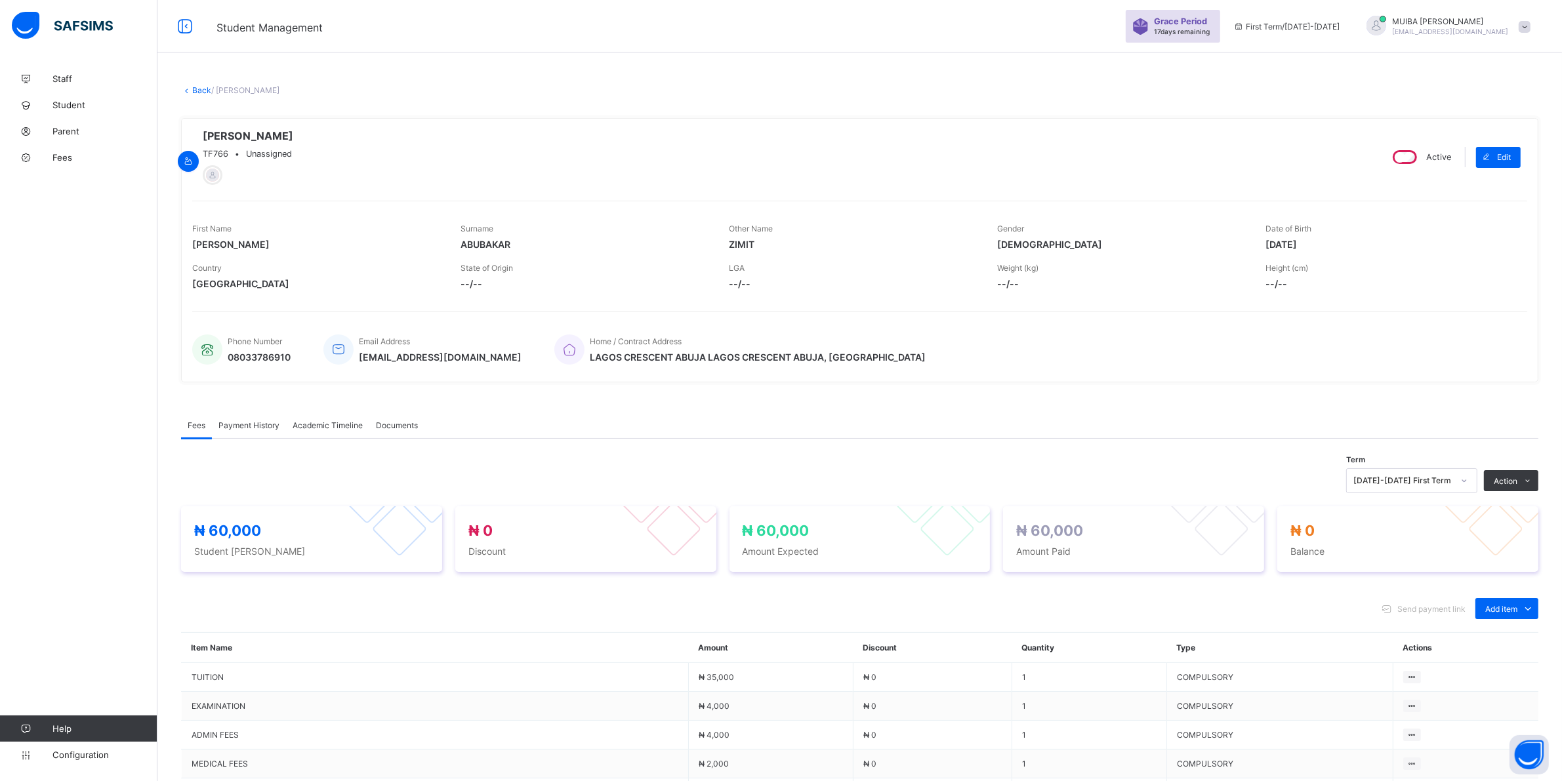
click at [195, 89] on link "Back" at bounding box center [201, 90] width 19 height 10
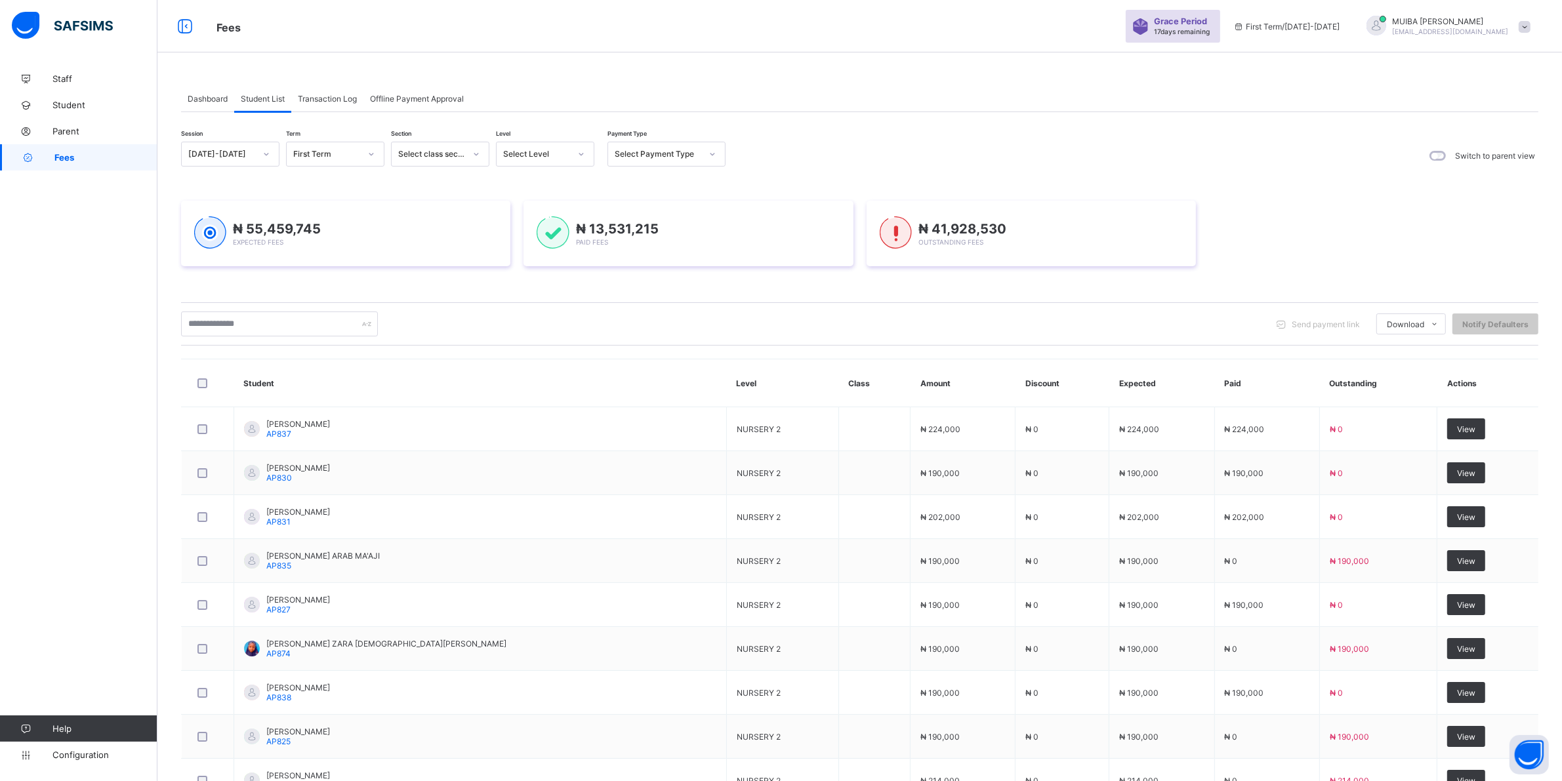
click at [578, 161] on div at bounding box center [581, 154] width 22 height 21
click at [579, 153] on icon at bounding box center [581, 154] width 8 height 13
click at [578, 153] on icon at bounding box center [581, 154] width 8 height 13
click at [533, 358] on div "PRY 5" at bounding box center [545, 366] width 97 height 20
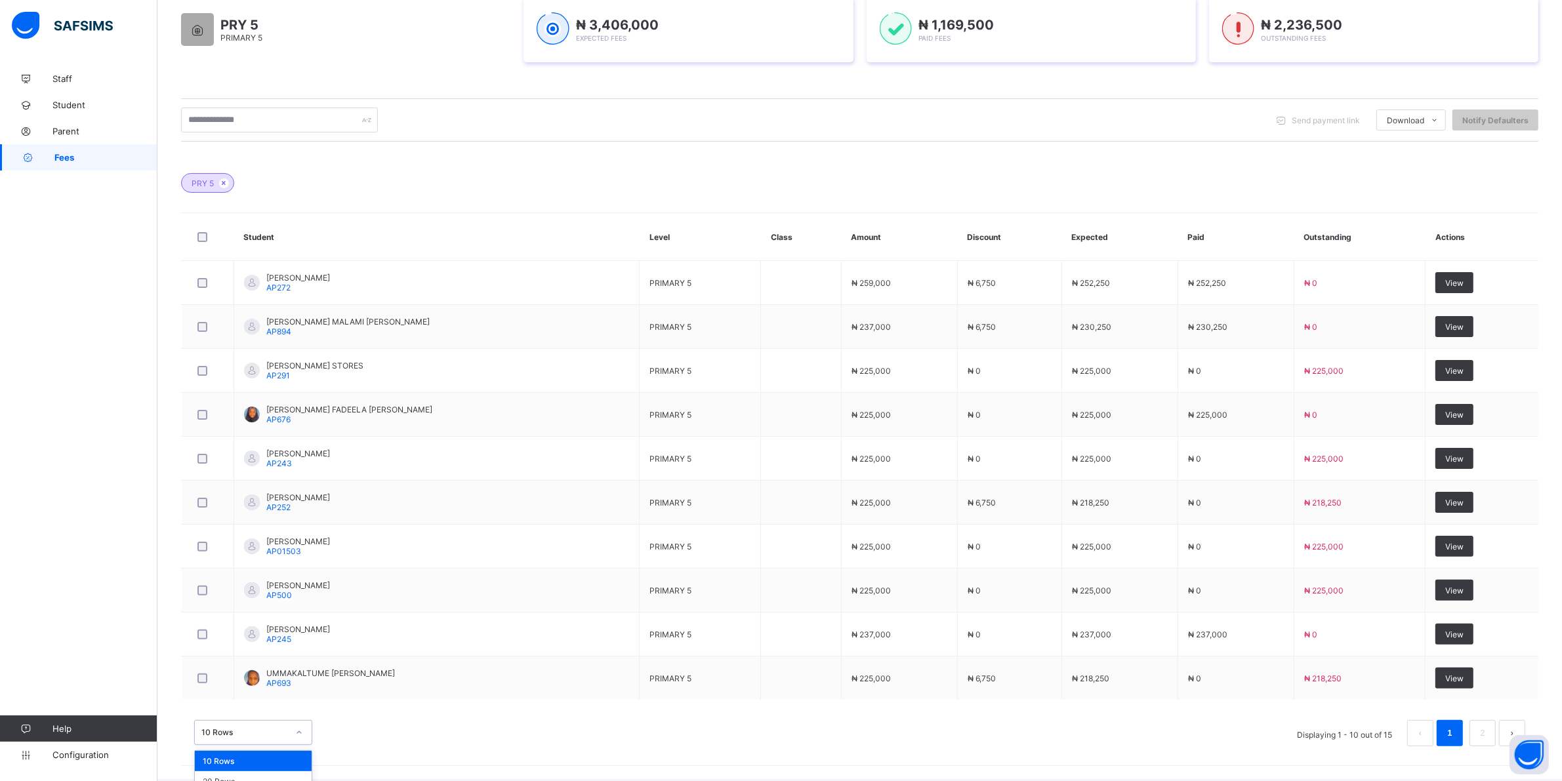
scroll to position [264, 0]
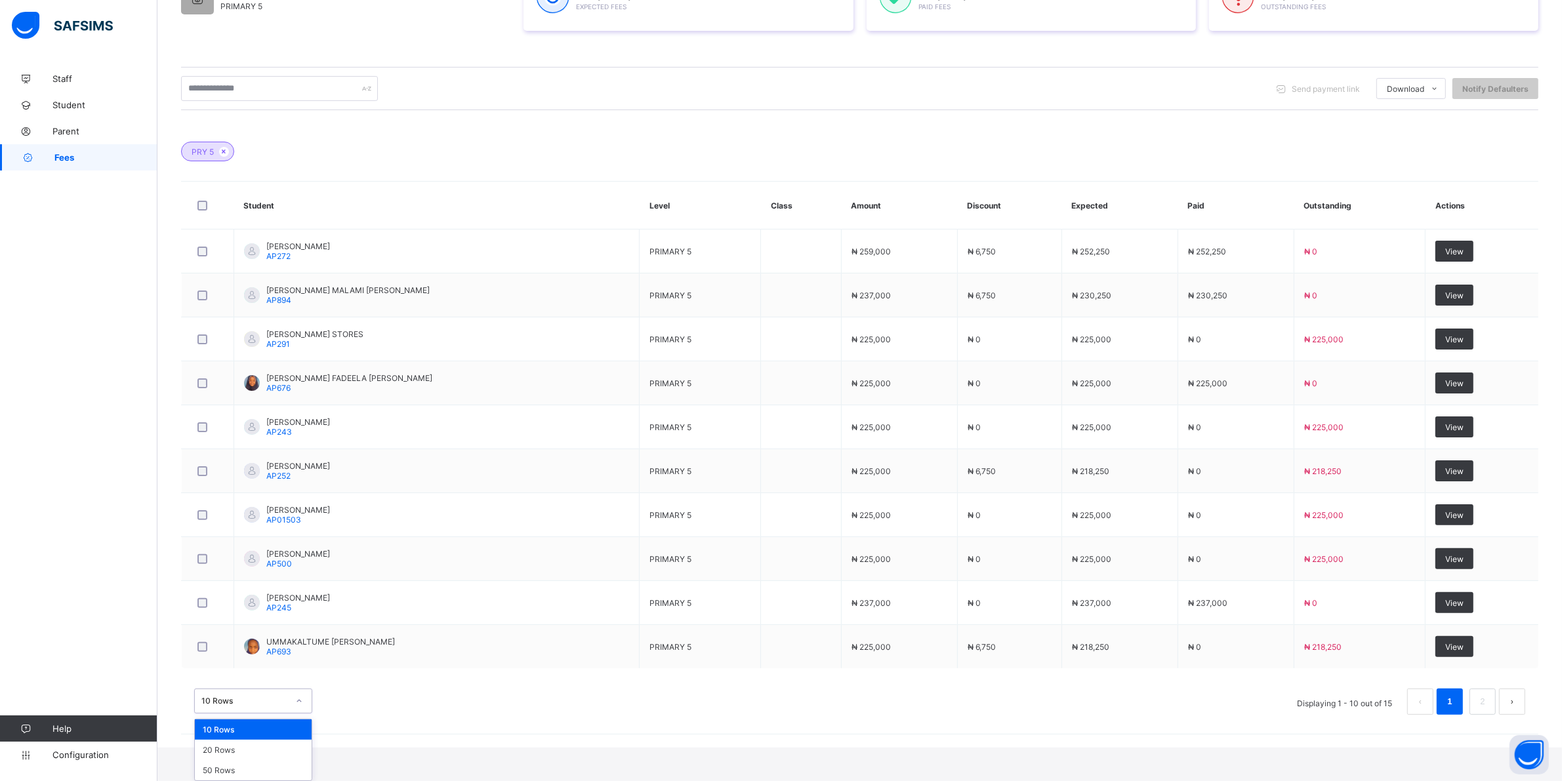
click at [302, 714] on div "option 10 Rows focused, 1 of 3. 3 results available. Use Up and Down to choose …" at bounding box center [253, 701] width 118 height 25
click at [247, 751] on div "20 Rows" at bounding box center [253, 750] width 117 height 20
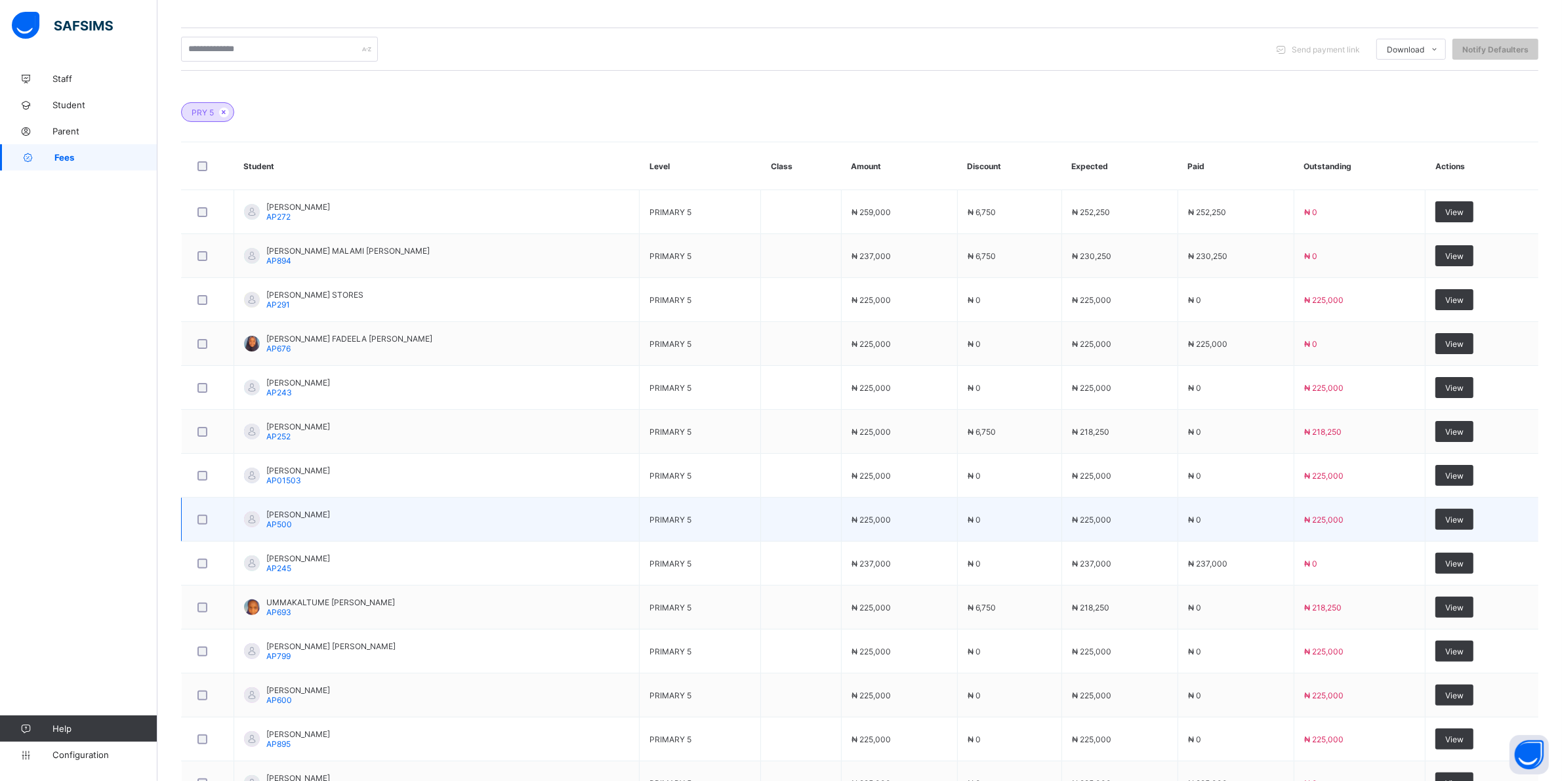
scroll to position [410, 0]
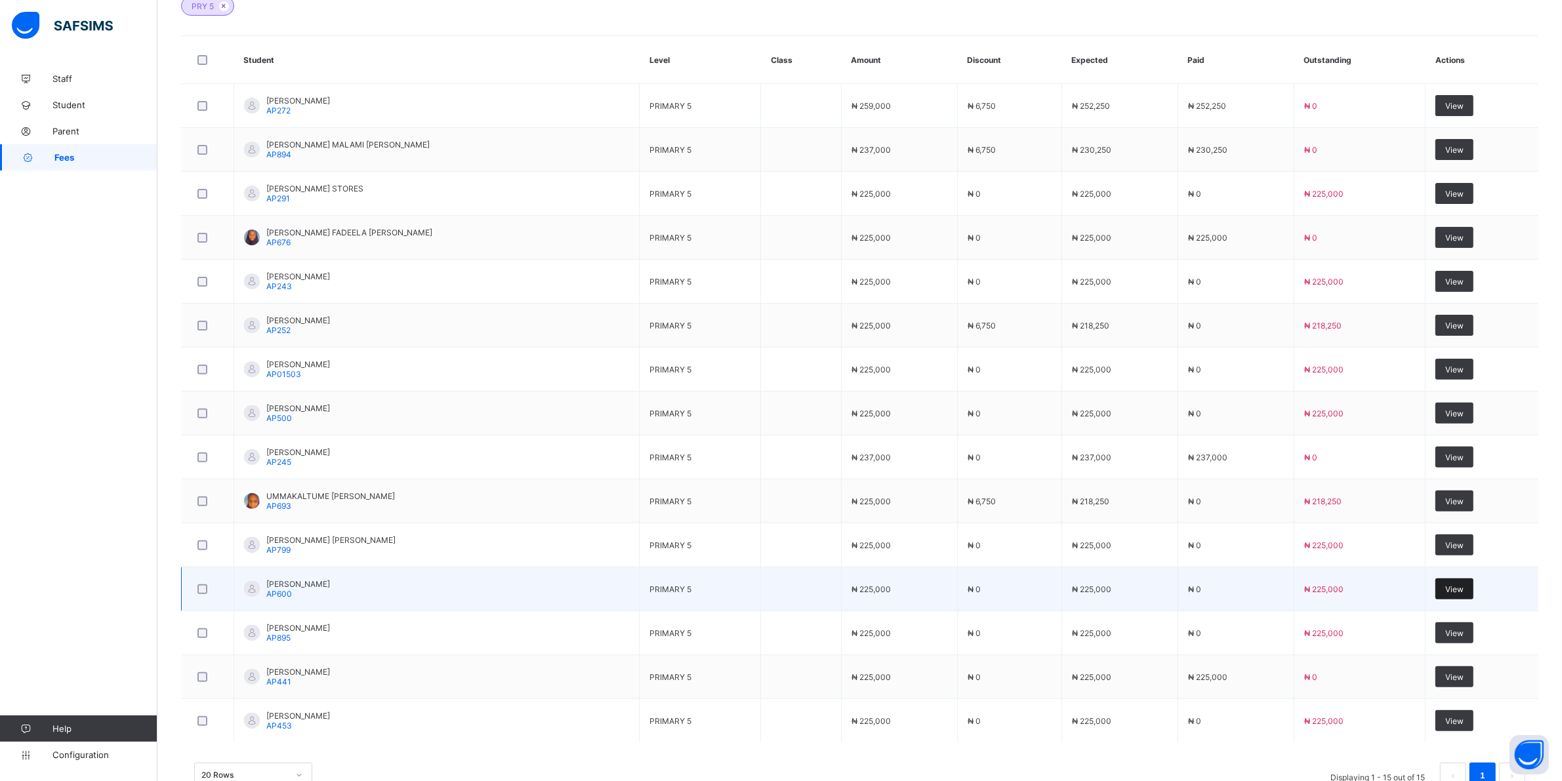
click at [1462, 589] on span "View" at bounding box center [1454, 589] width 18 height 10
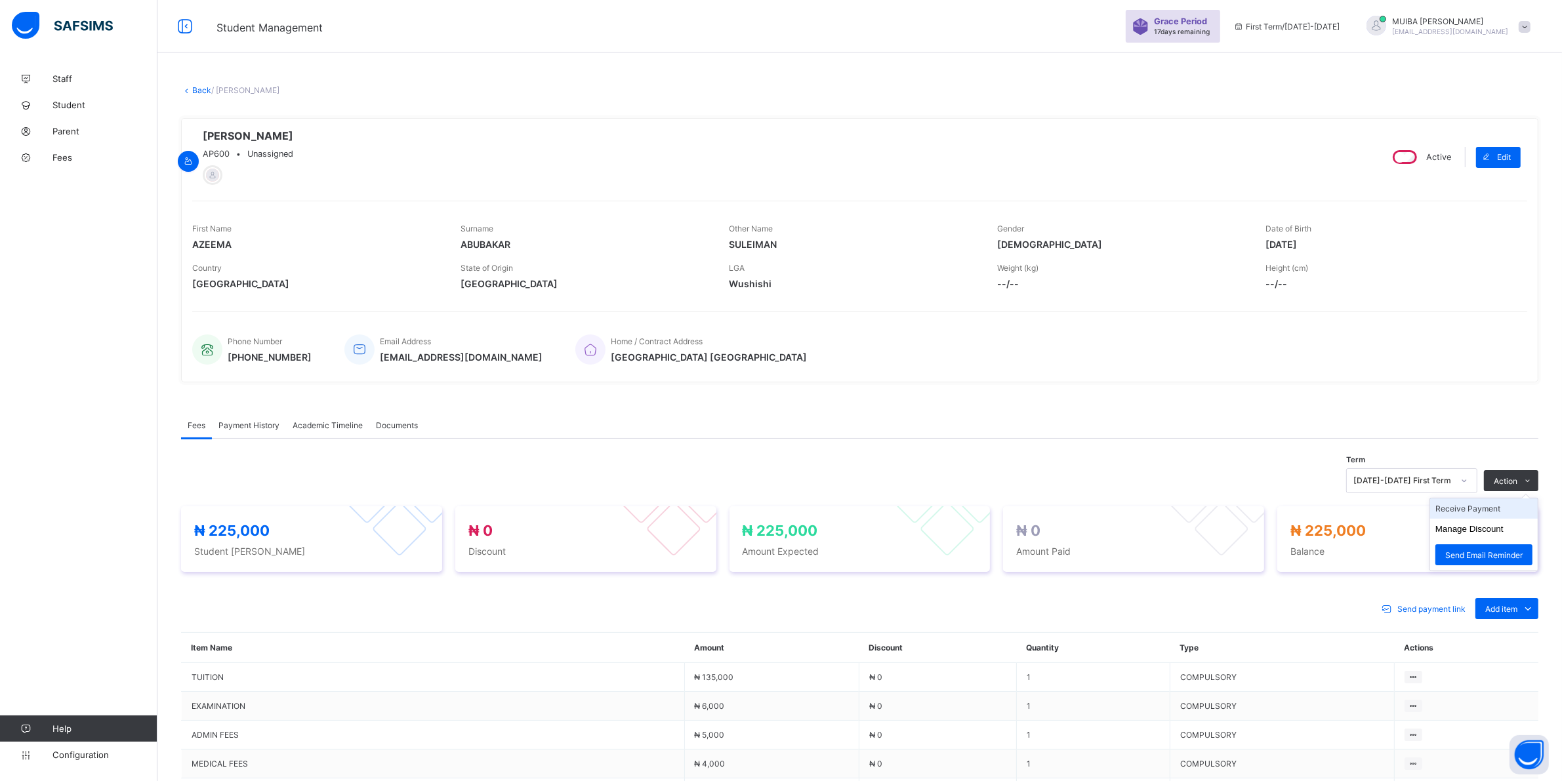
click at [1501, 510] on li "Receive Payment" at bounding box center [1484, 509] width 108 height 20
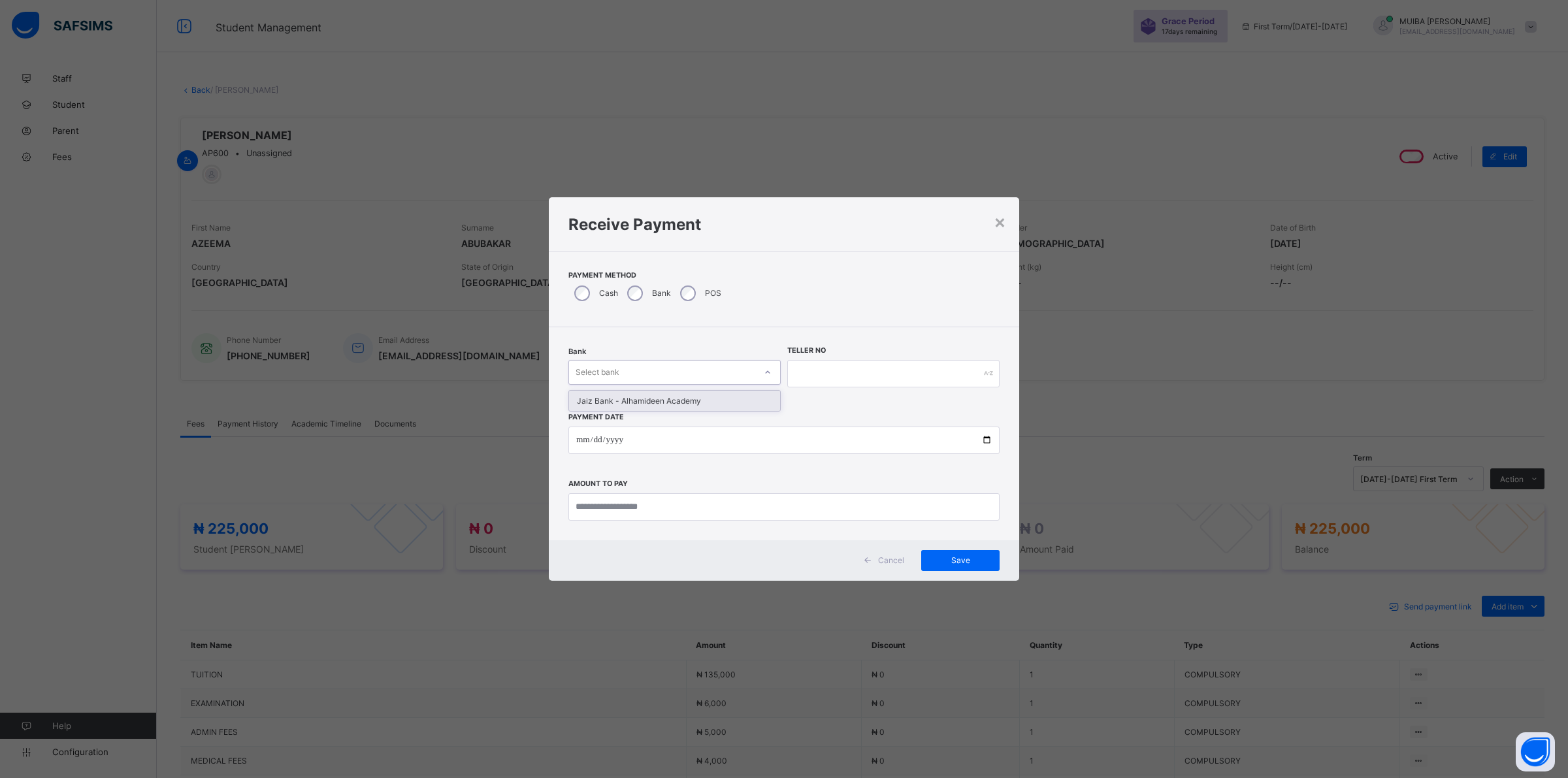
drag, startPoint x: 755, startPoint y: 362, endPoint x: 742, endPoint y: 371, distance: 15.8
click at [755, 364] on div at bounding box center [767, 373] width 25 height 24
click at [701, 396] on div "Jaiz Bank - Alhamideen Academy" at bounding box center [674, 400] width 211 height 20
click at [841, 380] on input "text" at bounding box center [893, 374] width 212 height 28
type input "******"
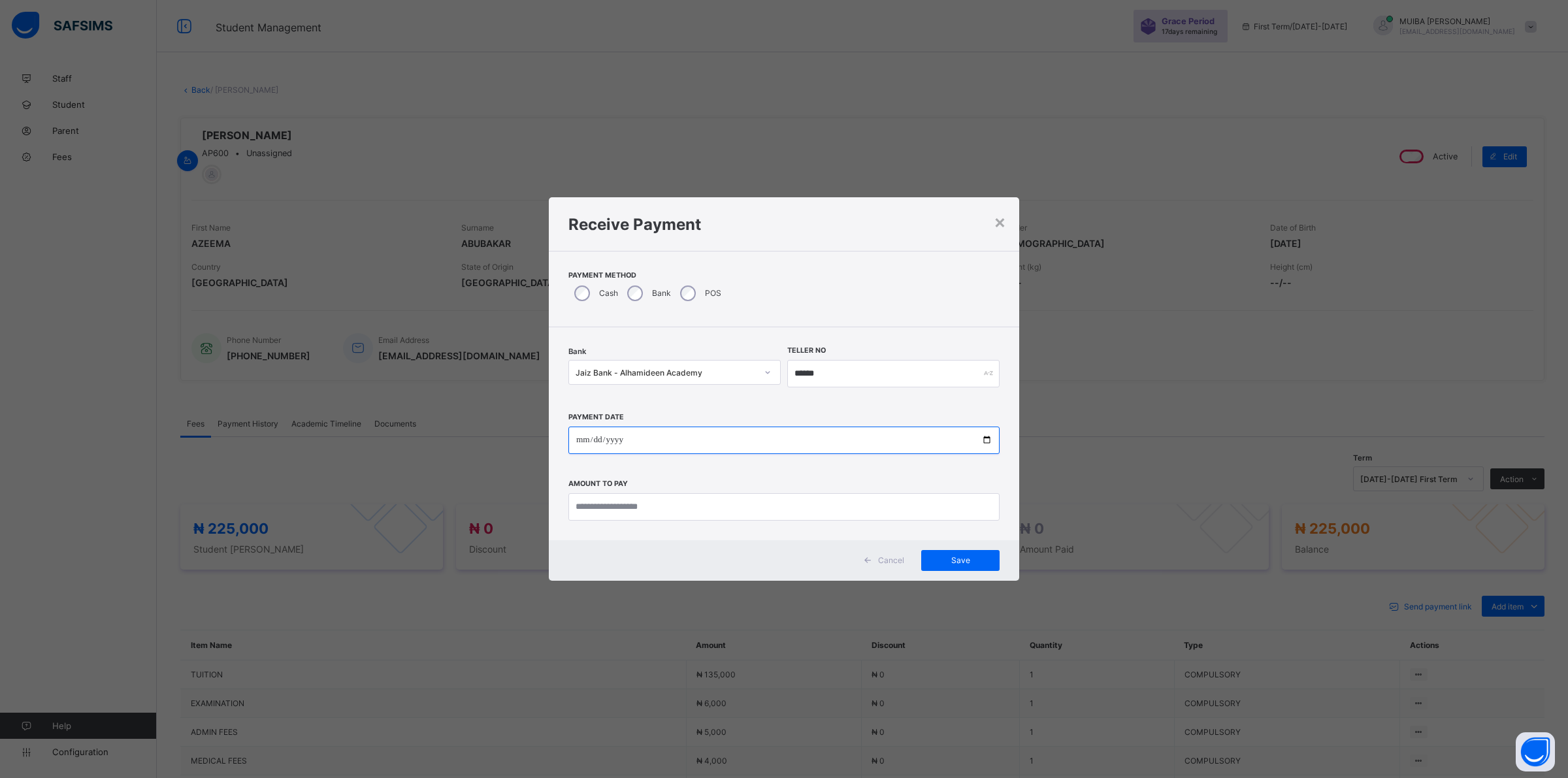
click at [581, 439] on input "date" at bounding box center [784, 440] width 431 height 28
type input "**********"
click at [638, 504] on input "currency" at bounding box center [784, 507] width 431 height 28
type input "*********"
click at [966, 546] on div "Cancel Save" at bounding box center [784, 560] width 470 height 41
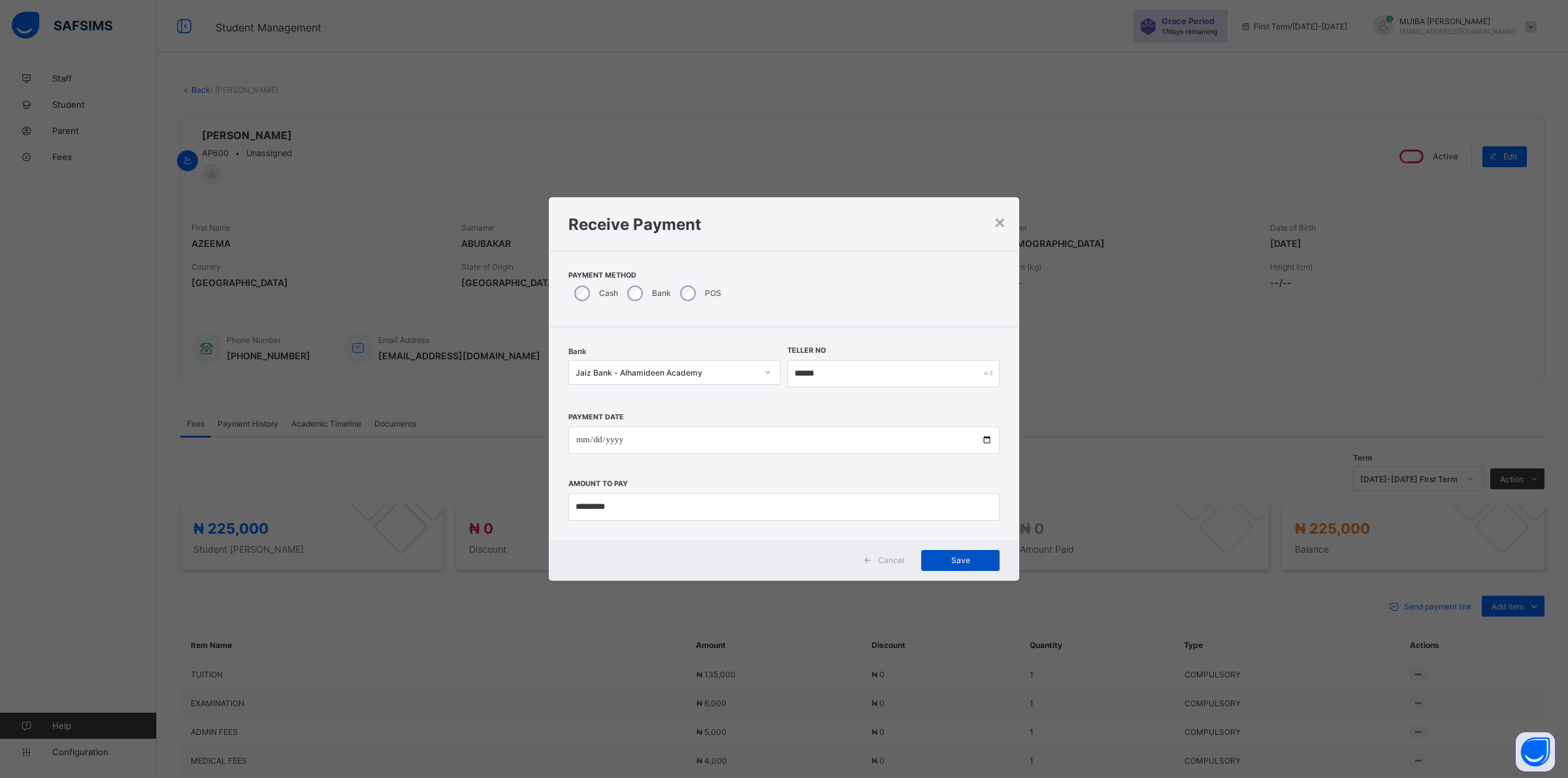
drag, startPoint x: 979, startPoint y: 567, endPoint x: 975, endPoint y: 561, distance: 7.2
click at [979, 566] on div "Save" at bounding box center [960, 560] width 79 height 21
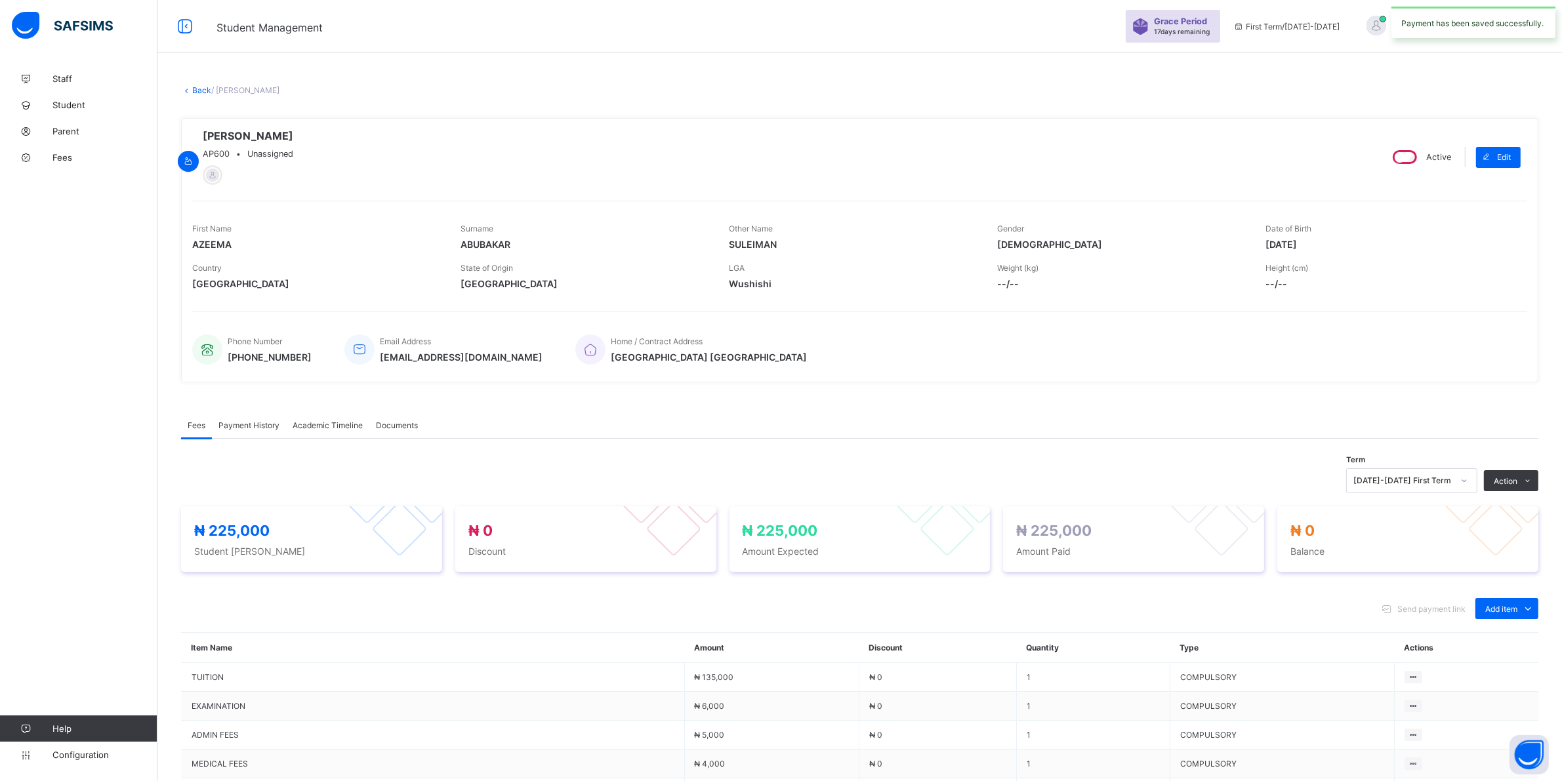
click at [255, 423] on span "Payment History" at bounding box center [248, 425] width 61 height 10
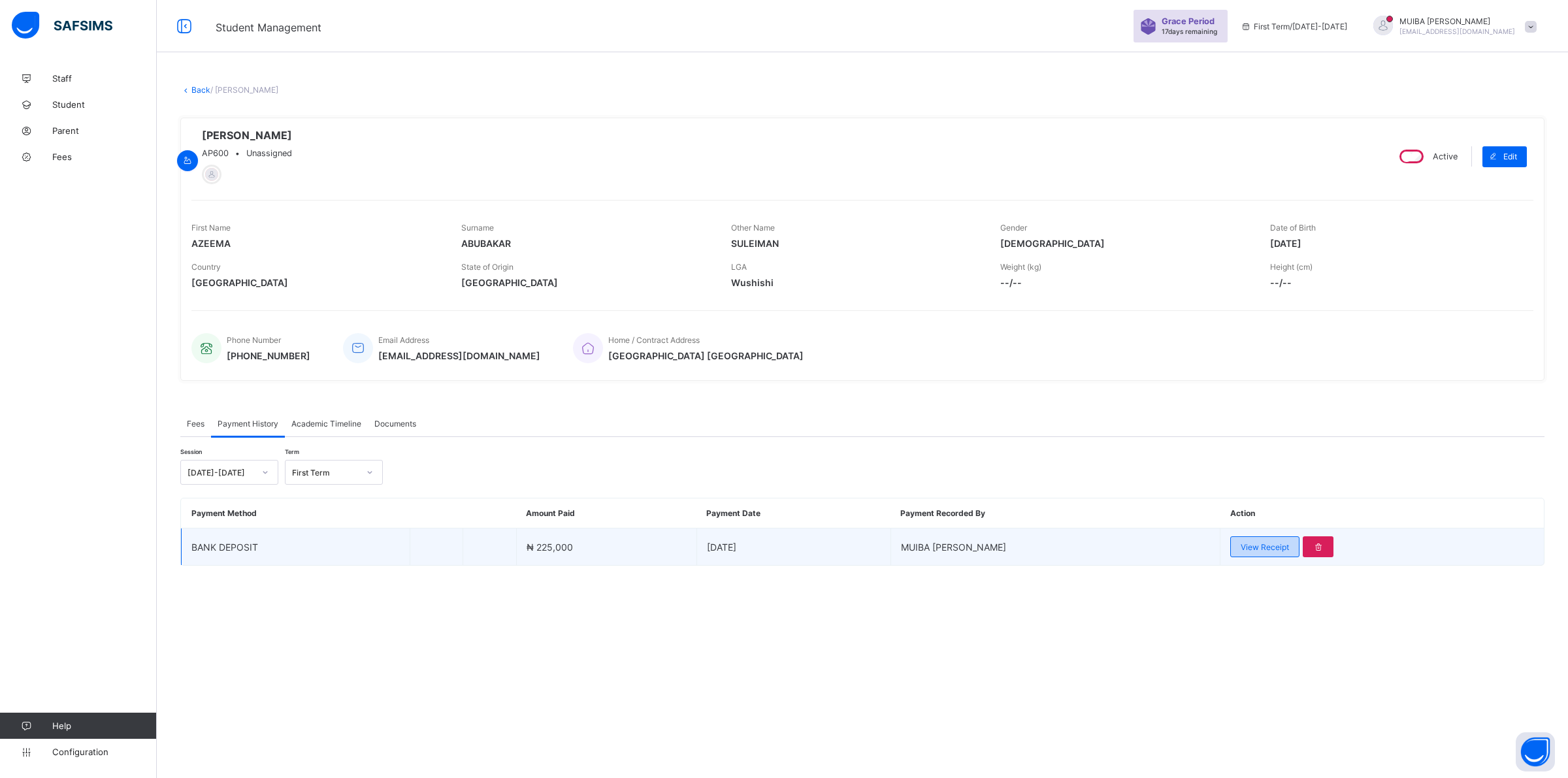
click at [1241, 548] on span "View Receipt" at bounding box center [1265, 547] width 49 height 10
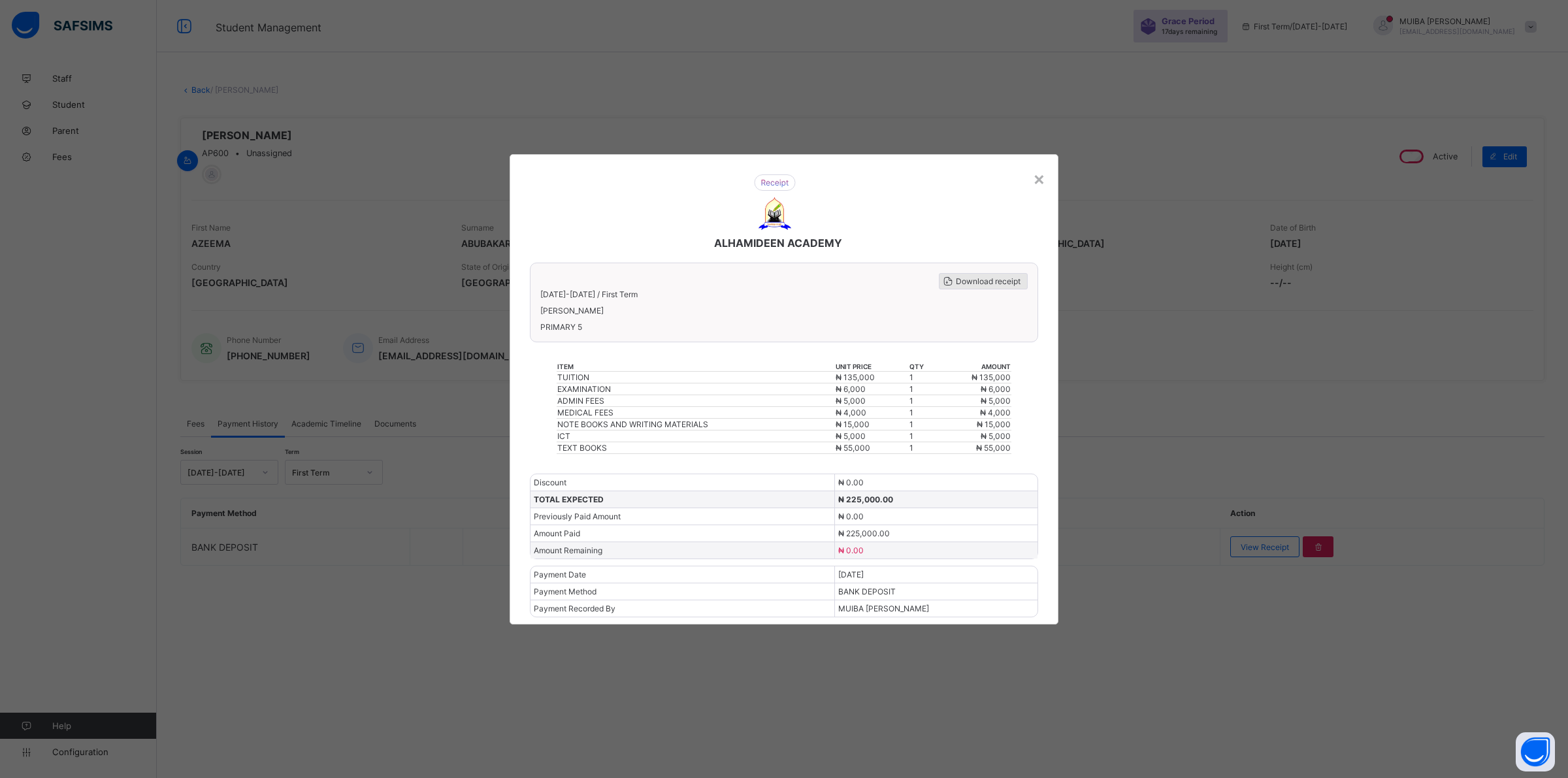
click at [965, 278] on div "Download receipt" at bounding box center [983, 281] width 89 height 16
click at [1044, 189] on div "×" at bounding box center [1039, 178] width 12 height 22
